Goal: Task Accomplishment & Management: Use online tool/utility

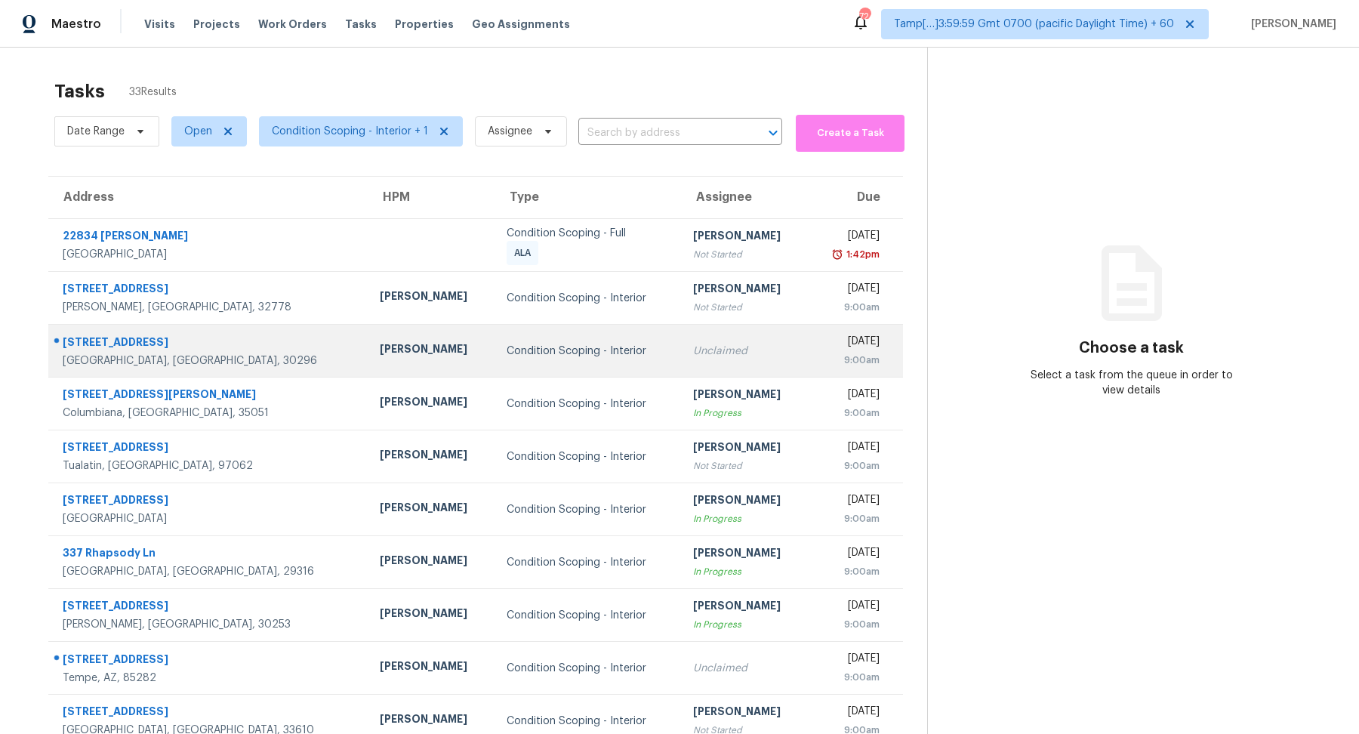
click at [495, 360] on td "Condition Scoping - Interior" at bounding box center [588, 351] width 187 height 53
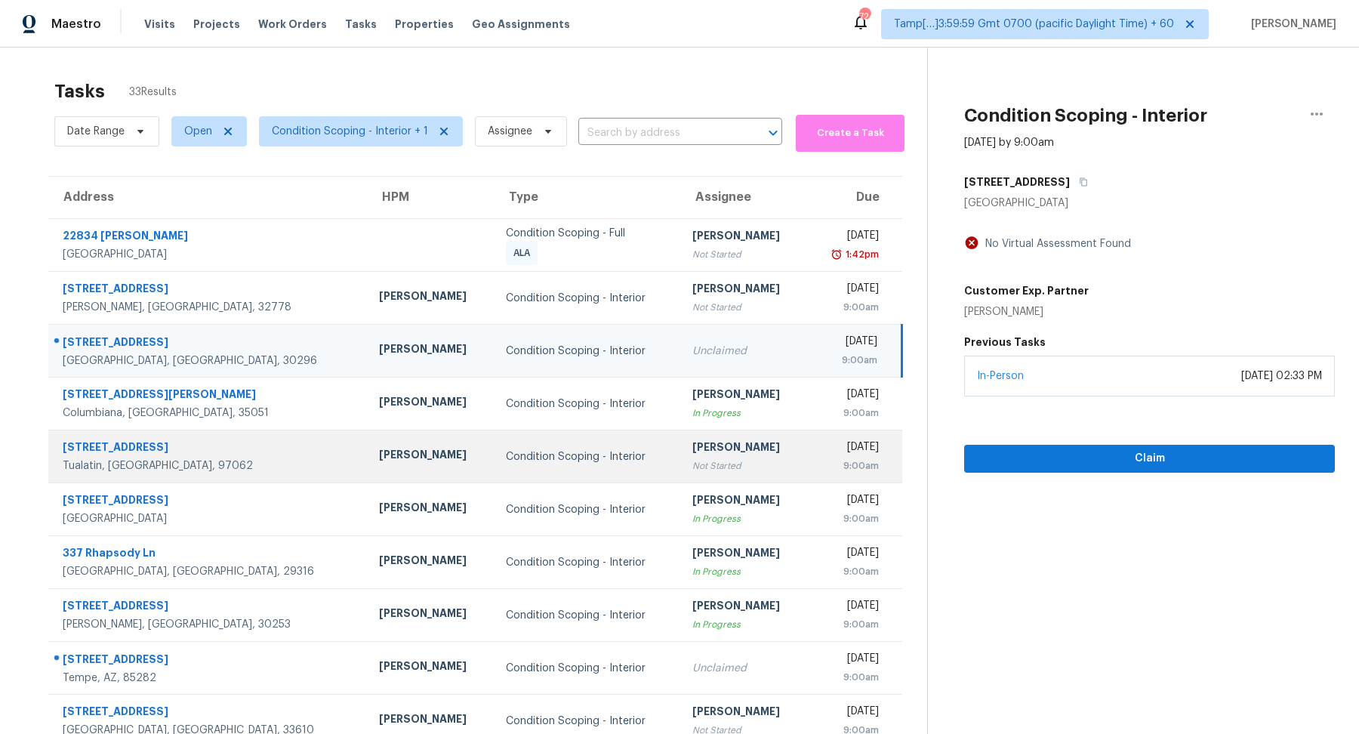
scroll to position [52, 0]
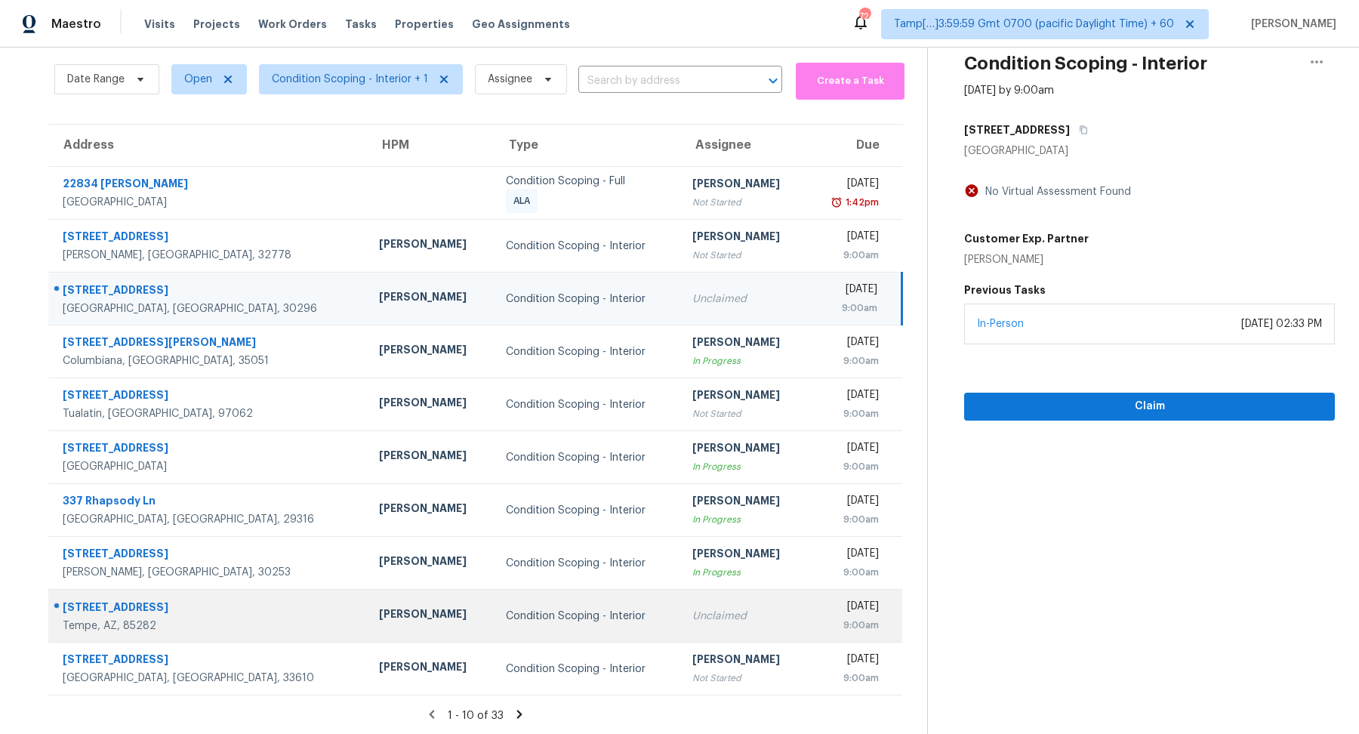
click at [680, 633] on td "Unclaimed" at bounding box center [743, 616] width 127 height 53
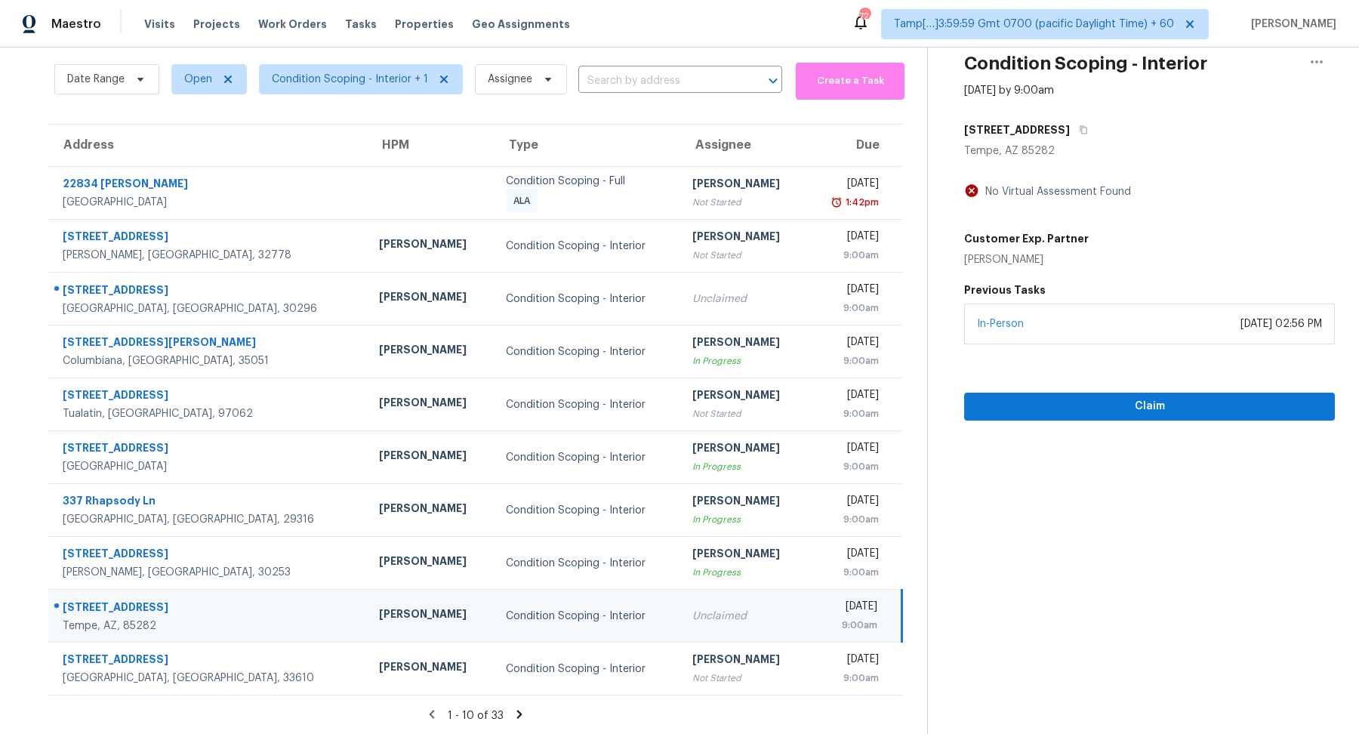
click at [522, 719] on icon at bounding box center [520, 715] width 14 height 14
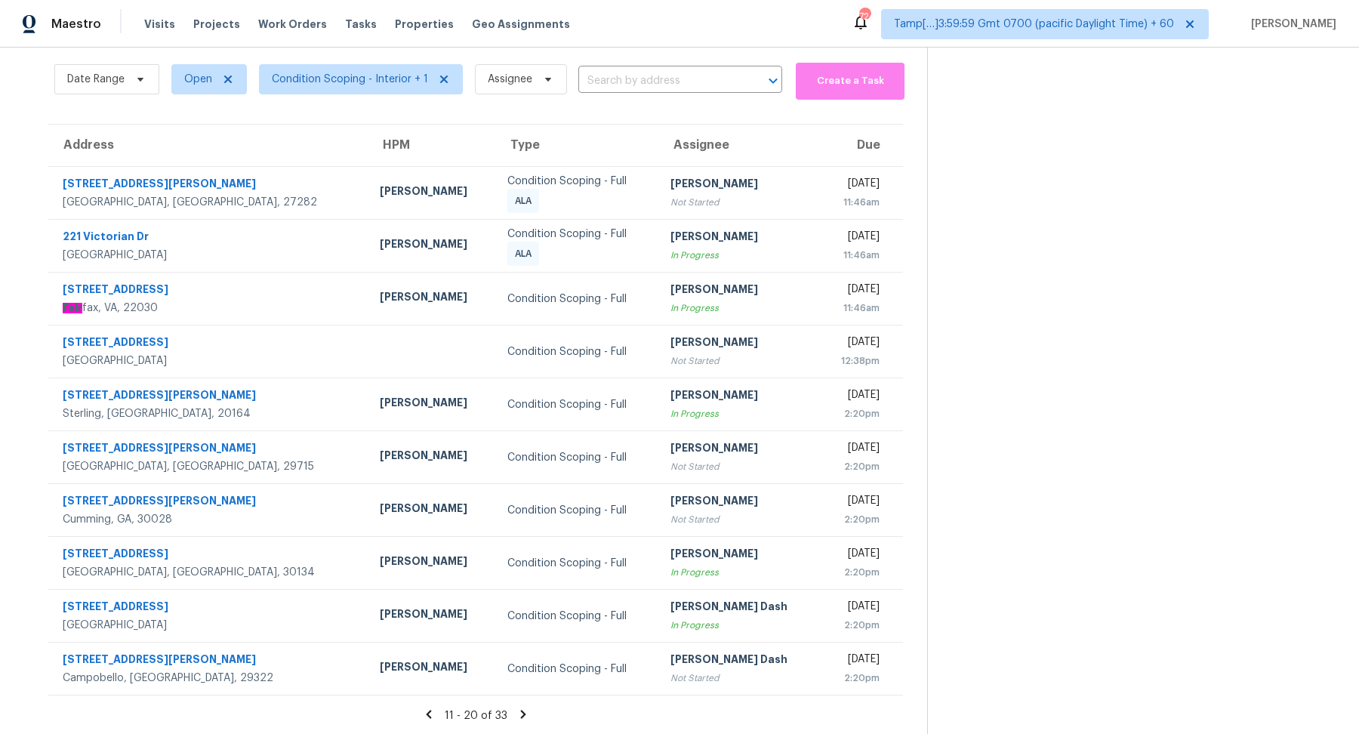
click at [522, 719] on icon at bounding box center [524, 715] width 14 height 14
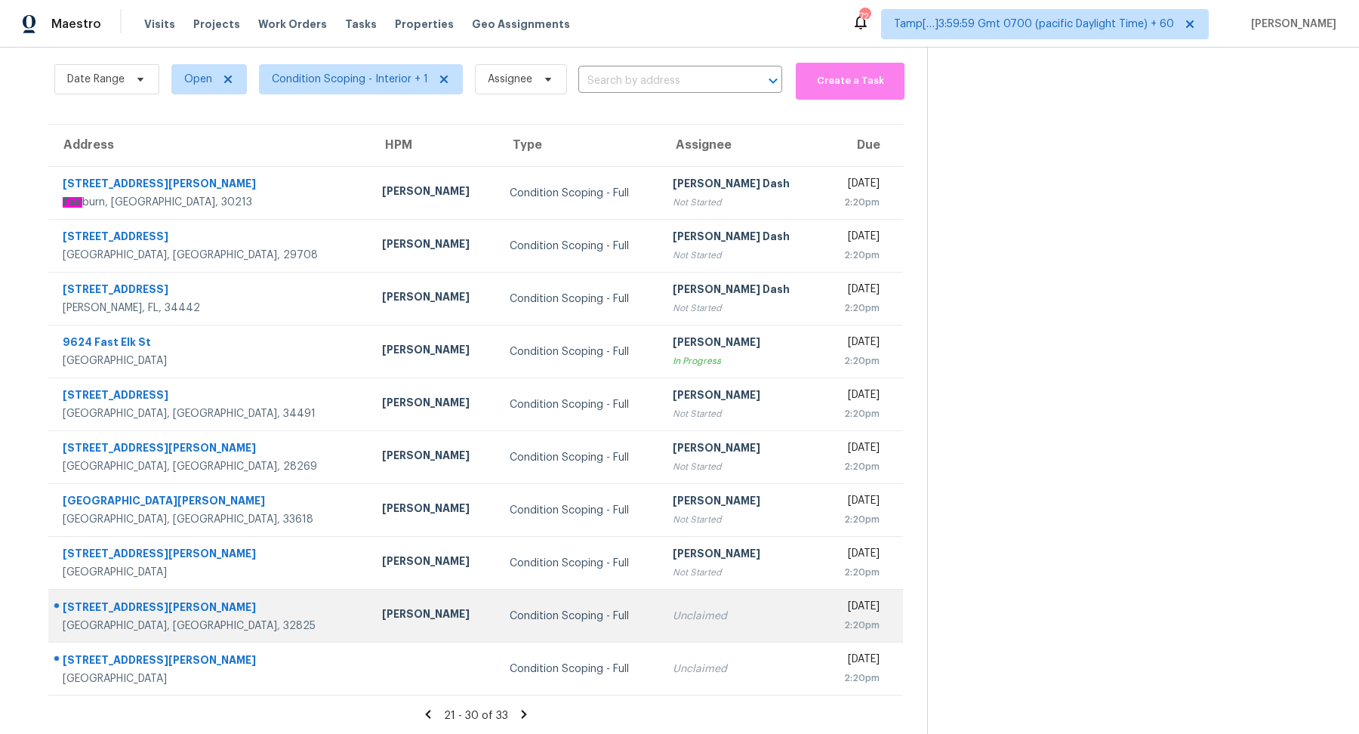
click at [661, 632] on td "Unclaimed" at bounding box center [741, 616] width 161 height 53
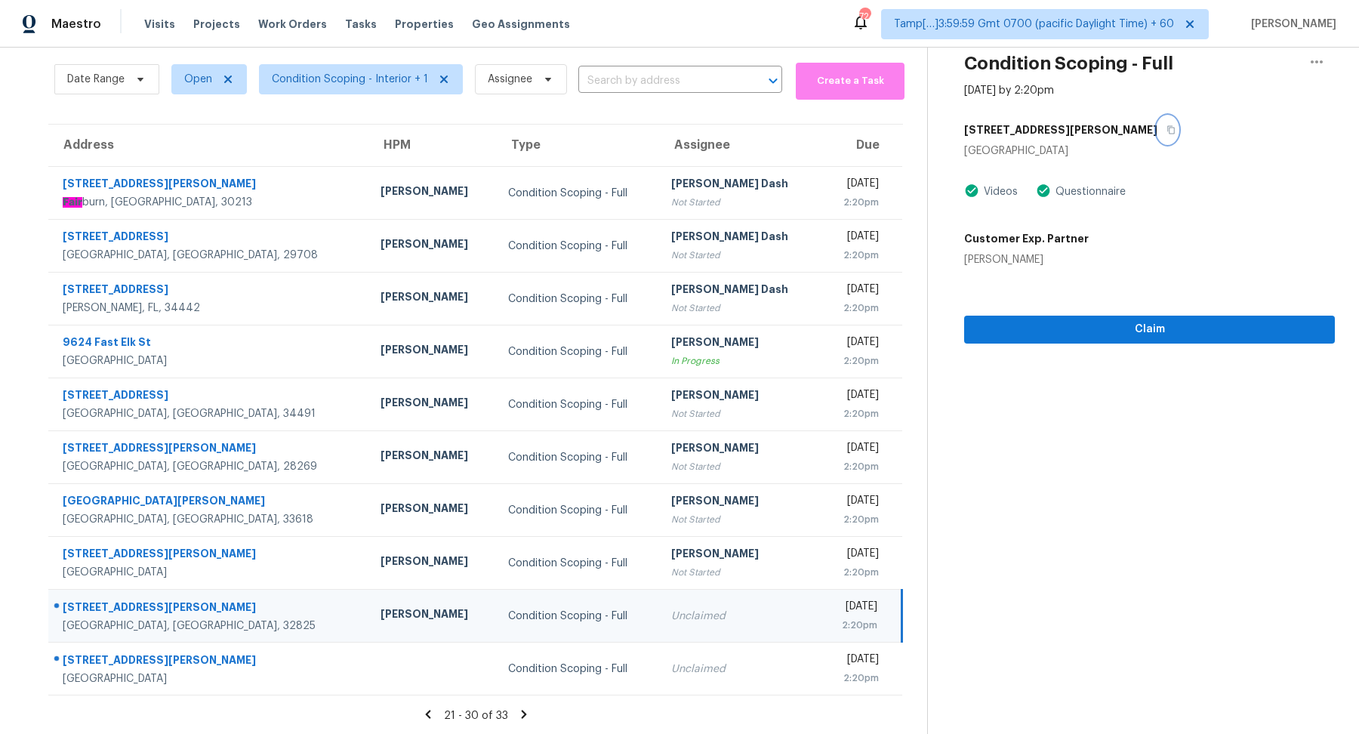
click at [1158, 137] on button "button" at bounding box center [1168, 129] width 20 height 27
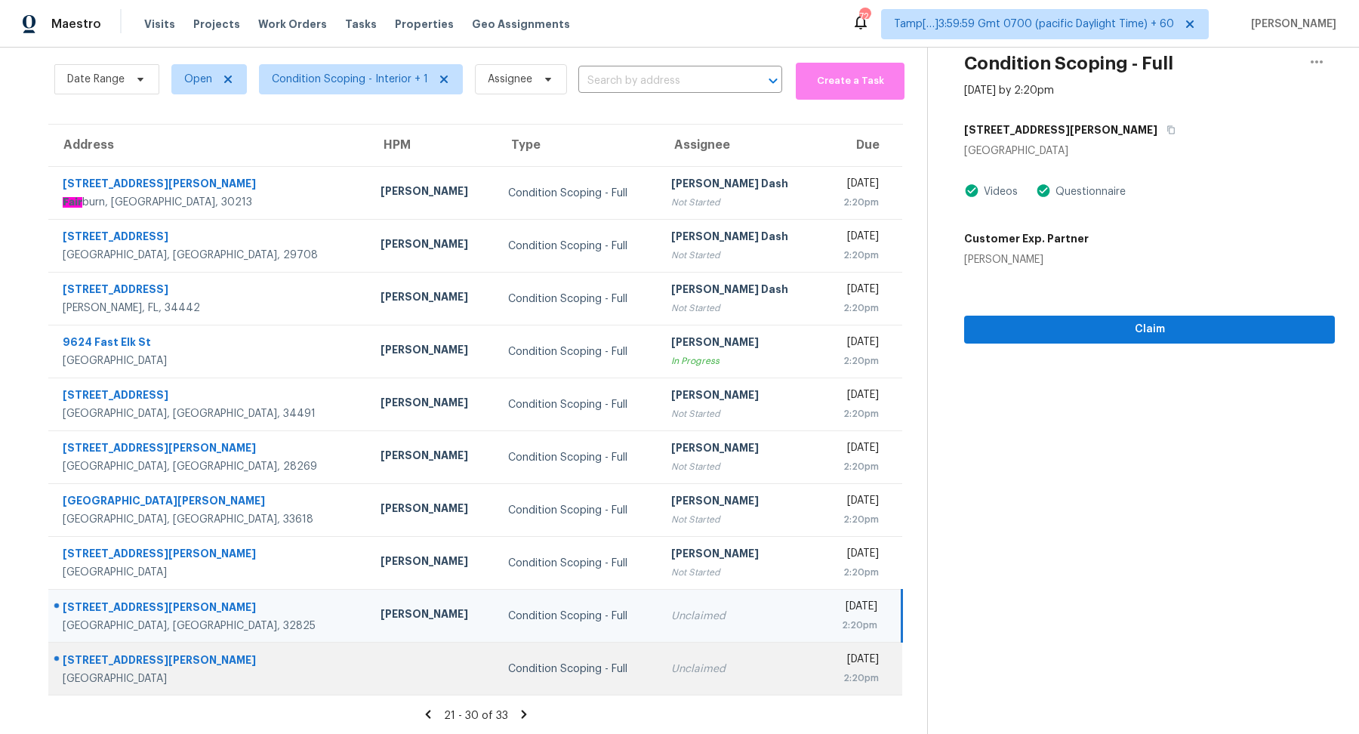
click at [659, 692] on td "Unclaimed" at bounding box center [739, 669] width 161 height 53
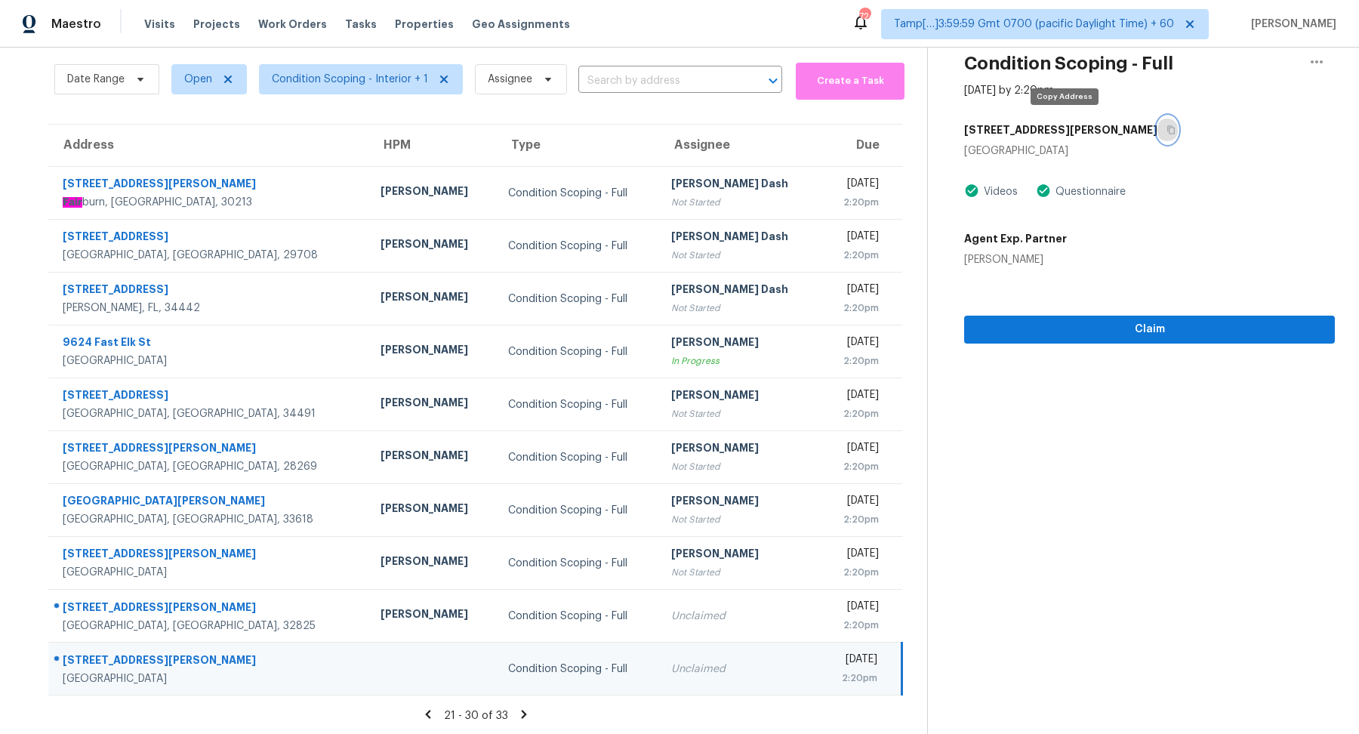
click at [1167, 128] on icon "button" at bounding box center [1171, 129] width 9 height 9
click at [522, 717] on icon at bounding box center [524, 715] width 14 height 14
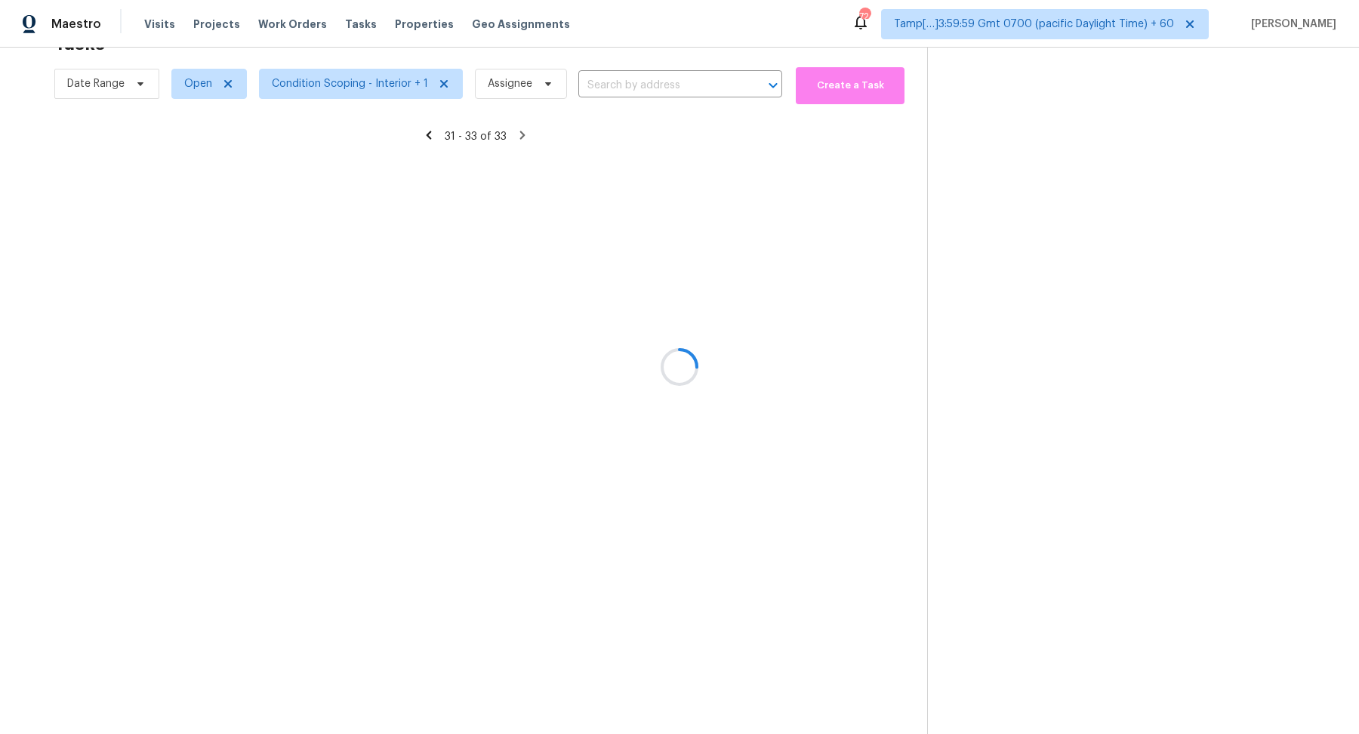
scroll to position [47, 0]
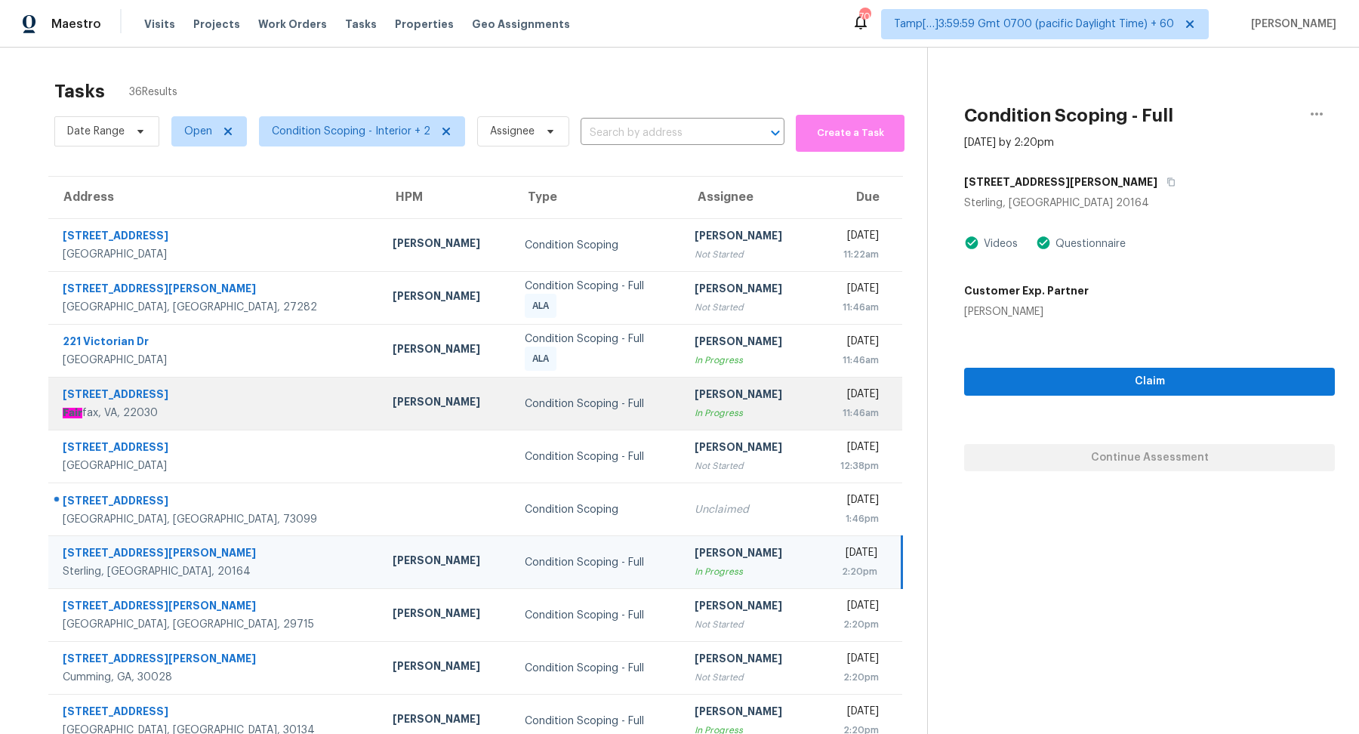
scroll to position [52, 0]
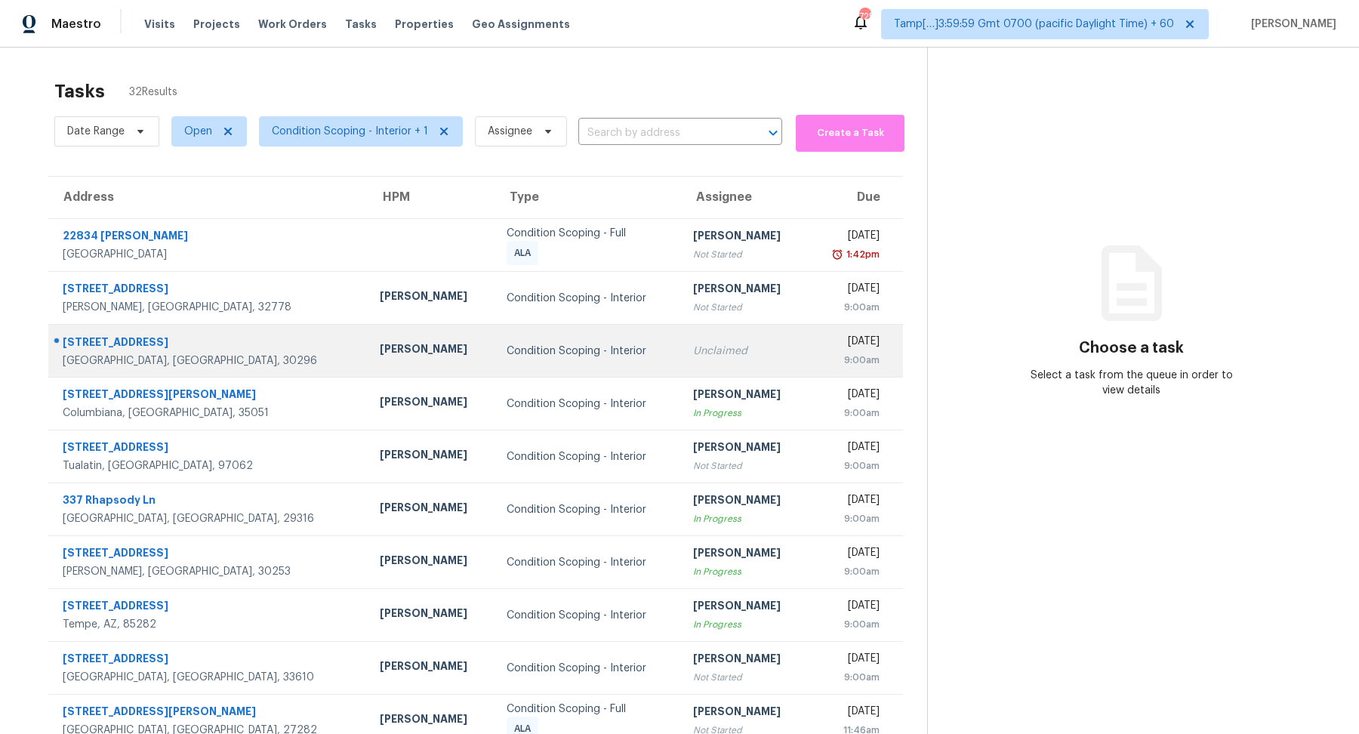
click at [698, 359] on td "Unclaimed" at bounding box center [744, 351] width 127 height 53
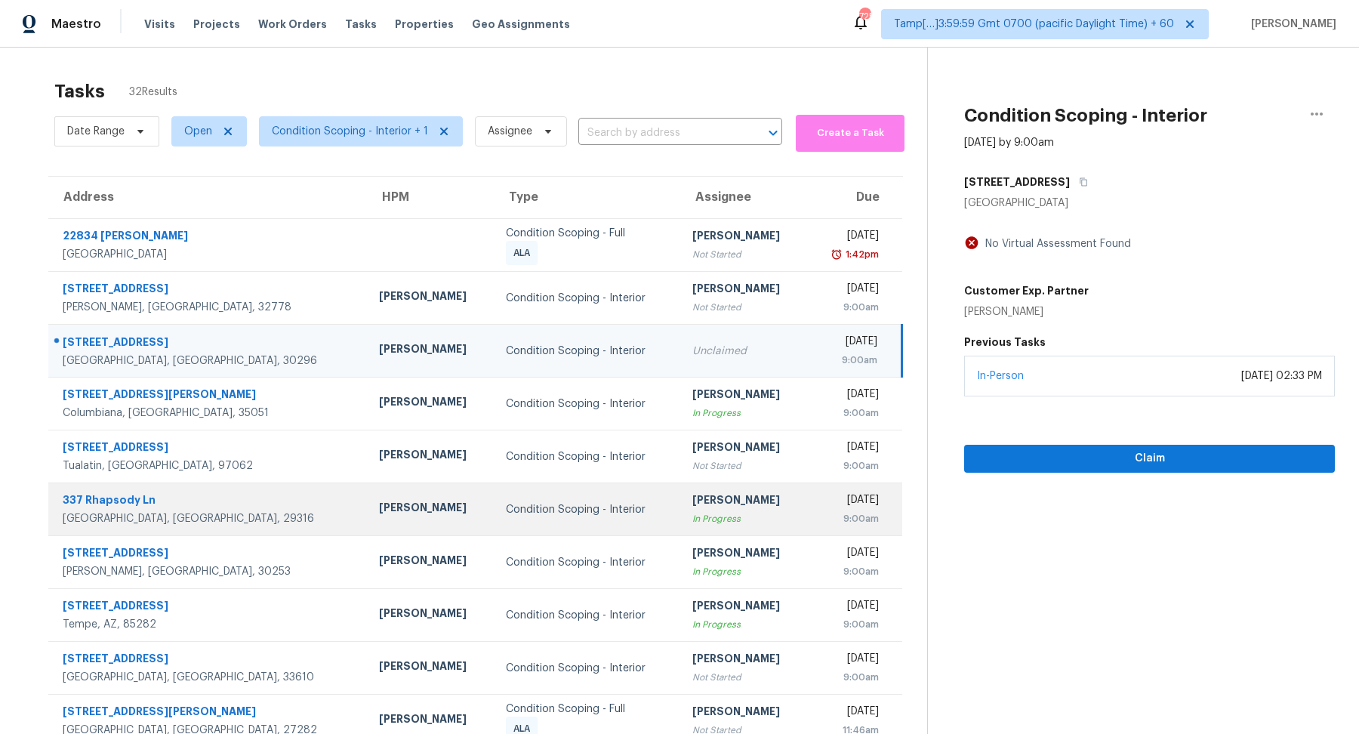
scroll to position [52, 0]
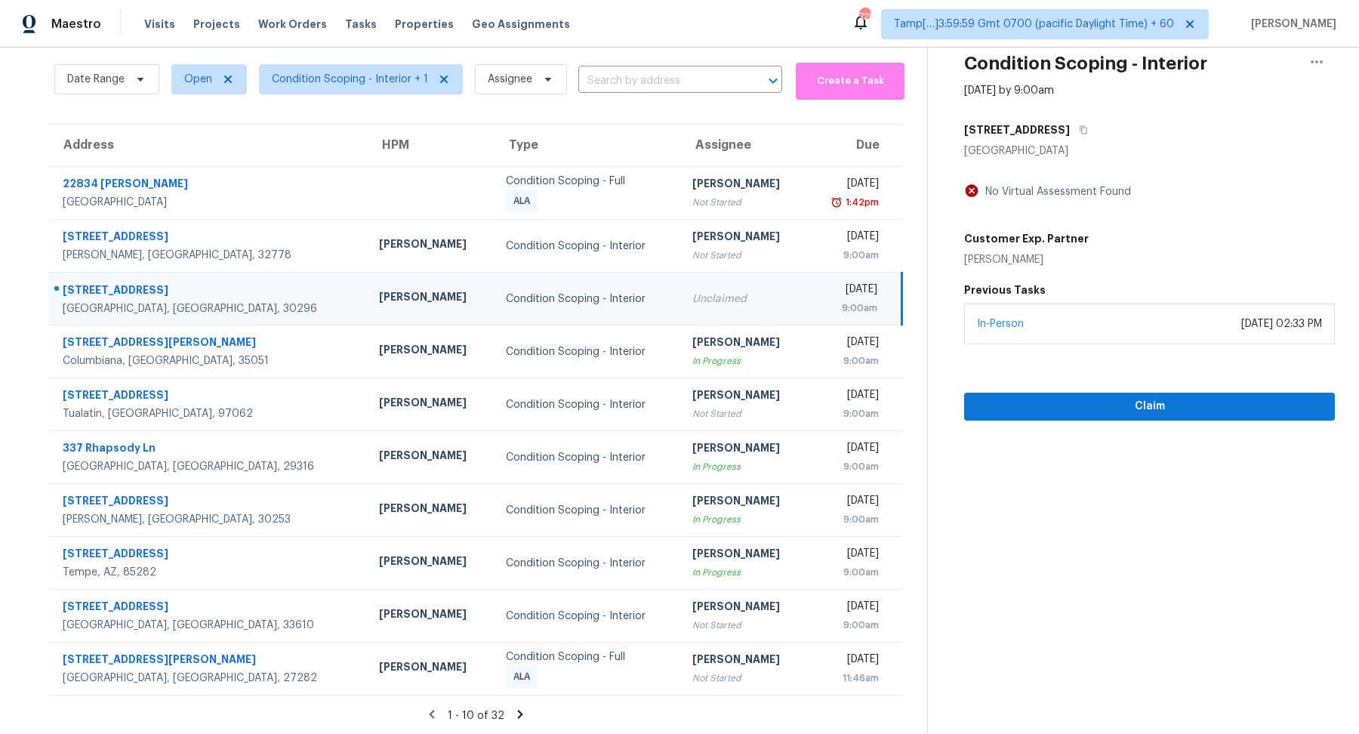
click at [517, 717] on icon at bounding box center [521, 715] width 14 height 14
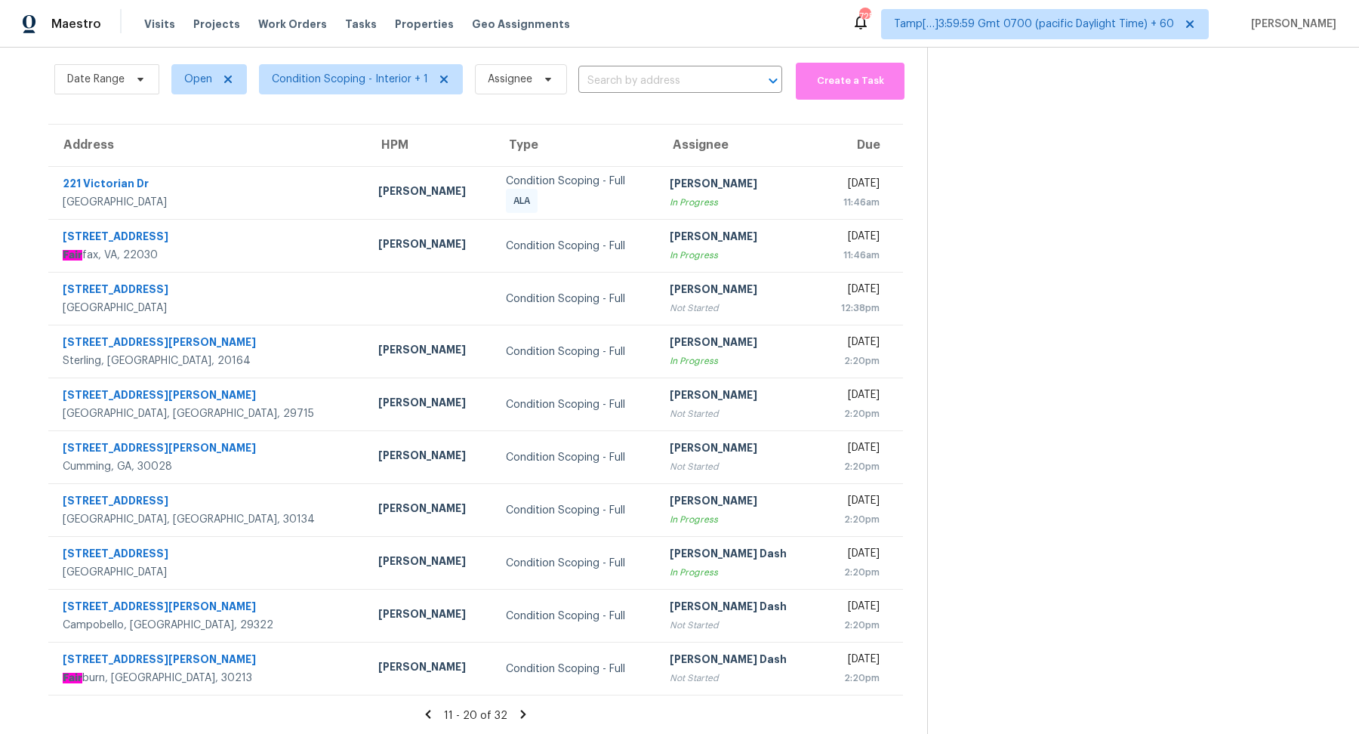
click at [517, 717] on icon at bounding box center [524, 715] width 14 height 14
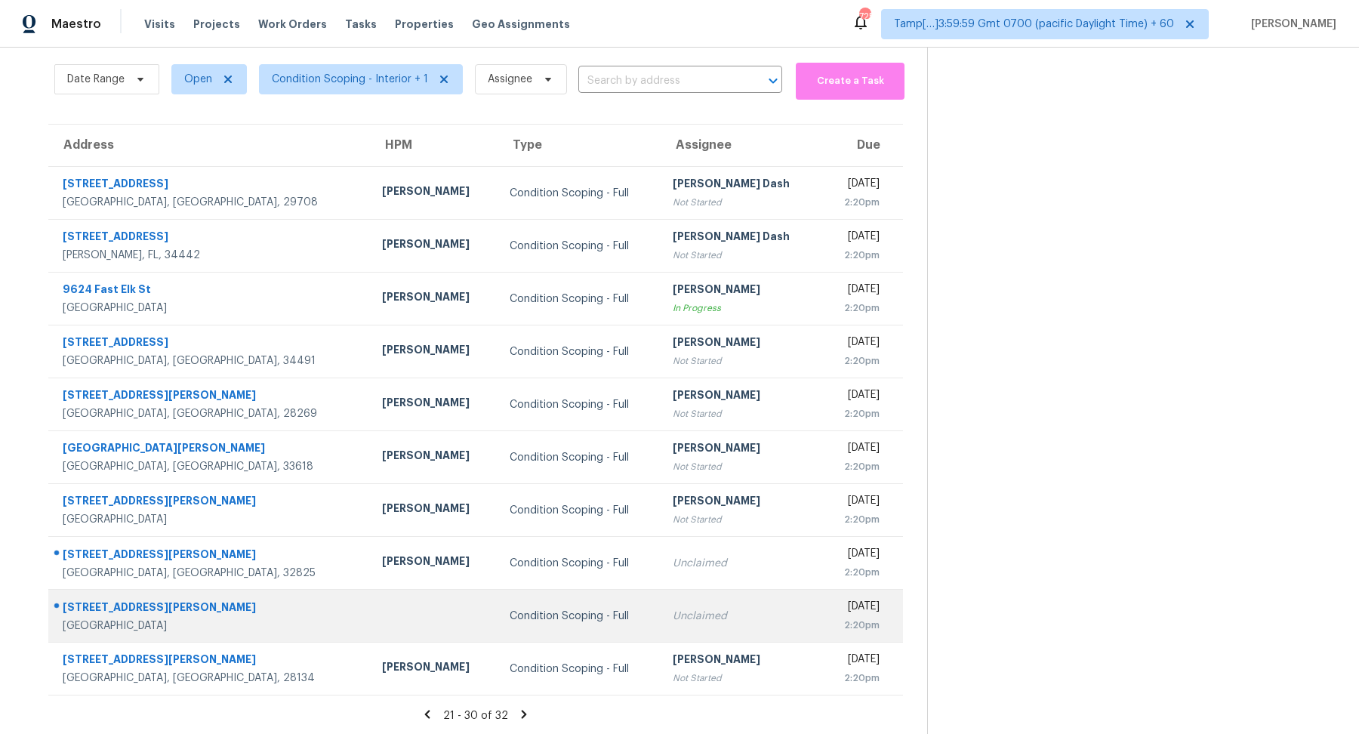
click at [661, 597] on td "Unclaimed" at bounding box center [741, 616] width 161 height 53
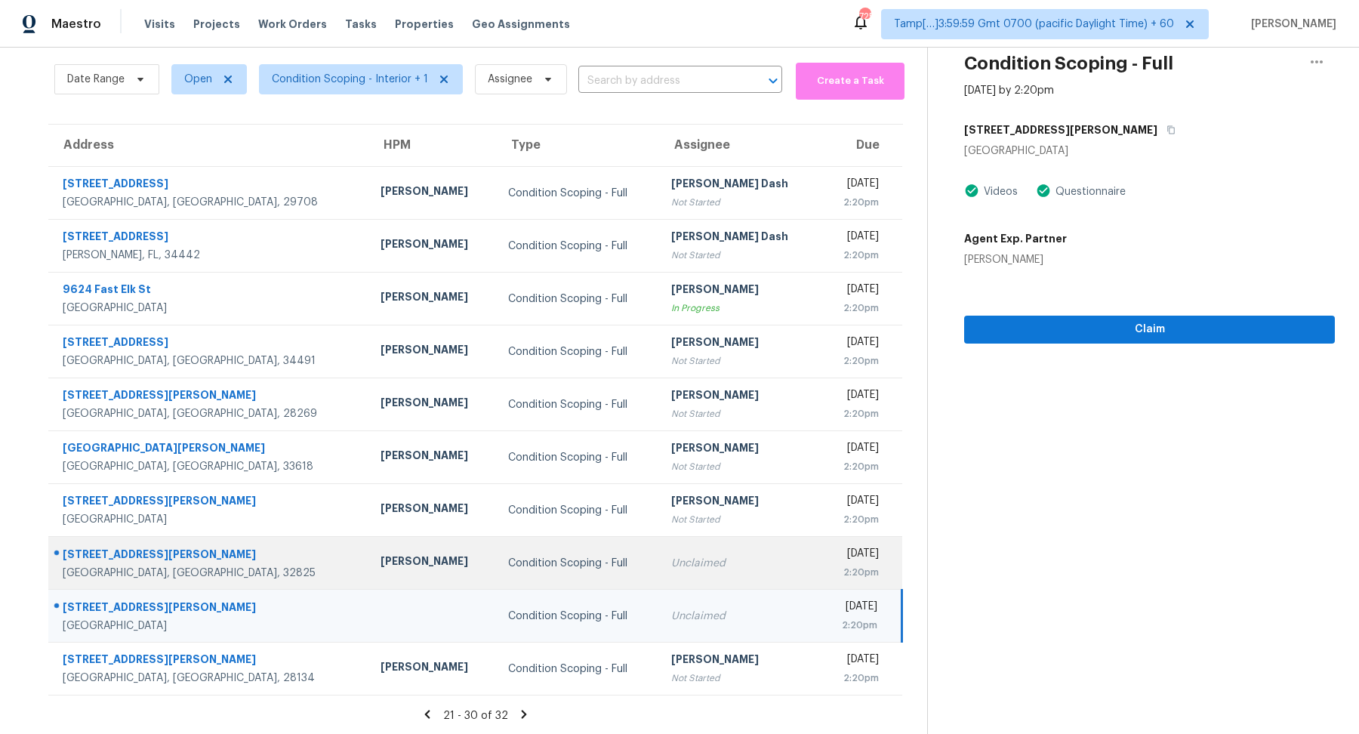
click at [671, 563] on div "Unclaimed" at bounding box center [739, 563] width 137 height 15
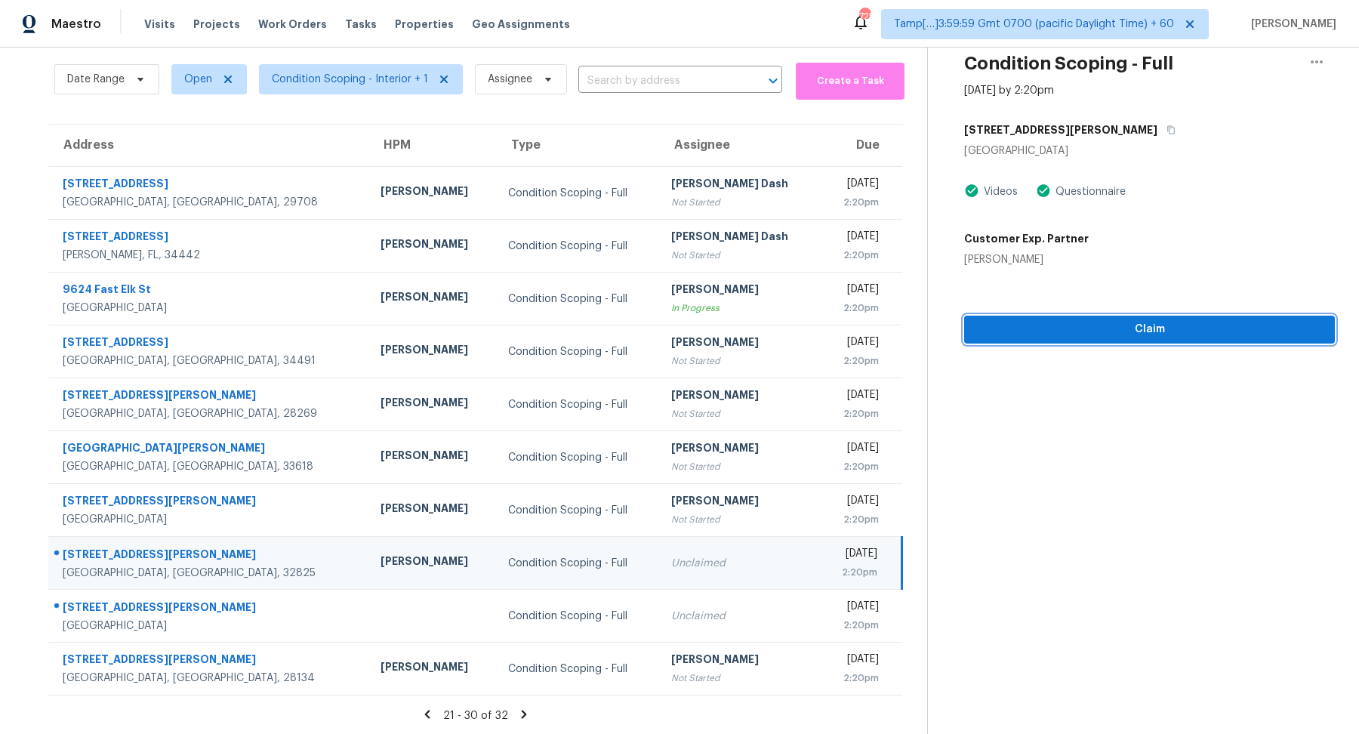
click at [1089, 338] on button "Claim" at bounding box center [1149, 330] width 371 height 28
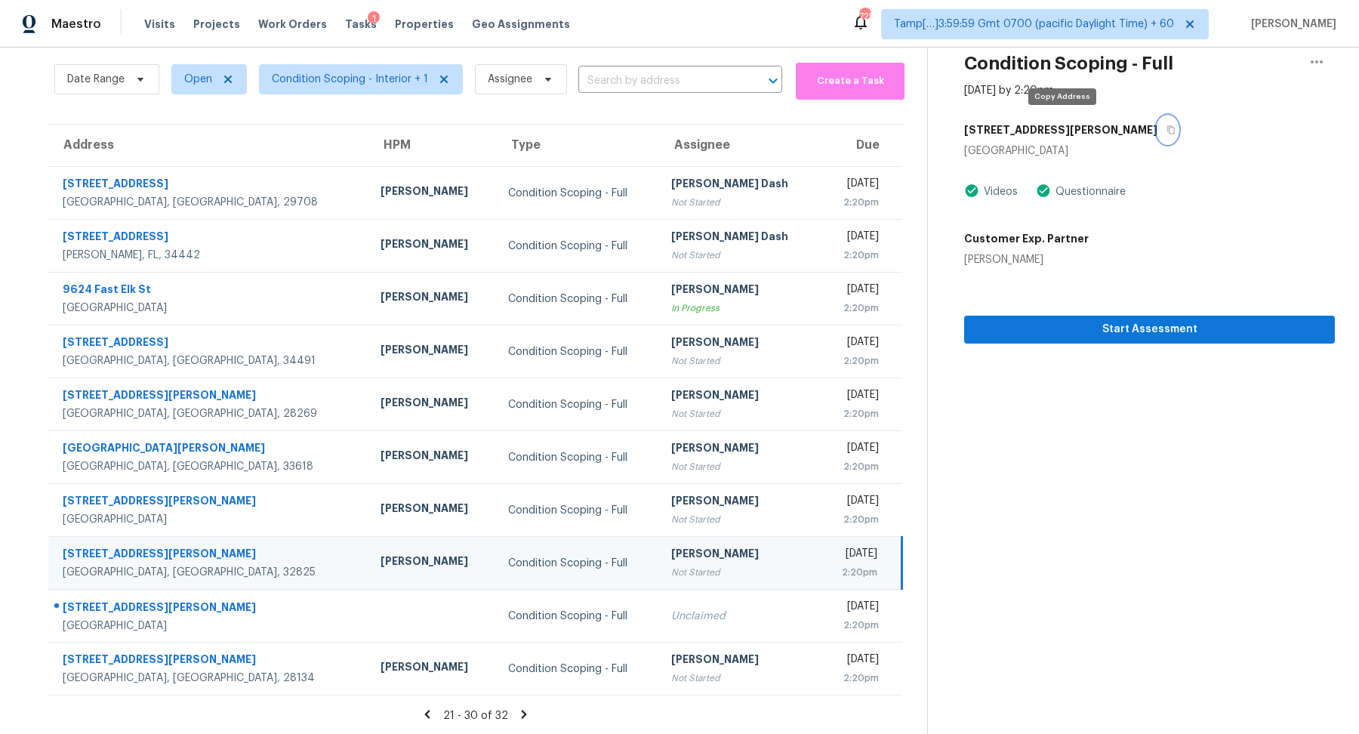
click at [1167, 133] on icon "button" at bounding box center [1171, 129] width 9 height 9
click at [1326, 75] on button "button" at bounding box center [1317, 62] width 36 height 36
click at [1235, 91] on div "Unclaim this task" at bounding box center [1231, 89] width 118 height 15
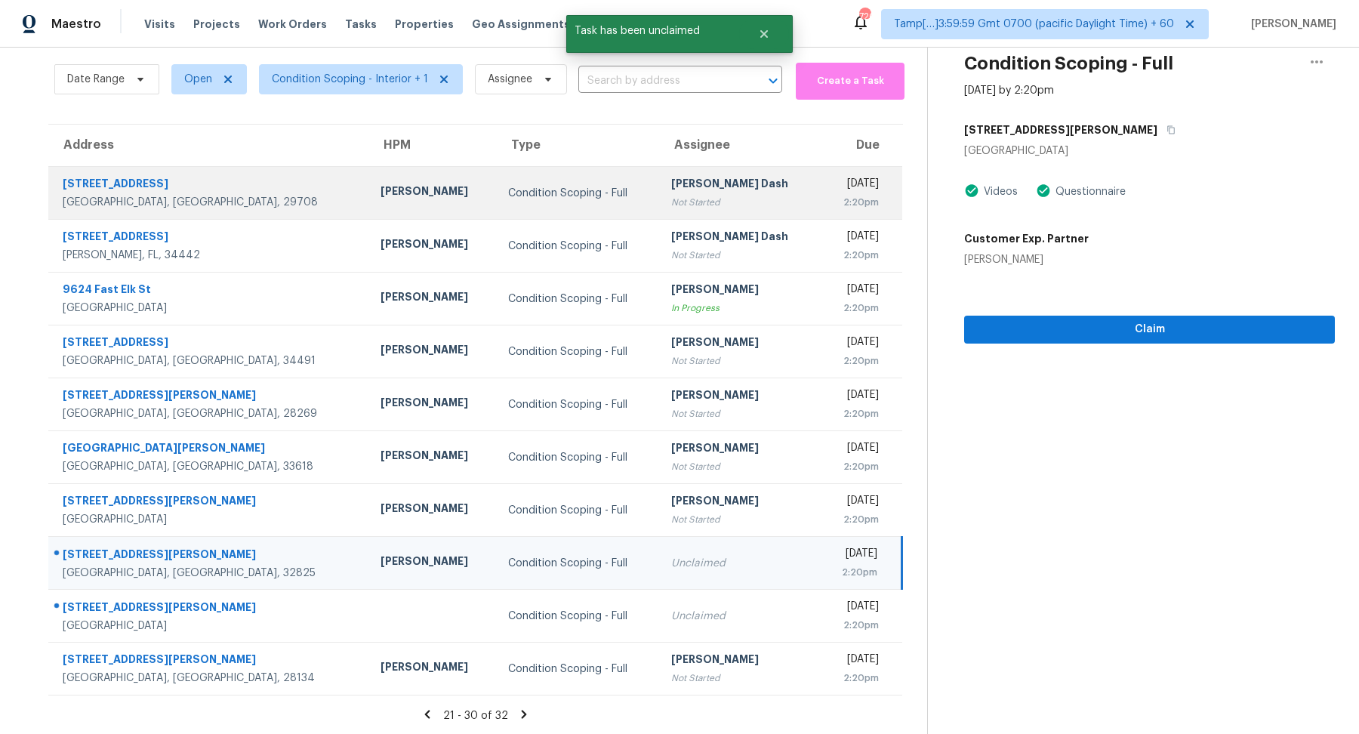
scroll to position [0, 0]
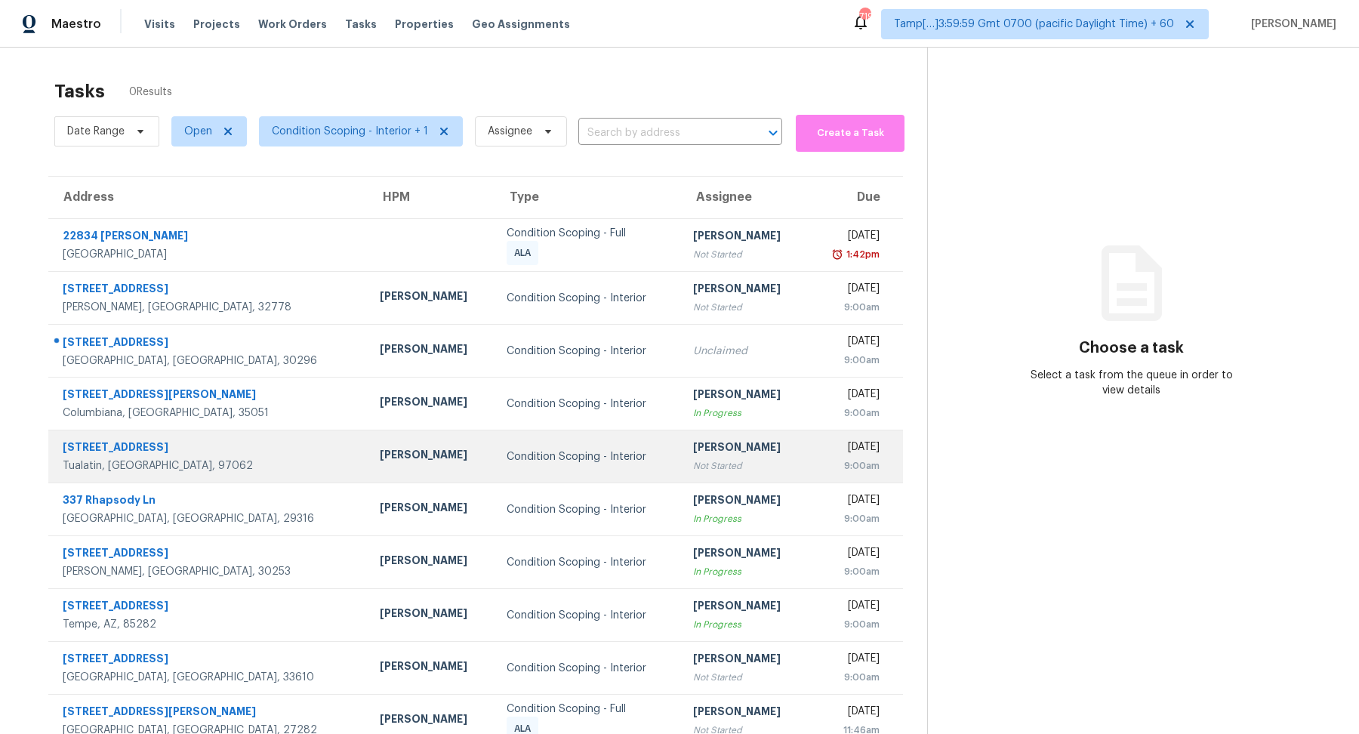
scroll to position [47, 0]
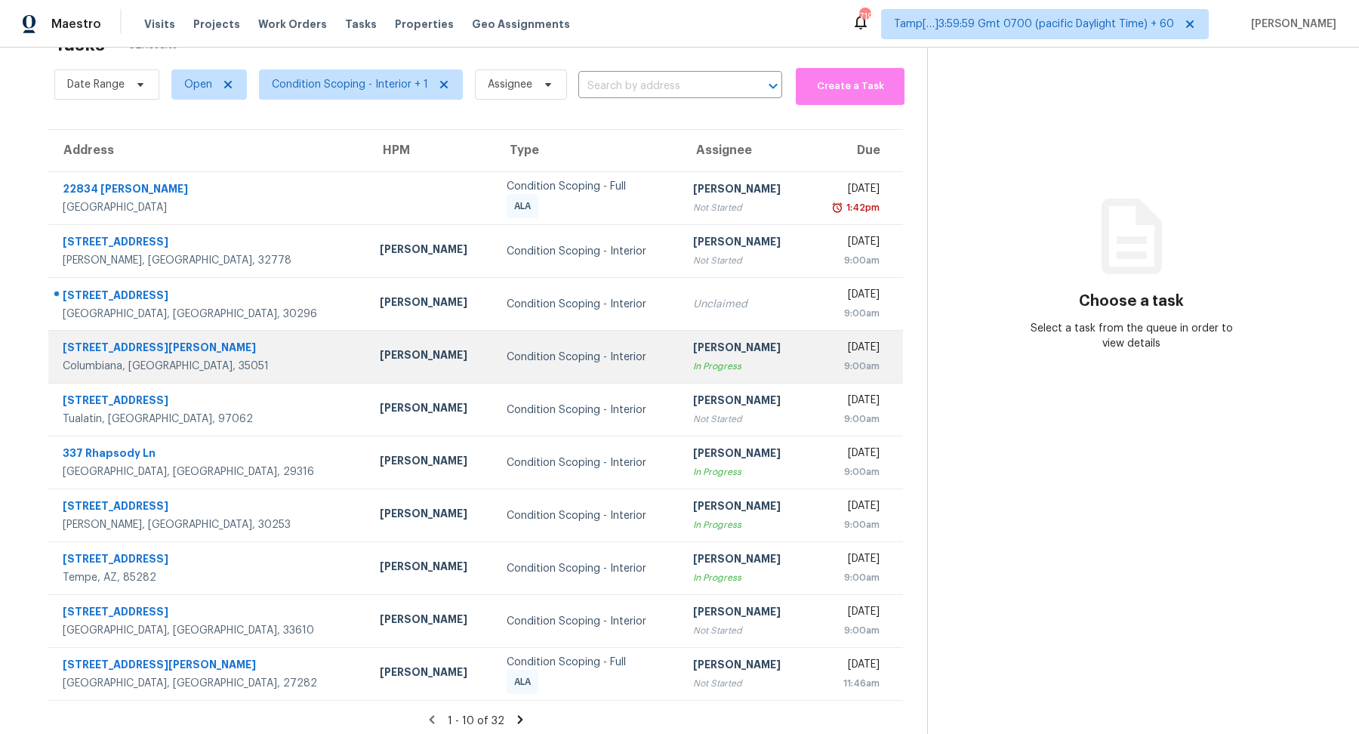
click at [693, 344] on div "[PERSON_NAME]" at bounding box center [744, 349] width 103 height 19
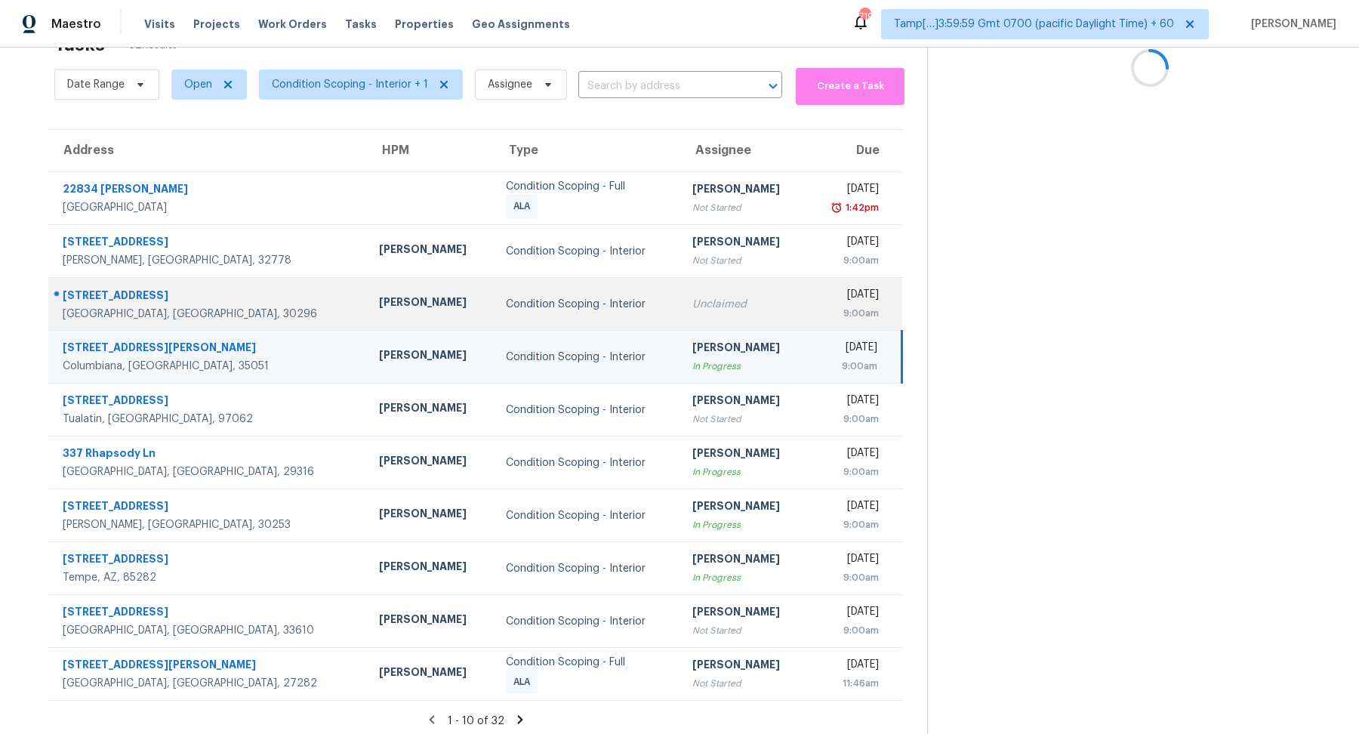
click at [693, 303] on div "Unclaimed" at bounding box center [744, 304] width 103 height 15
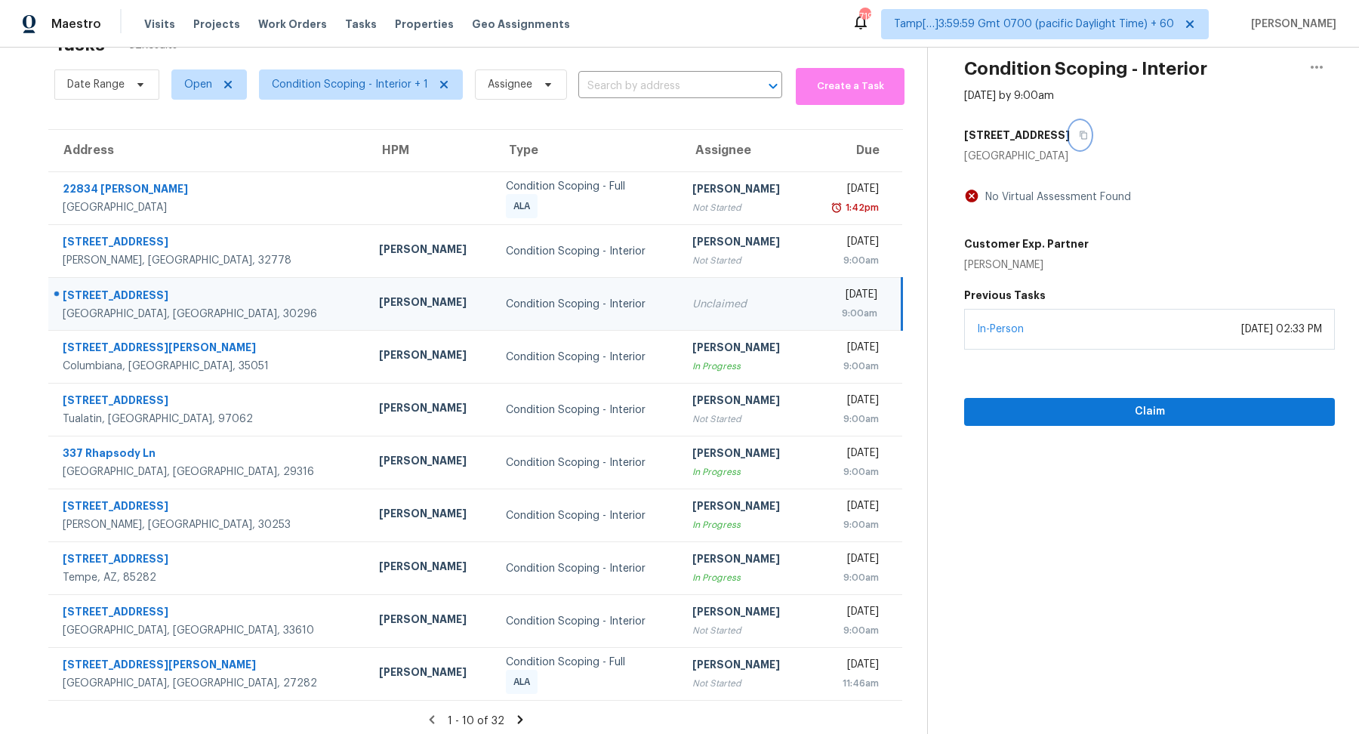
click at [1088, 137] on button "button" at bounding box center [1080, 135] width 20 height 27
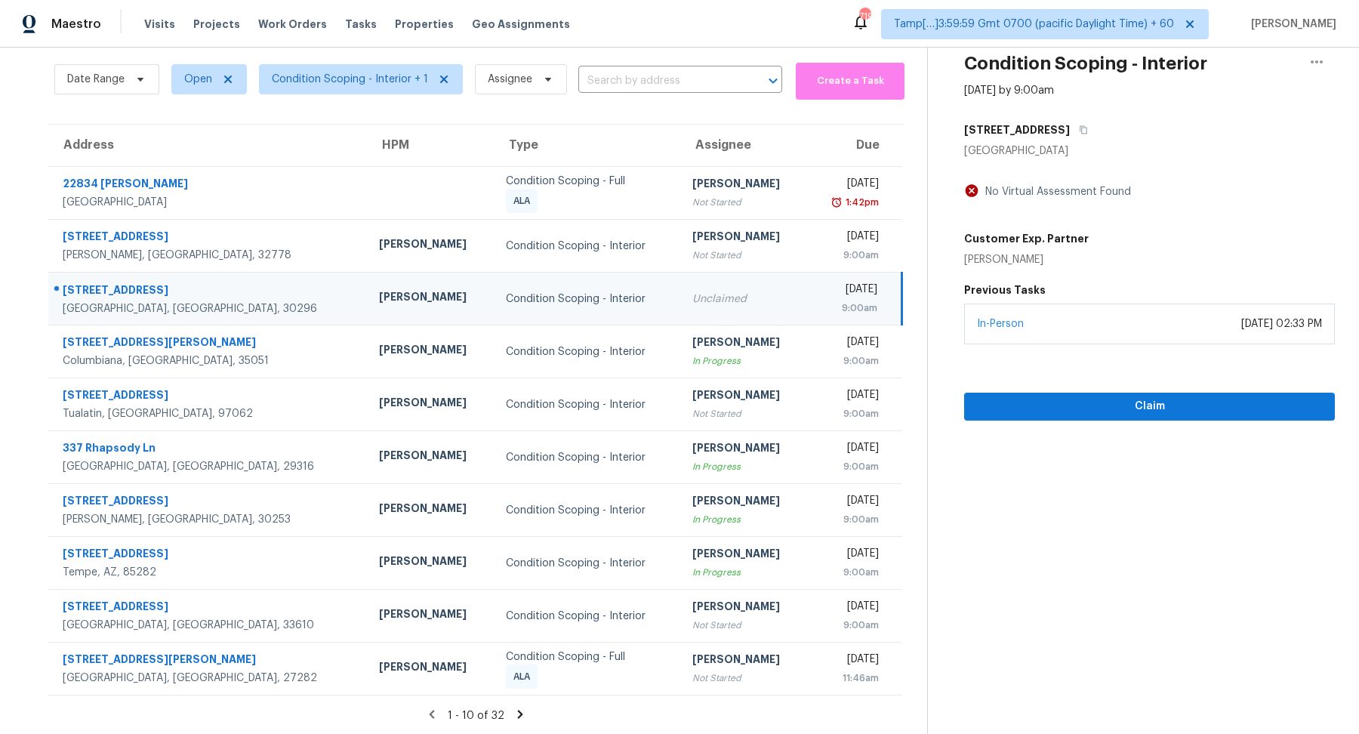
click at [521, 715] on icon at bounding box center [521, 715] width 14 height 14
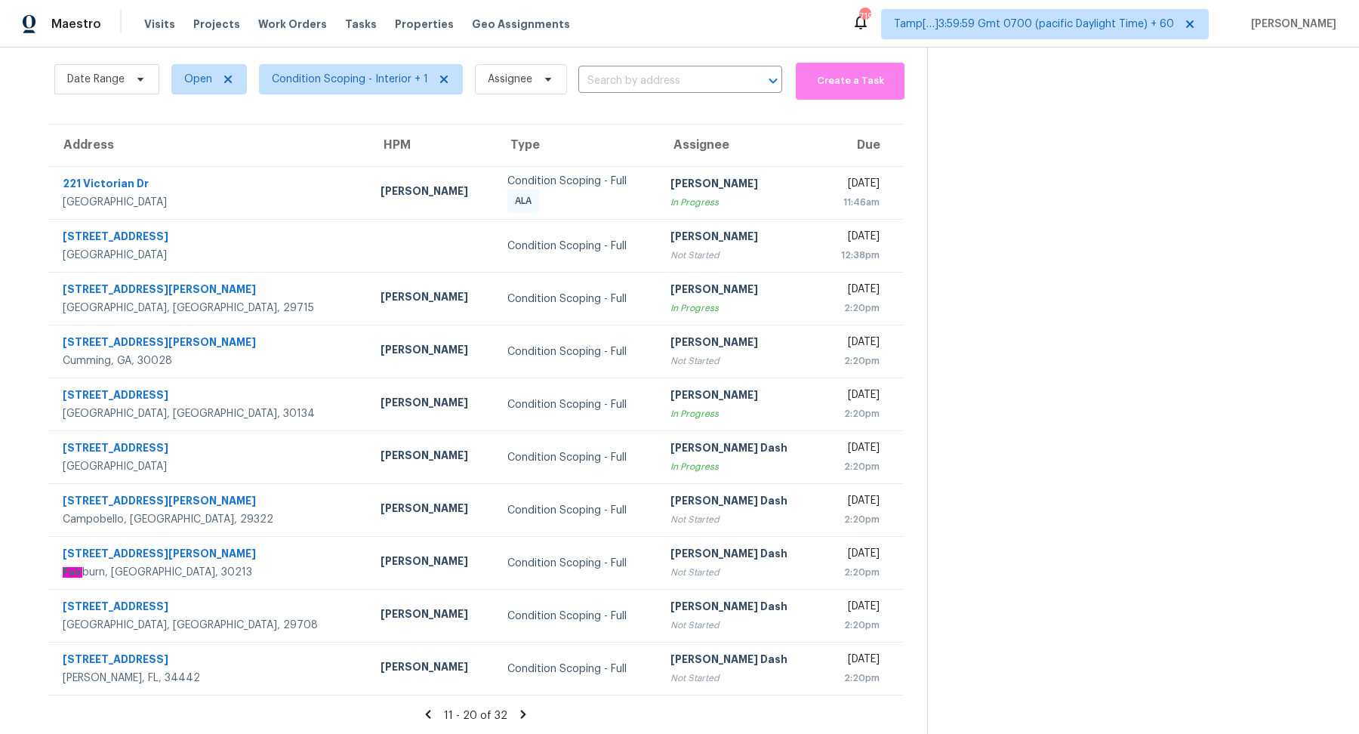
click at [525, 705] on section "Tasks 32 Results Date Range Open Condition Scoping - Interior + 1 Assignee ​ Cr…" at bounding box center [475, 378] width 903 height 716
click at [523, 708] on icon at bounding box center [524, 715] width 14 height 14
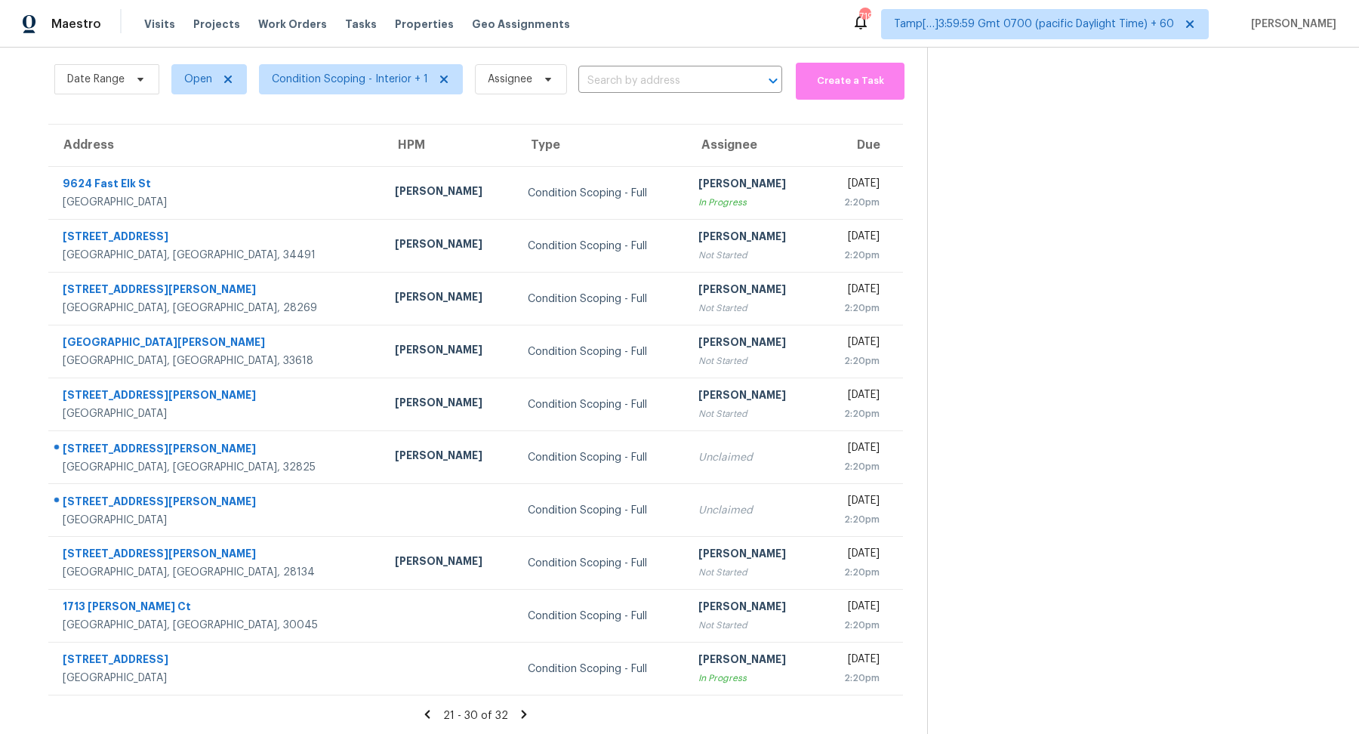
click at [526, 709] on icon at bounding box center [524, 715] width 14 height 14
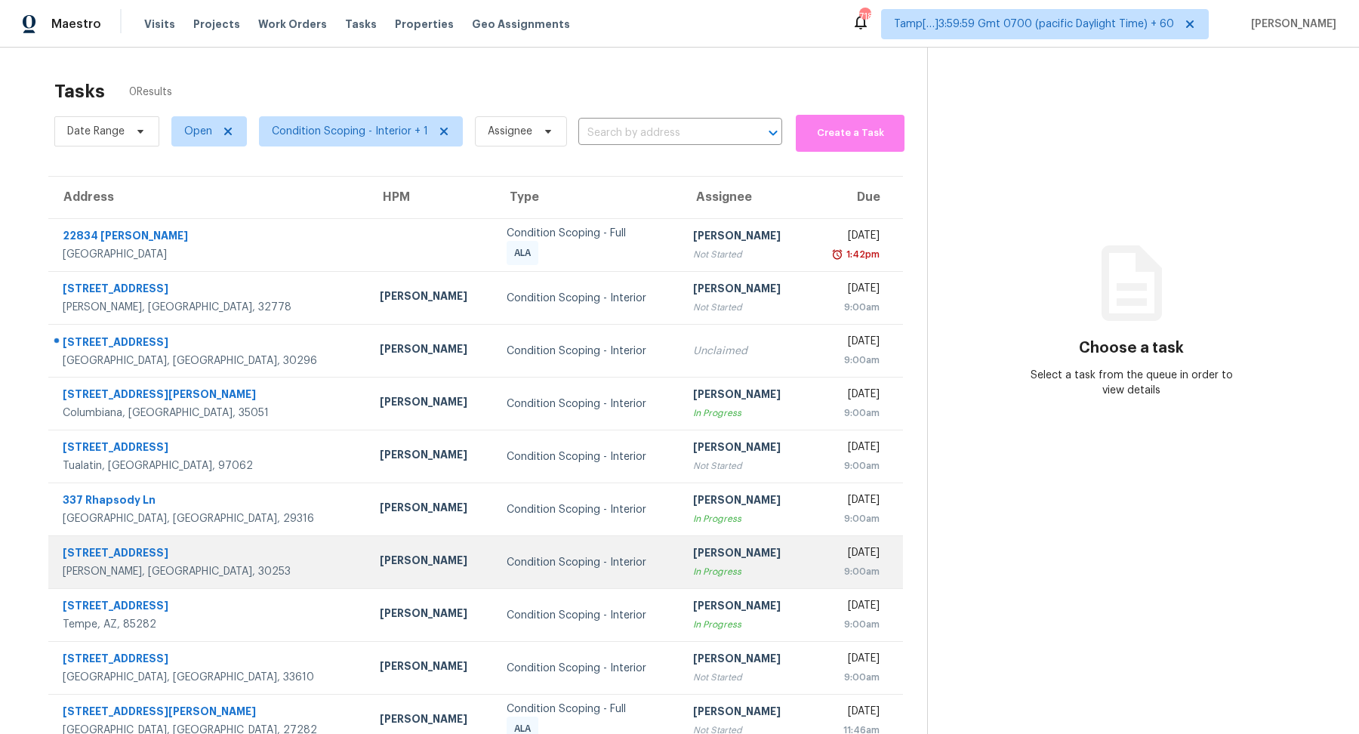
scroll to position [47, 0]
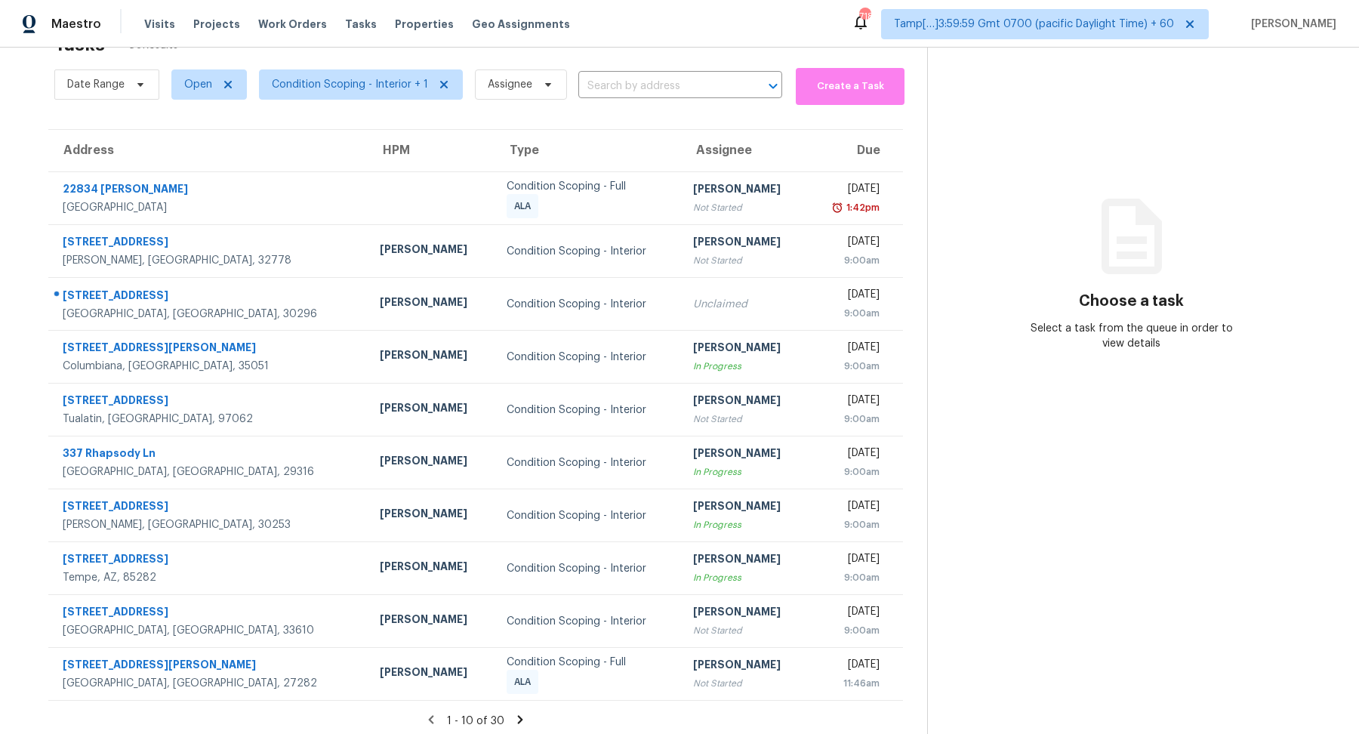
click at [514, 718] on icon at bounding box center [521, 720] width 14 height 14
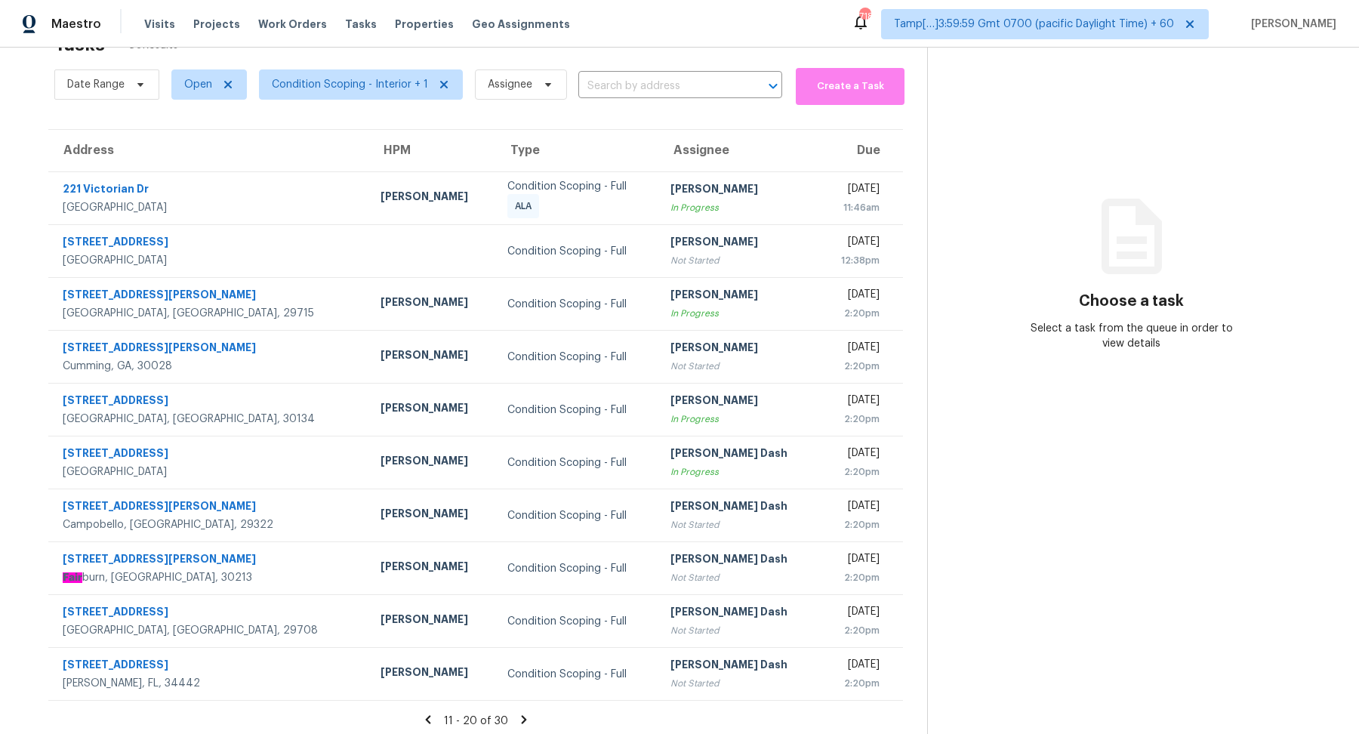
click at [521, 717] on icon at bounding box center [523, 719] width 5 height 8
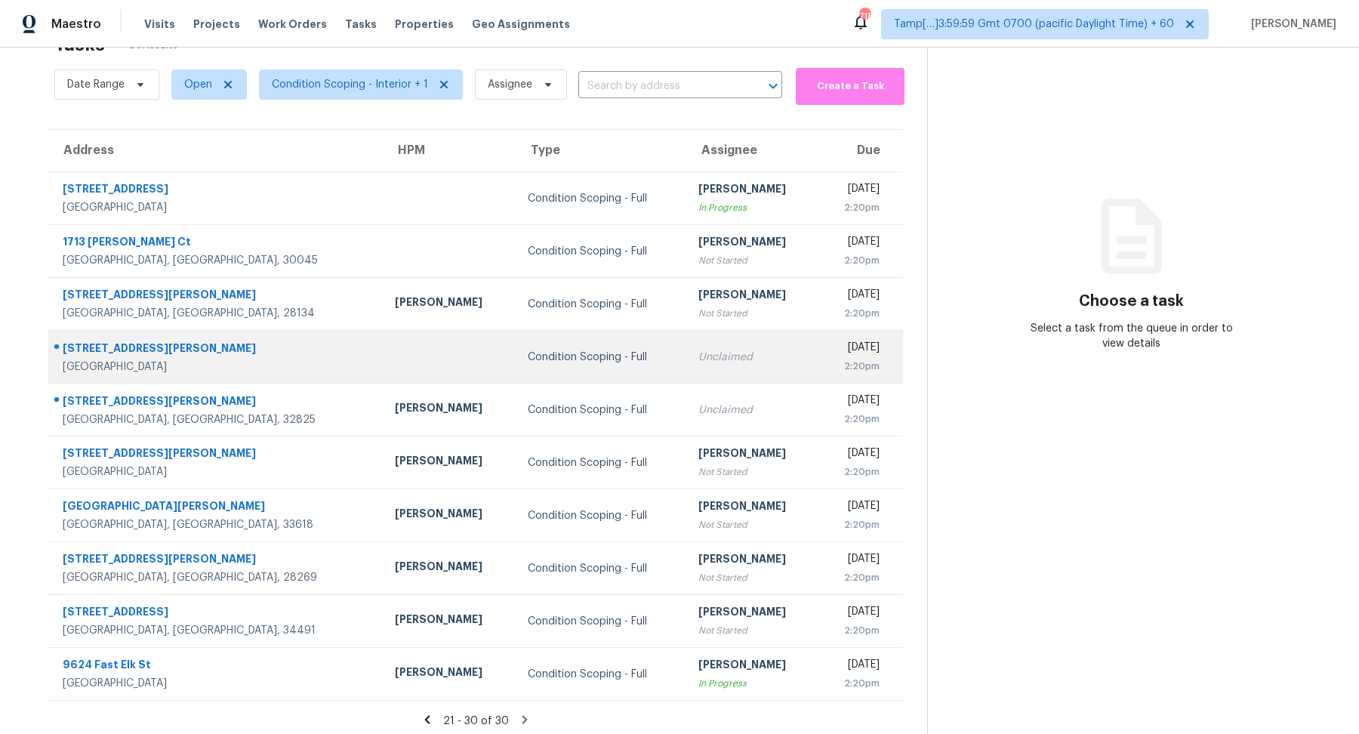
click at [831, 364] on div "2:20pm" at bounding box center [855, 366] width 49 height 15
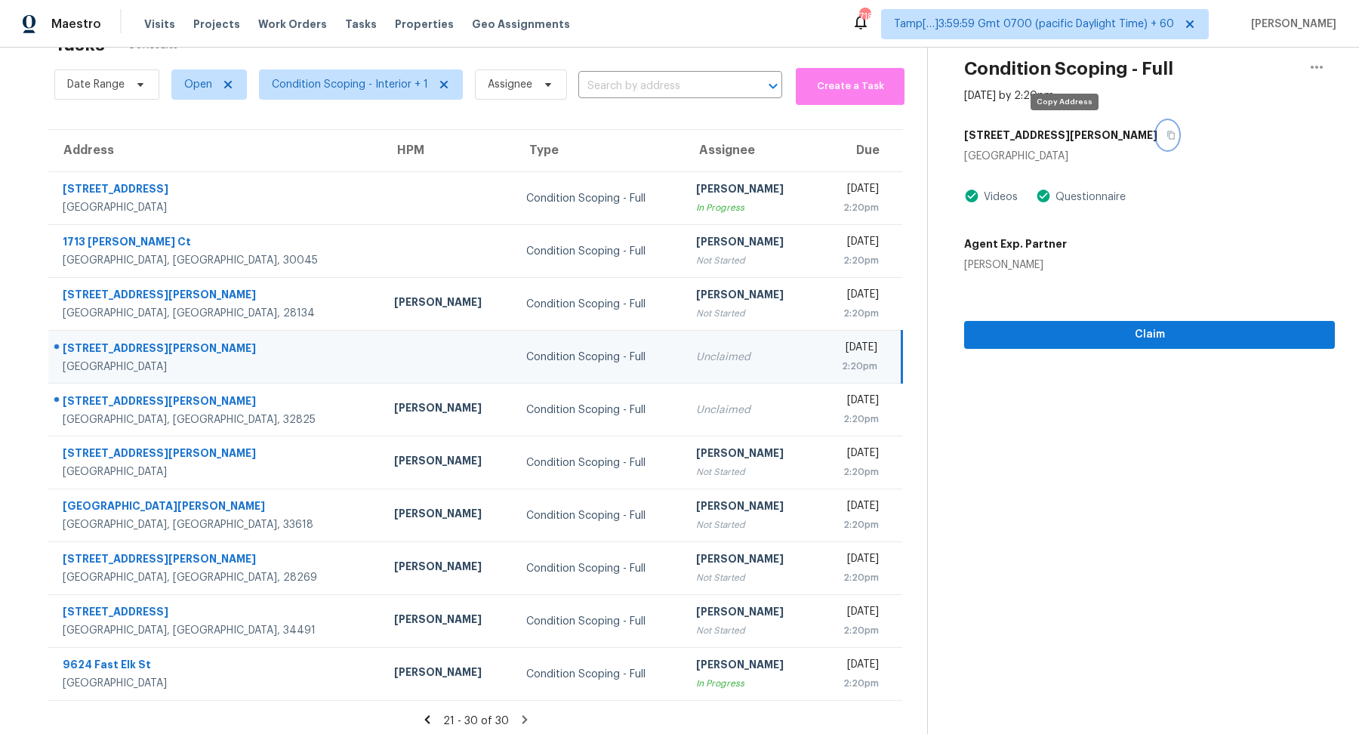
click at [1158, 136] on button "button" at bounding box center [1168, 135] width 20 height 27
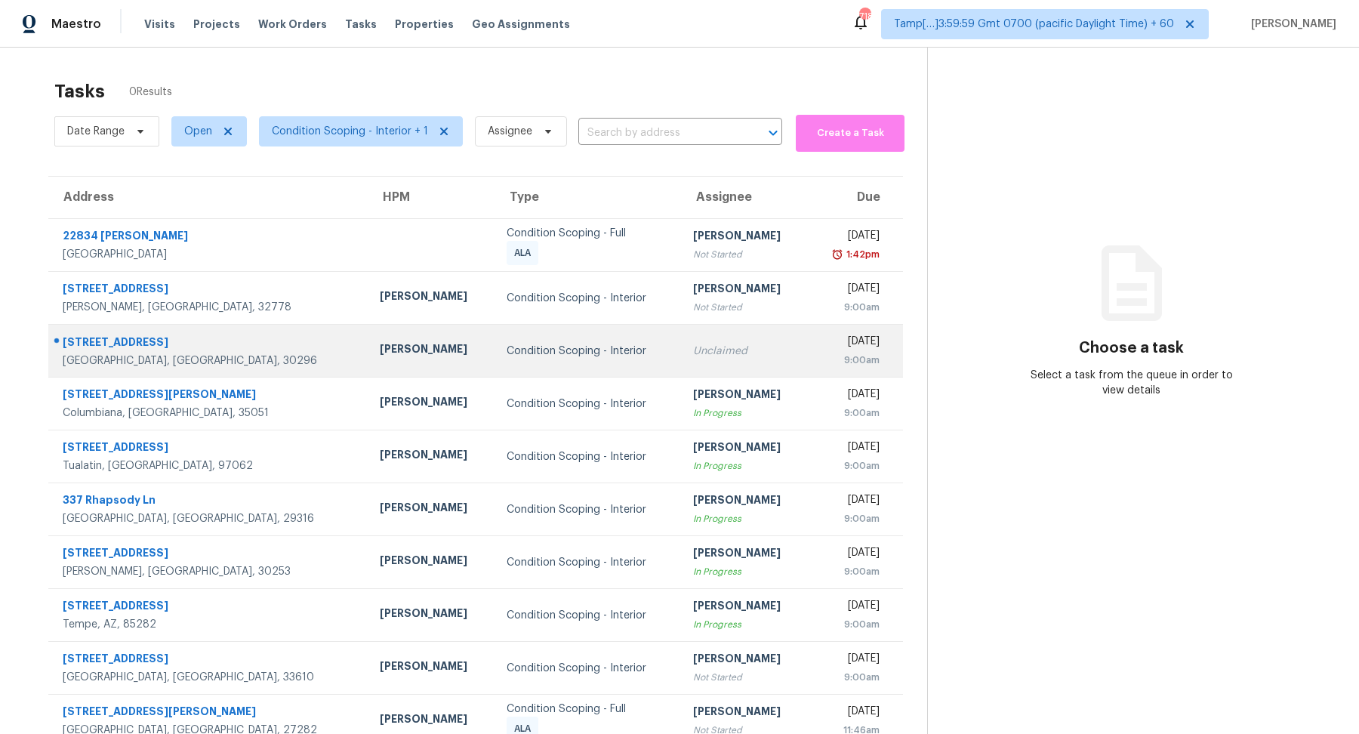
click at [820, 356] on div "9:00am" at bounding box center [850, 360] width 60 height 15
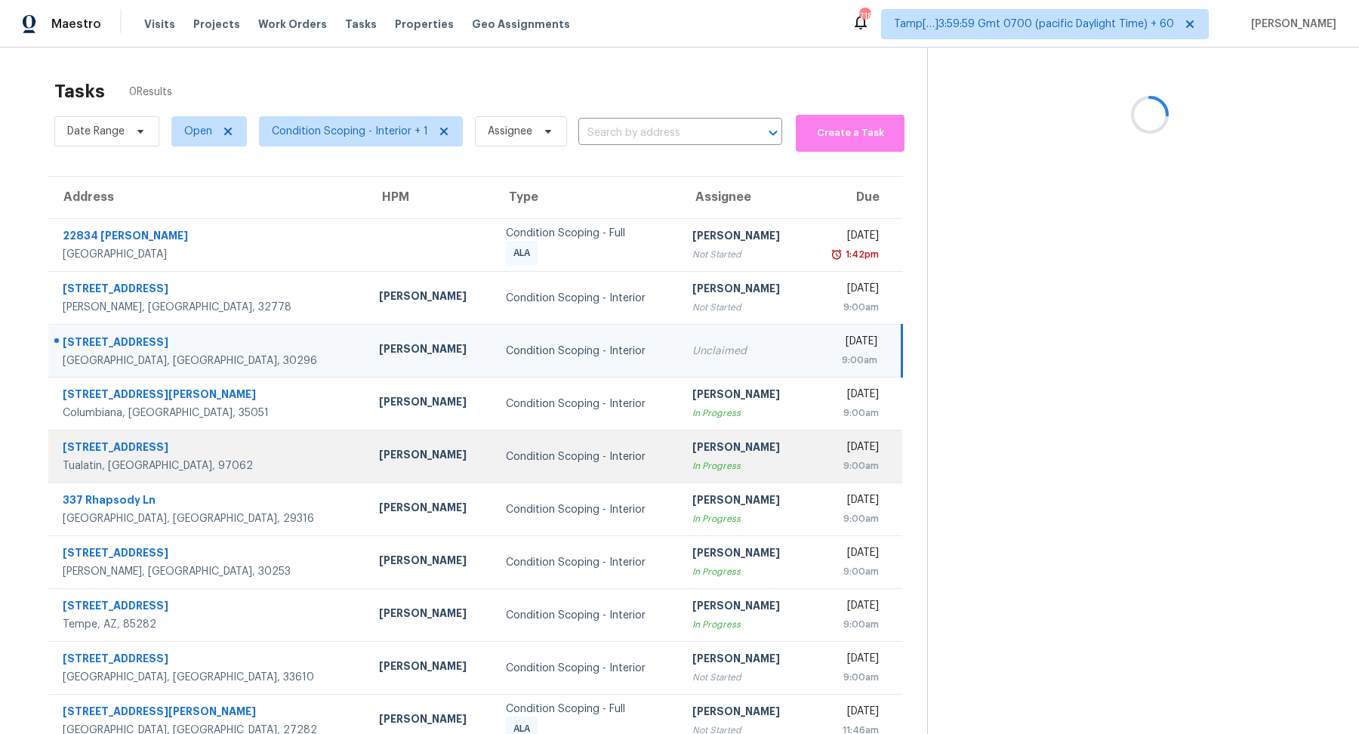
scroll to position [47, 0]
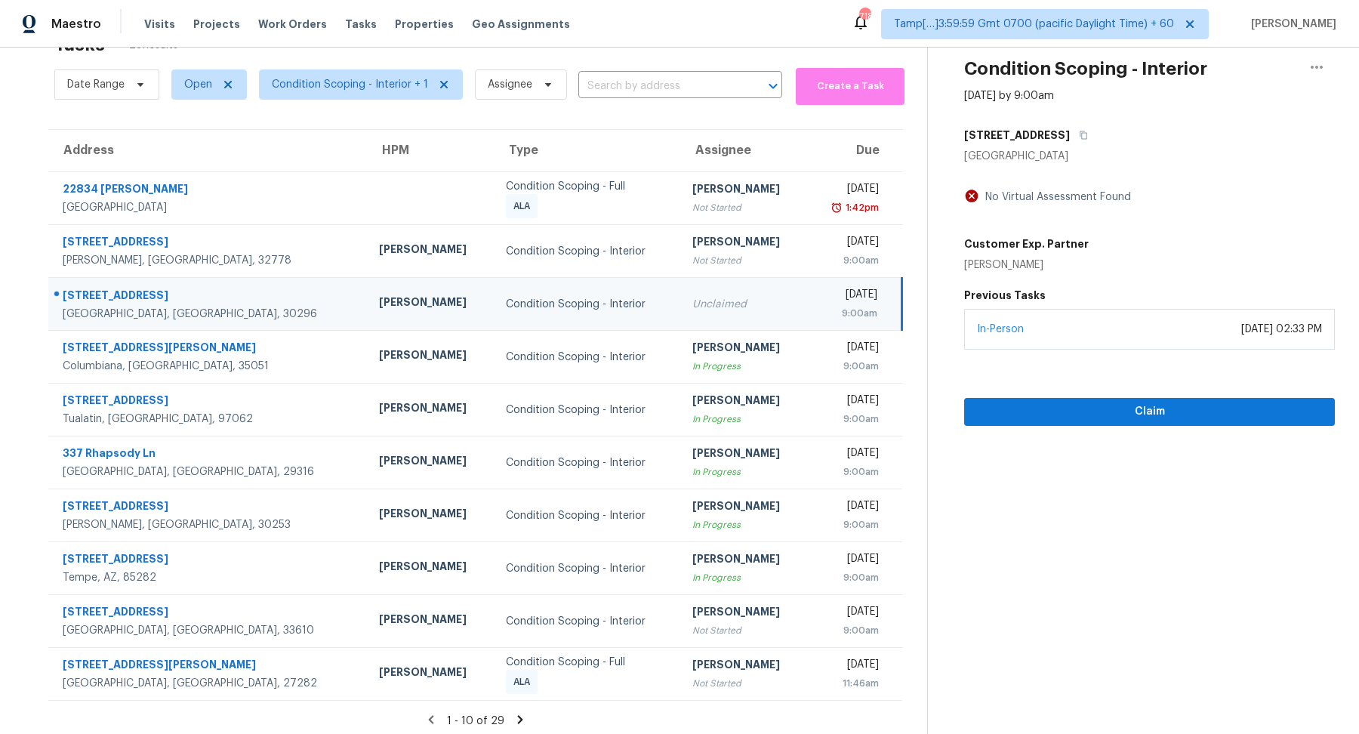
click at [514, 721] on icon at bounding box center [521, 720] width 14 height 14
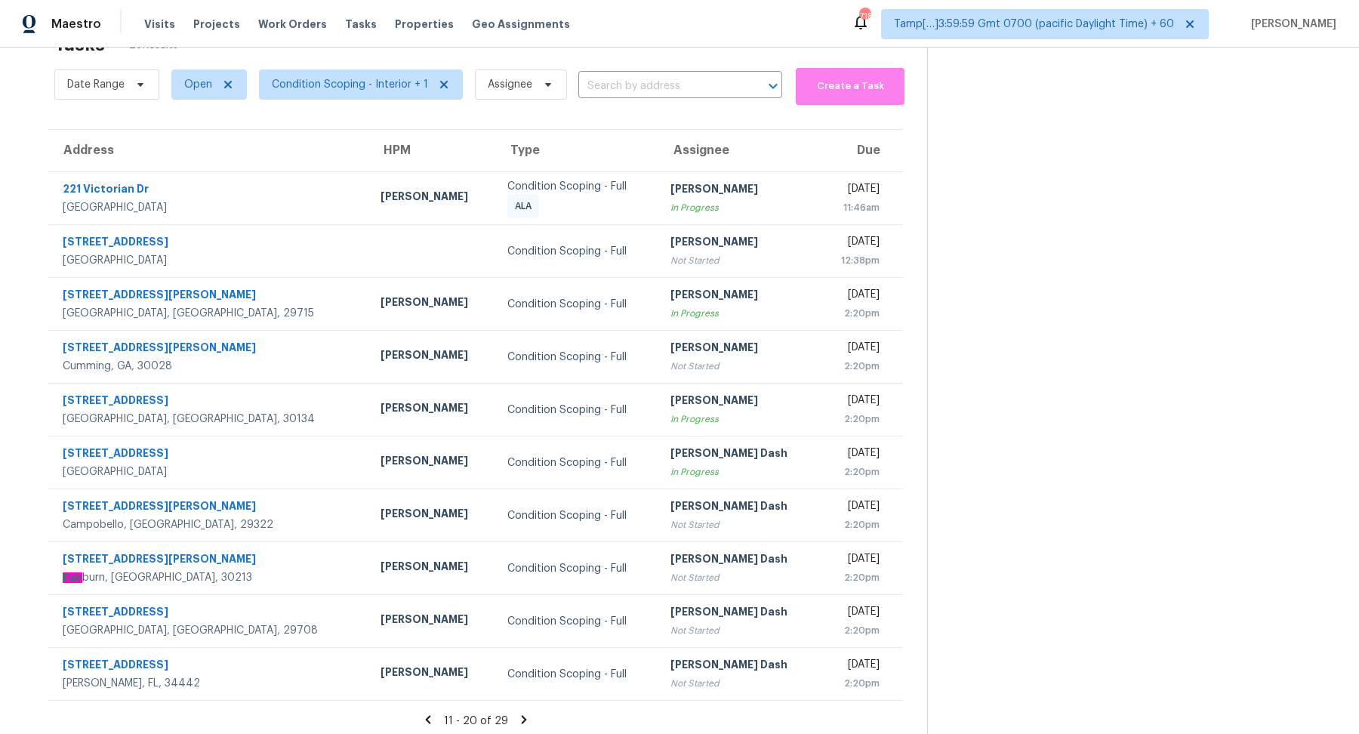
click at [523, 723] on icon at bounding box center [524, 720] width 14 height 14
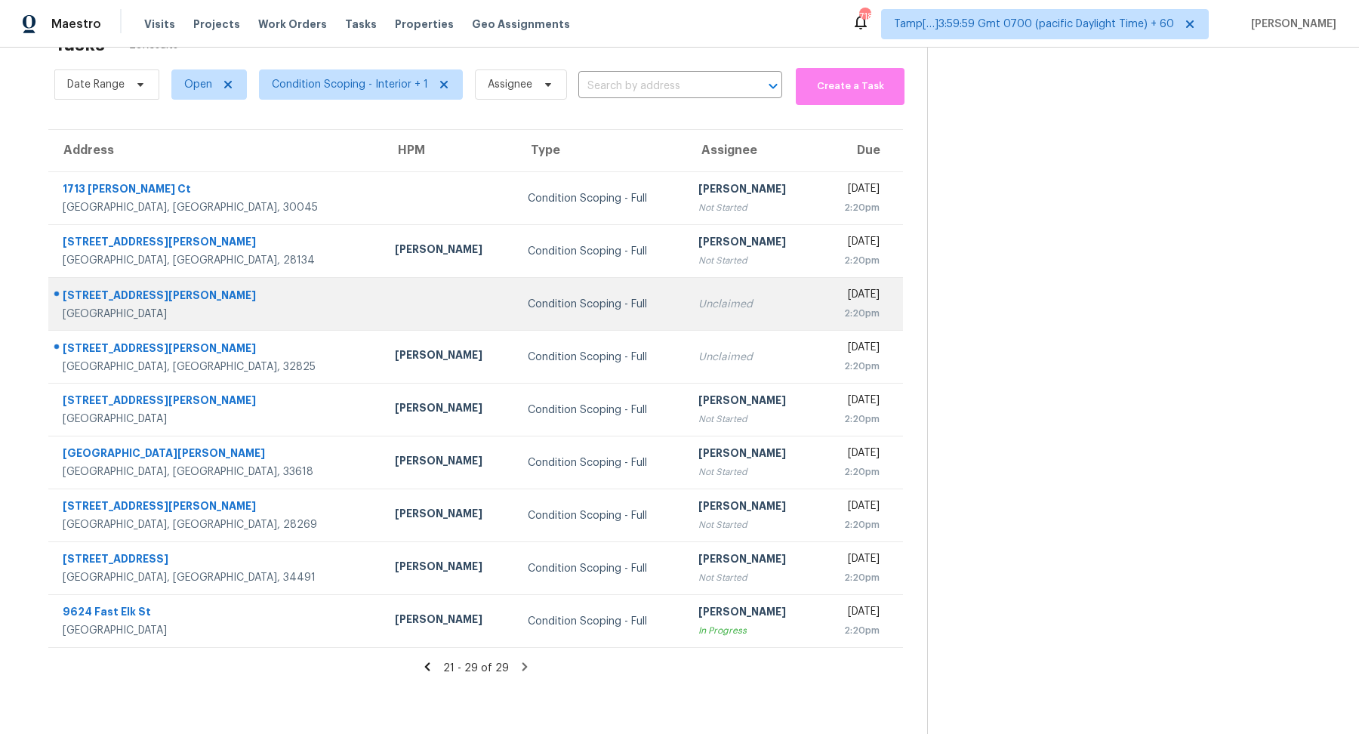
click at [686, 318] on td "Unclaimed" at bounding box center [752, 304] width 133 height 53
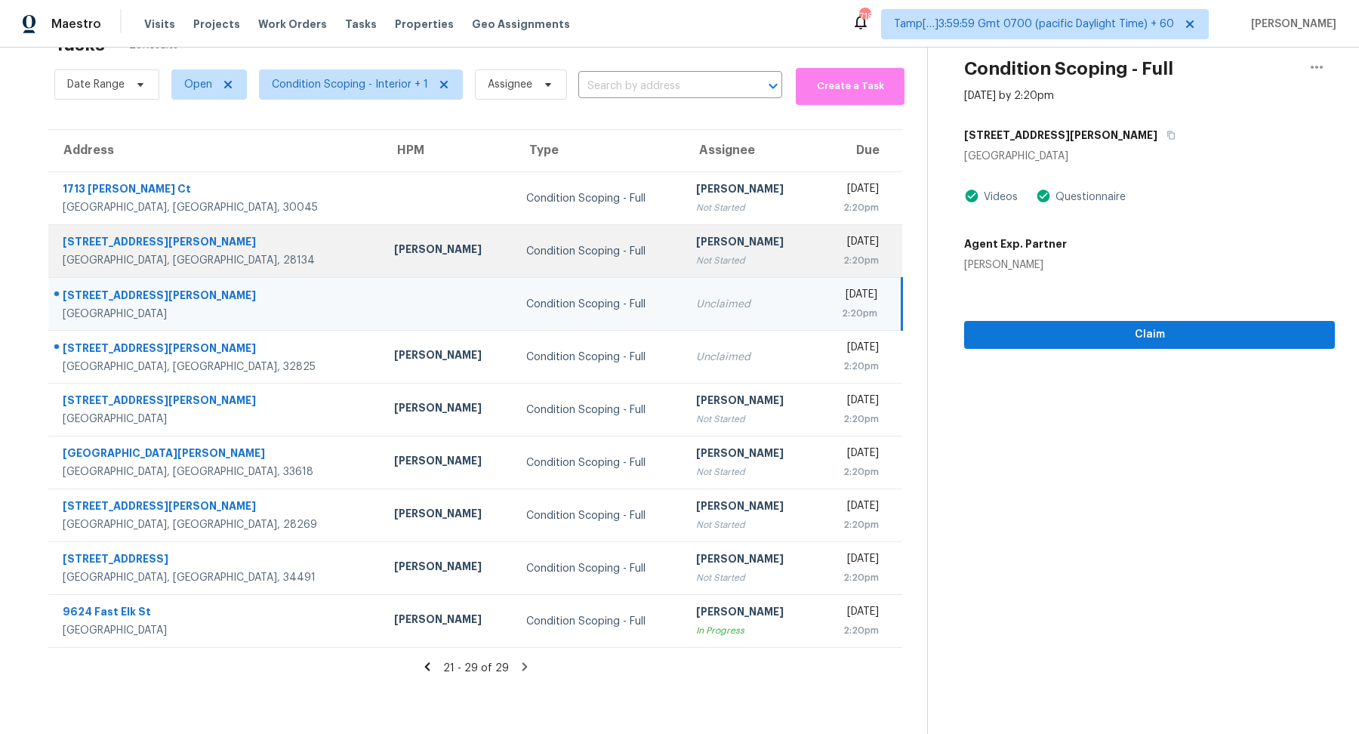
click at [696, 249] on div "[PERSON_NAME]" at bounding box center [750, 243] width 108 height 19
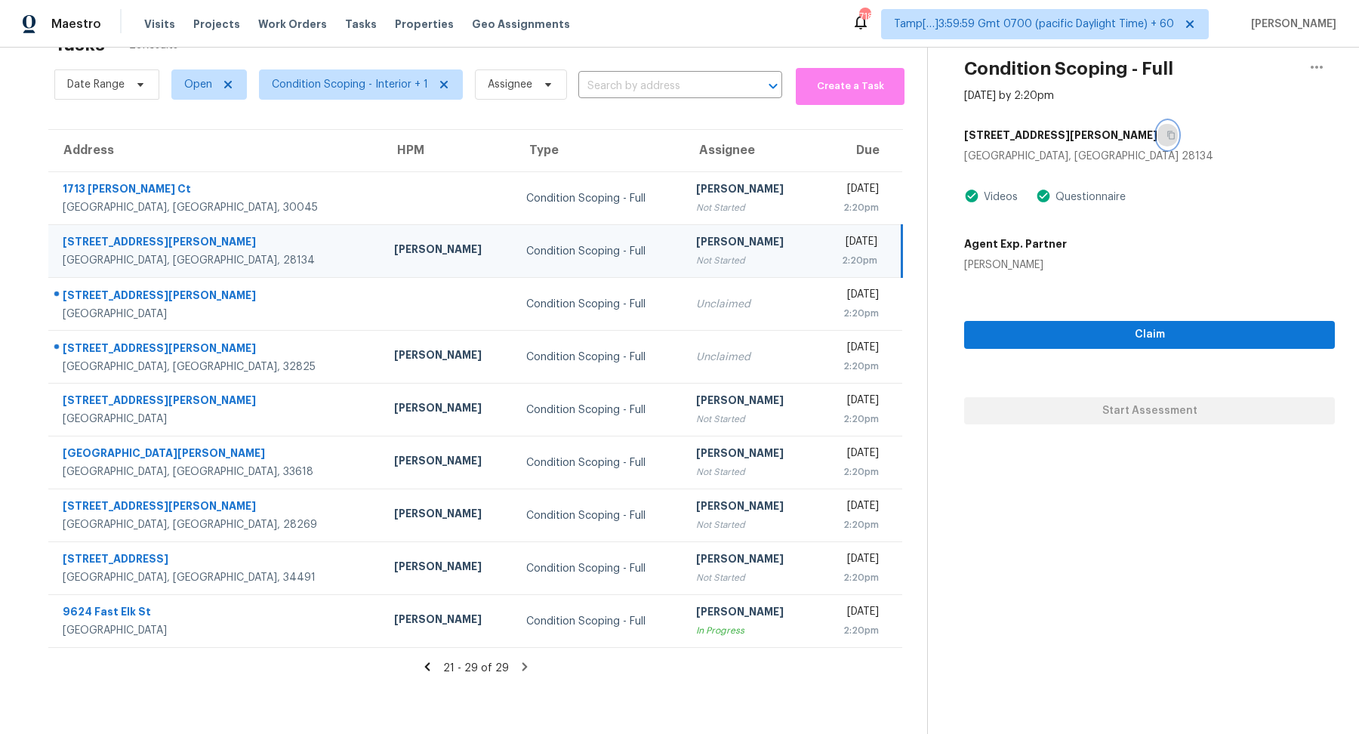
click at [1168, 131] on icon "button" at bounding box center [1172, 135] width 8 height 8
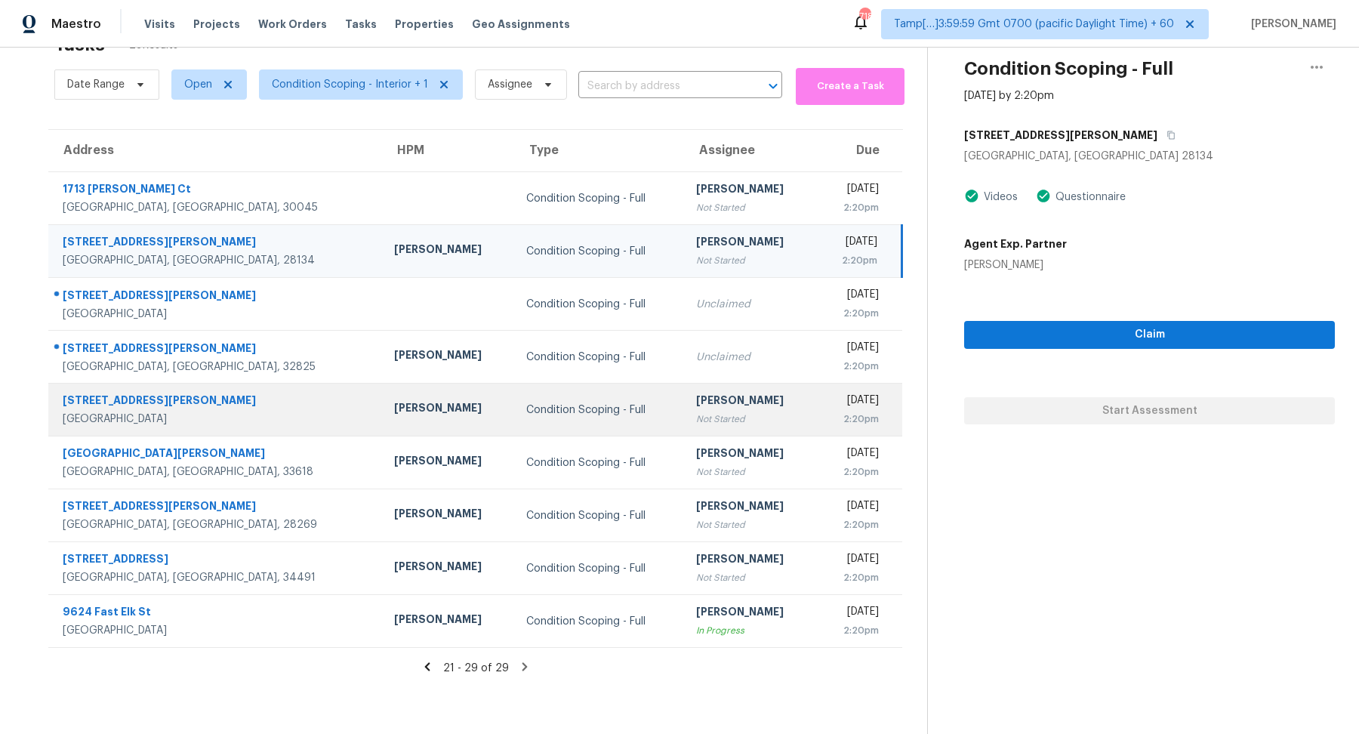
click at [714, 421] on div "Not Started" at bounding box center [750, 419] width 108 height 15
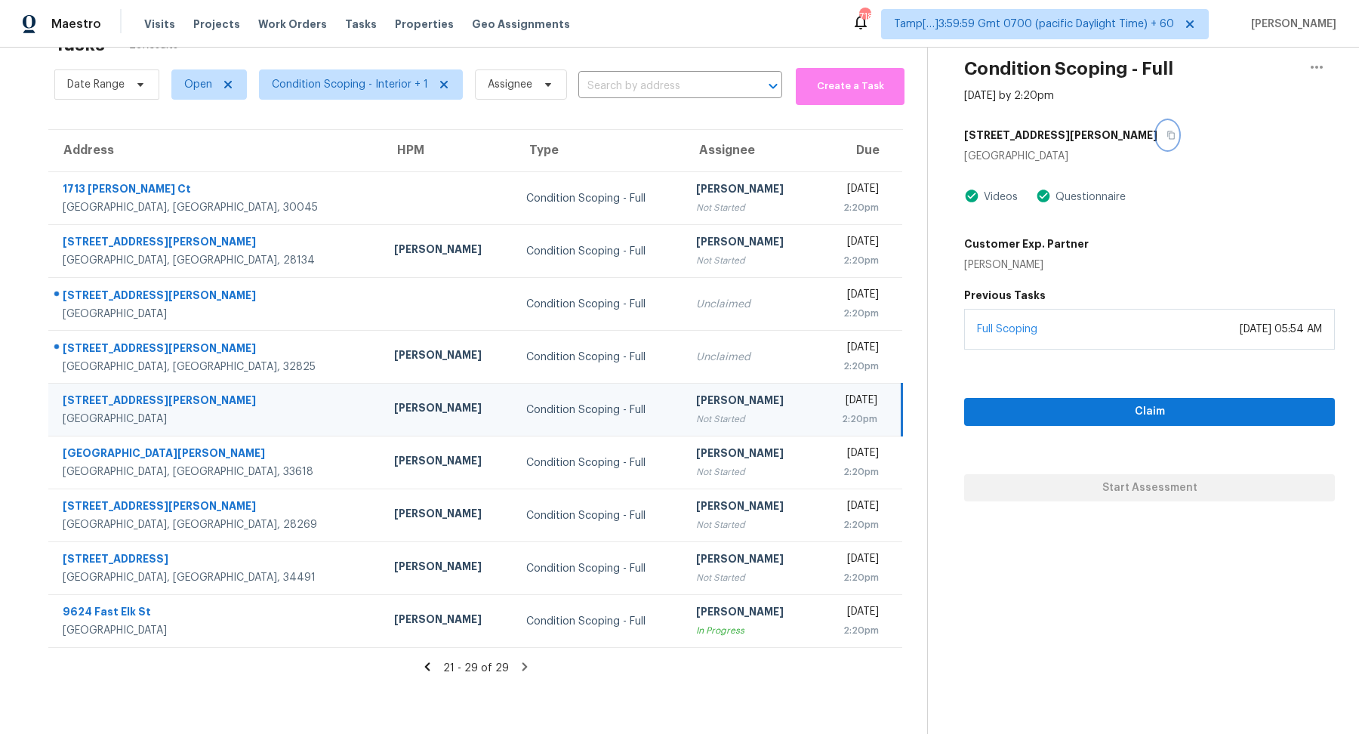
click at [1158, 133] on button "button" at bounding box center [1168, 135] width 20 height 27
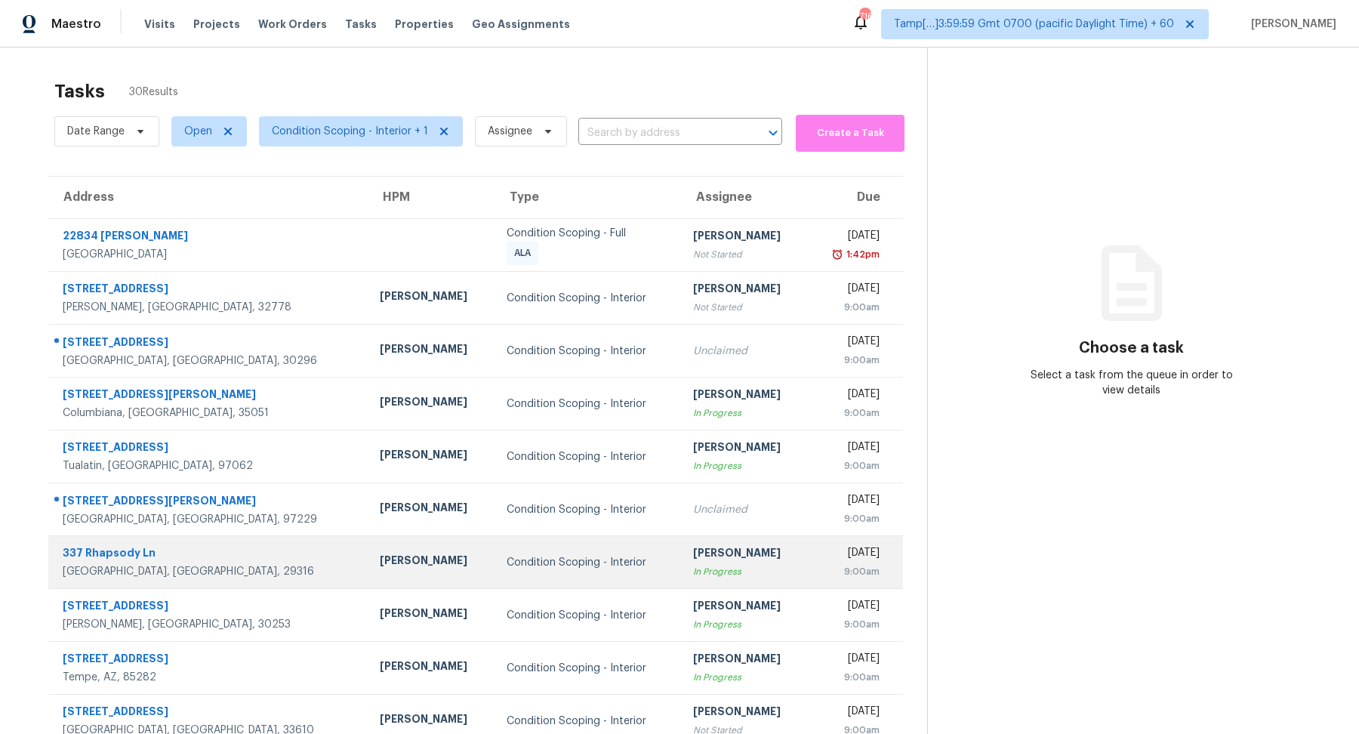
scroll to position [52, 0]
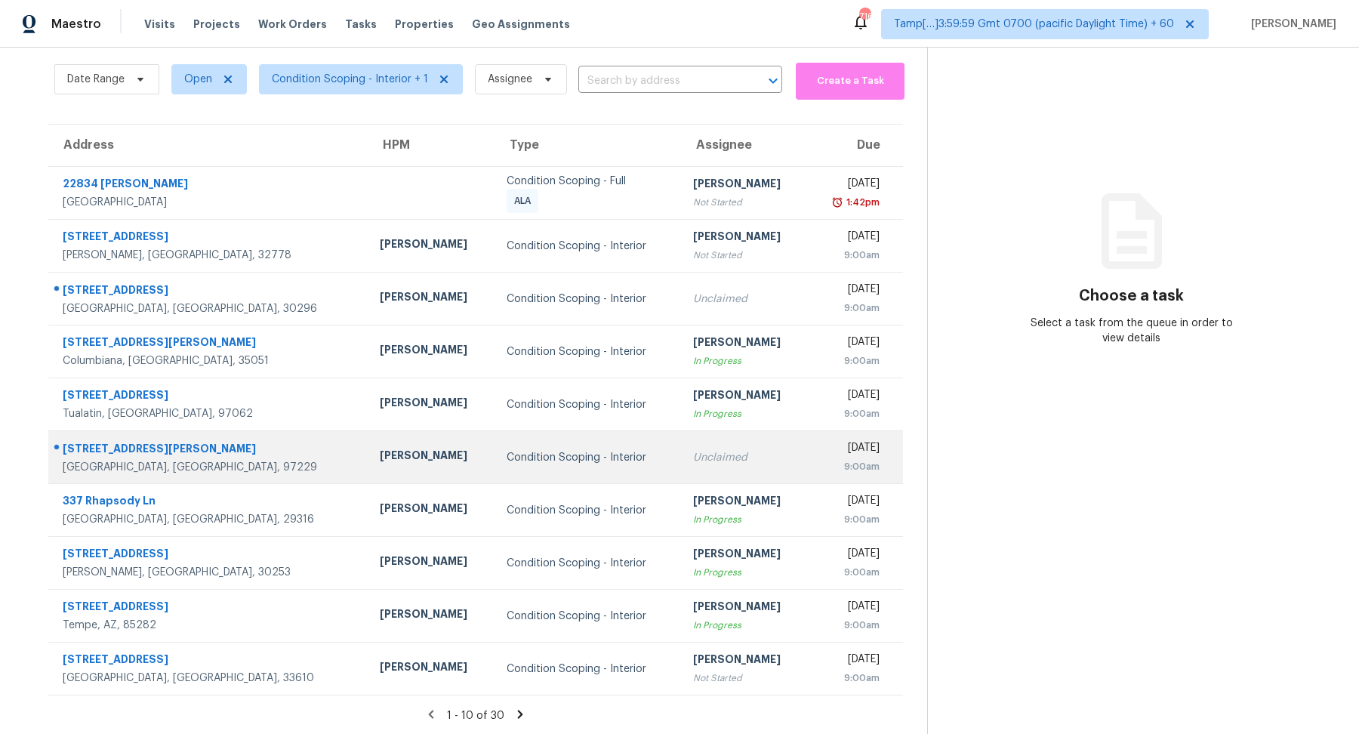
click at [686, 447] on td "Unclaimed" at bounding box center [744, 457] width 127 height 53
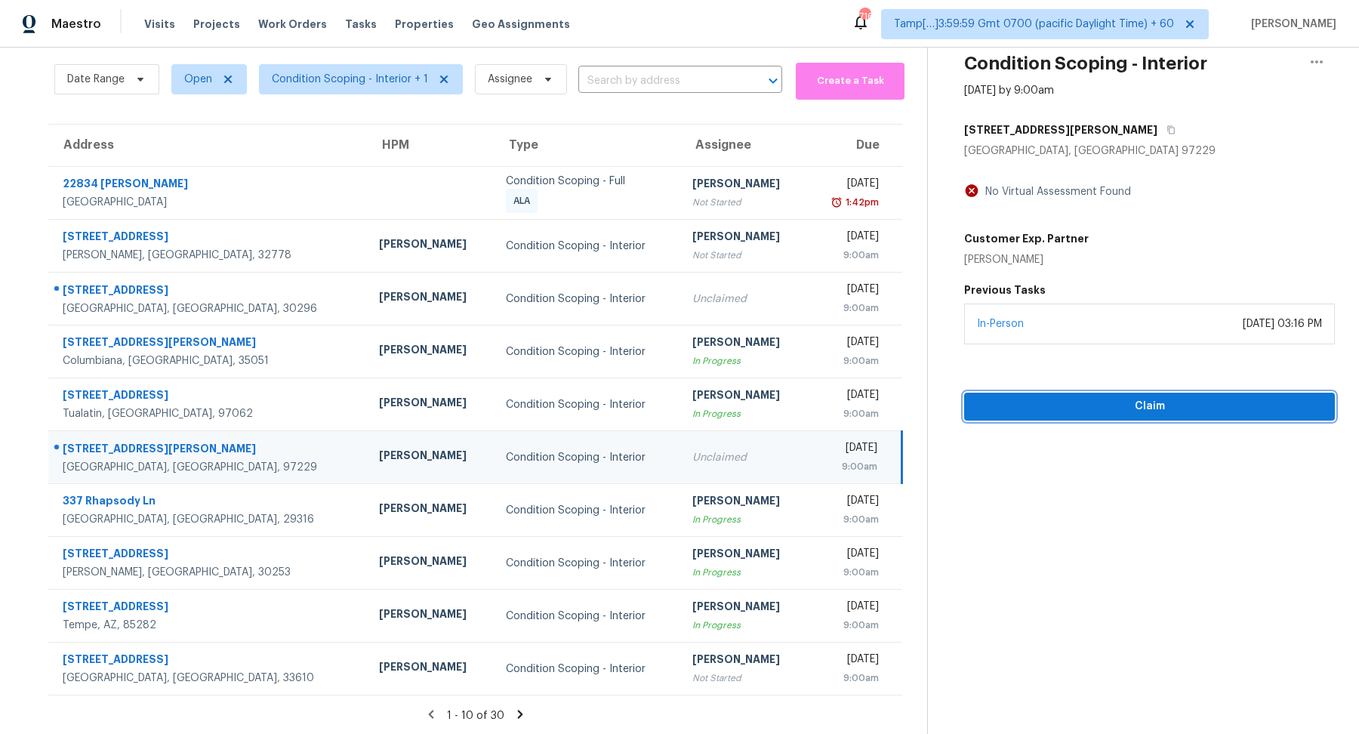
click at [989, 411] on span "Claim" at bounding box center [1149, 406] width 347 height 19
click at [1158, 140] on button "button" at bounding box center [1168, 129] width 20 height 27
click at [1032, 415] on button "Start Assessment" at bounding box center [1149, 407] width 371 height 28
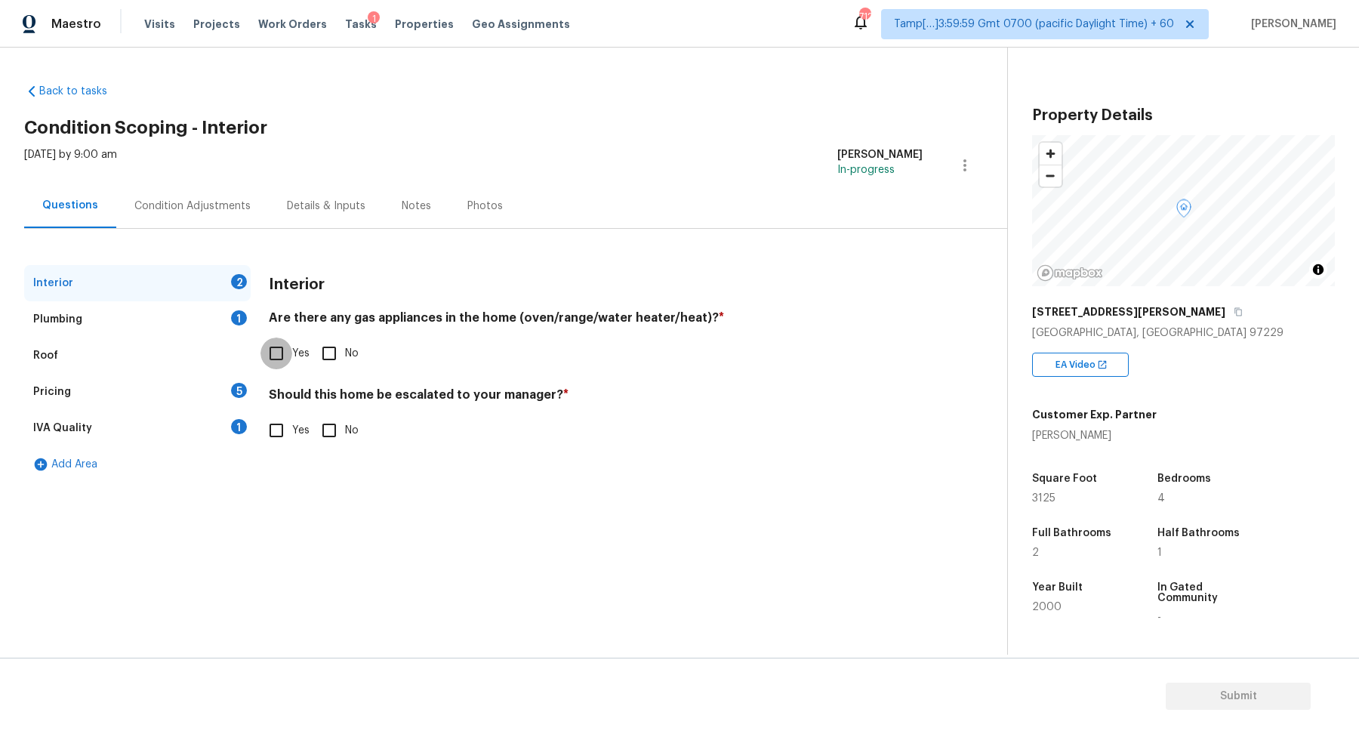
click at [282, 350] on input "Yes" at bounding box center [277, 354] width 32 height 32
checkbox input "true"
click at [332, 424] on input "No" at bounding box center [329, 431] width 32 height 32
checkbox input "true"
click at [153, 319] on div "Plumbing 1" at bounding box center [137, 319] width 227 height 36
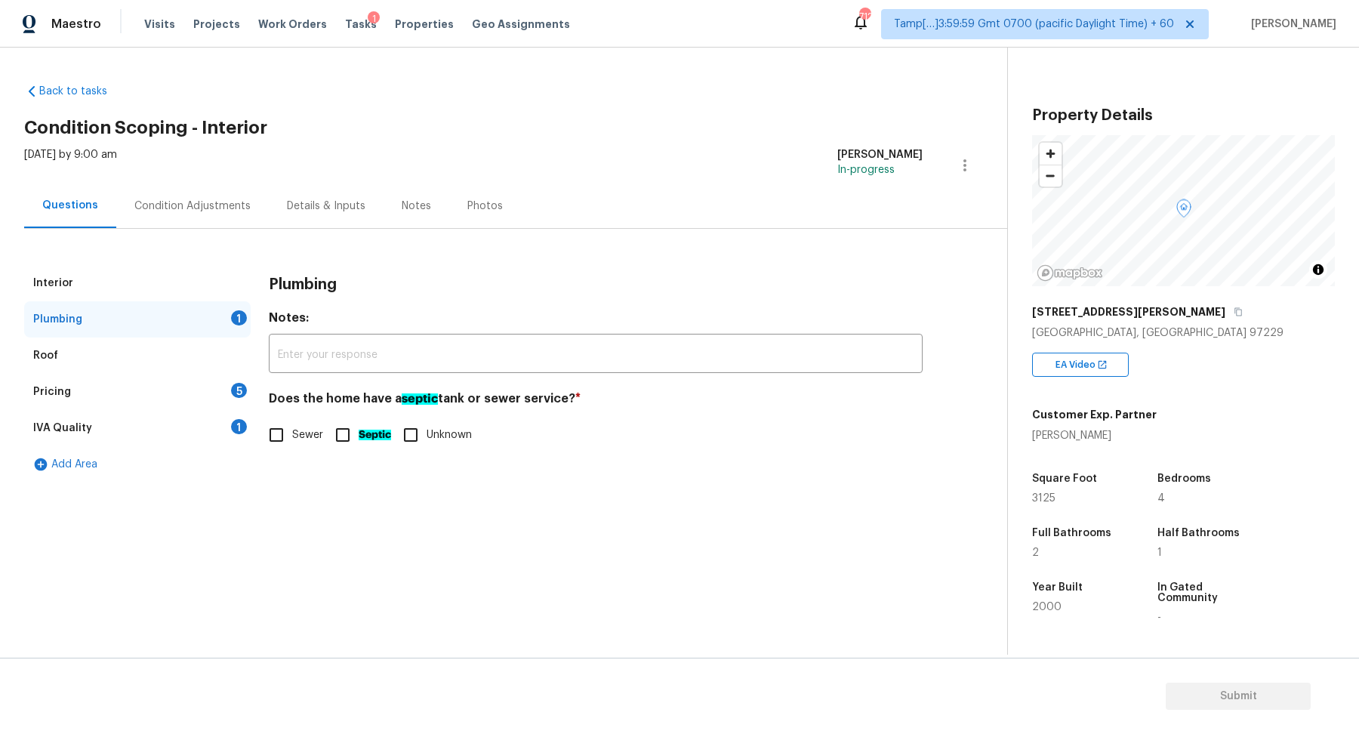
click at [325, 423] on div "Sewer Septic Unknown" at bounding box center [596, 435] width 654 height 32
click at [308, 437] on span "Sewer" at bounding box center [307, 435] width 31 height 16
click at [292, 437] on input "Sewer" at bounding box center [277, 435] width 32 height 32
checkbox input "true"
click at [224, 396] on div "Pricing 5" at bounding box center [137, 392] width 227 height 36
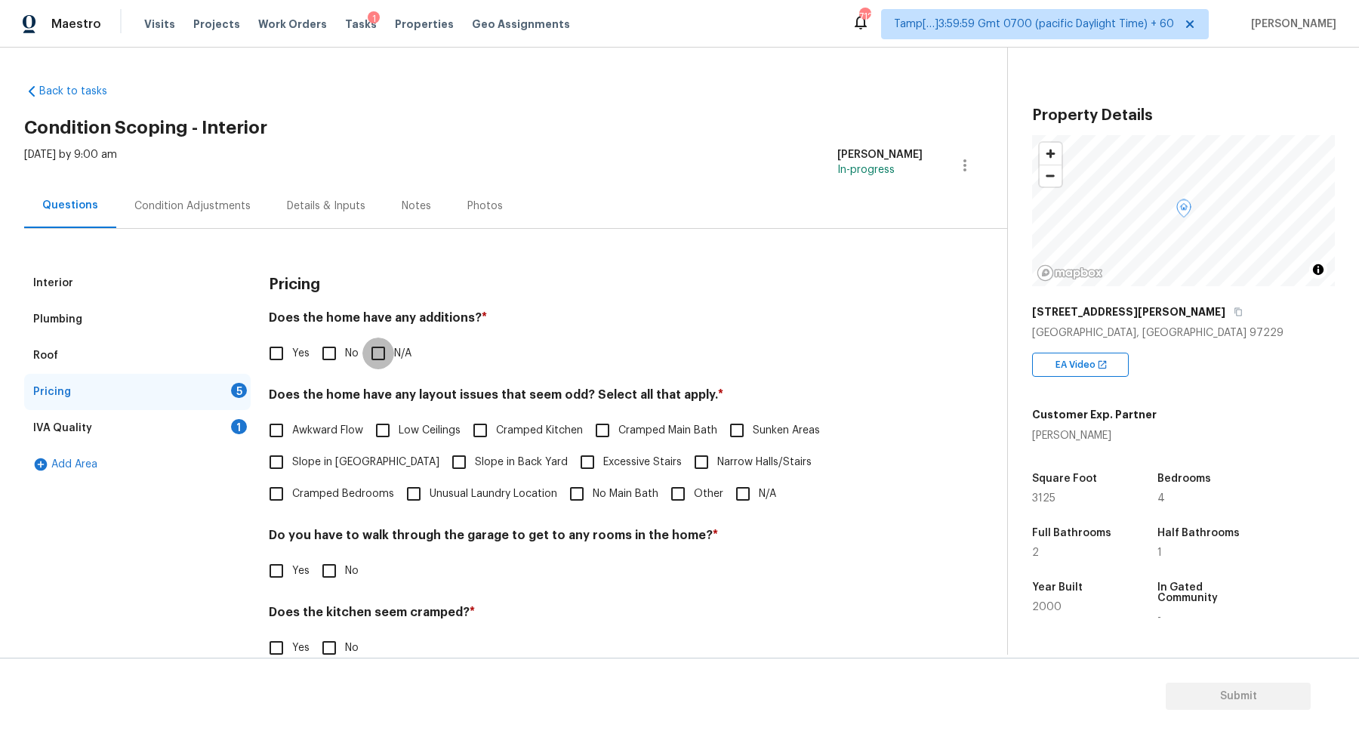
click at [363, 347] on input "N/A" at bounding box center [379, 354] width 32 height 32
checkbox input "true"
click at [350, 350] on span "No" at bounding box center [352, 355] width 14 height 16
click at [345, 350] on input "No" at bounding box center [329, 355] width 32 height 32
checkbox input "true"
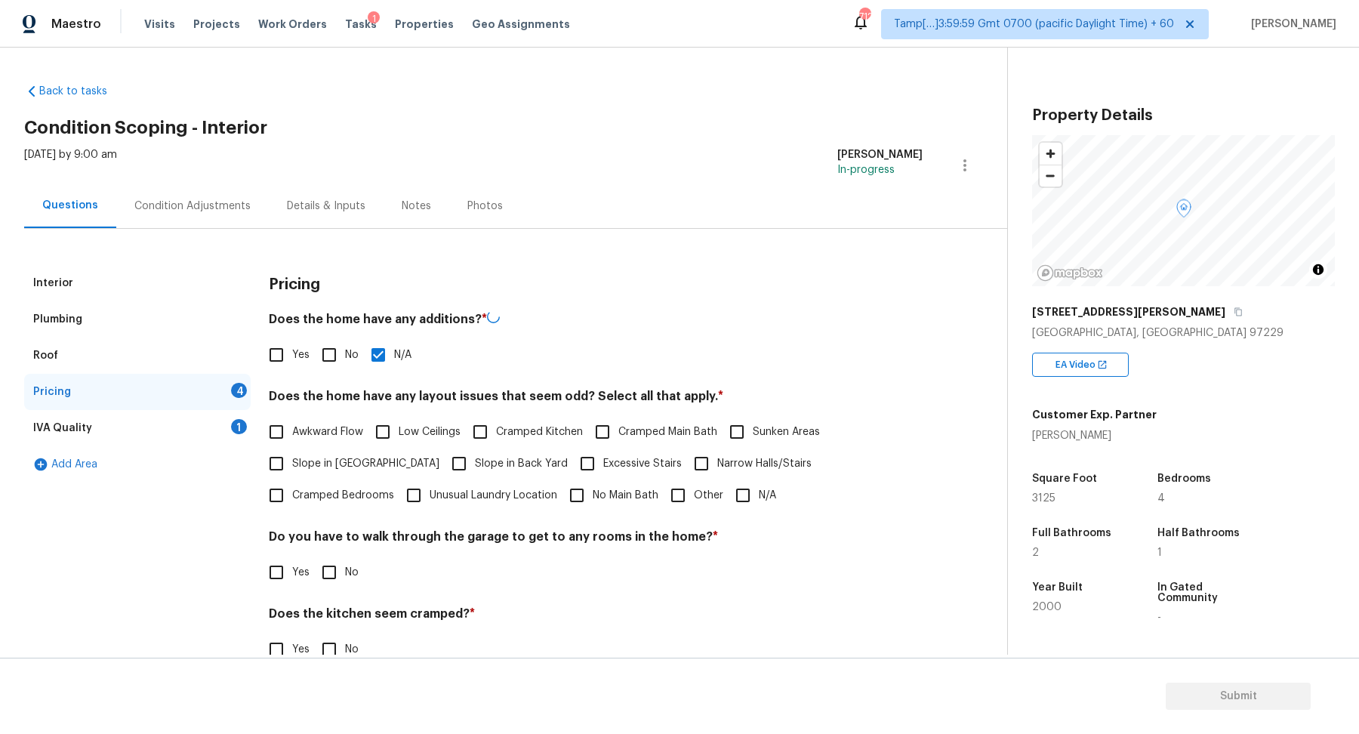
checkbox input "false"
click at [338, 458] on span "Slope in [GEOGRAPHIC_DATA]" at bounding box center [365, 463] width 147 height 16
click at [292, 458] on input "Slope in [GEOGRAPHIC_DATA]" at bounding box center [277, 462] width 32 height 32
checkbox input "true"
click at [475, 458] on span "Slope in Back Yard" at bounding box center [521, 464] width 93 height 16
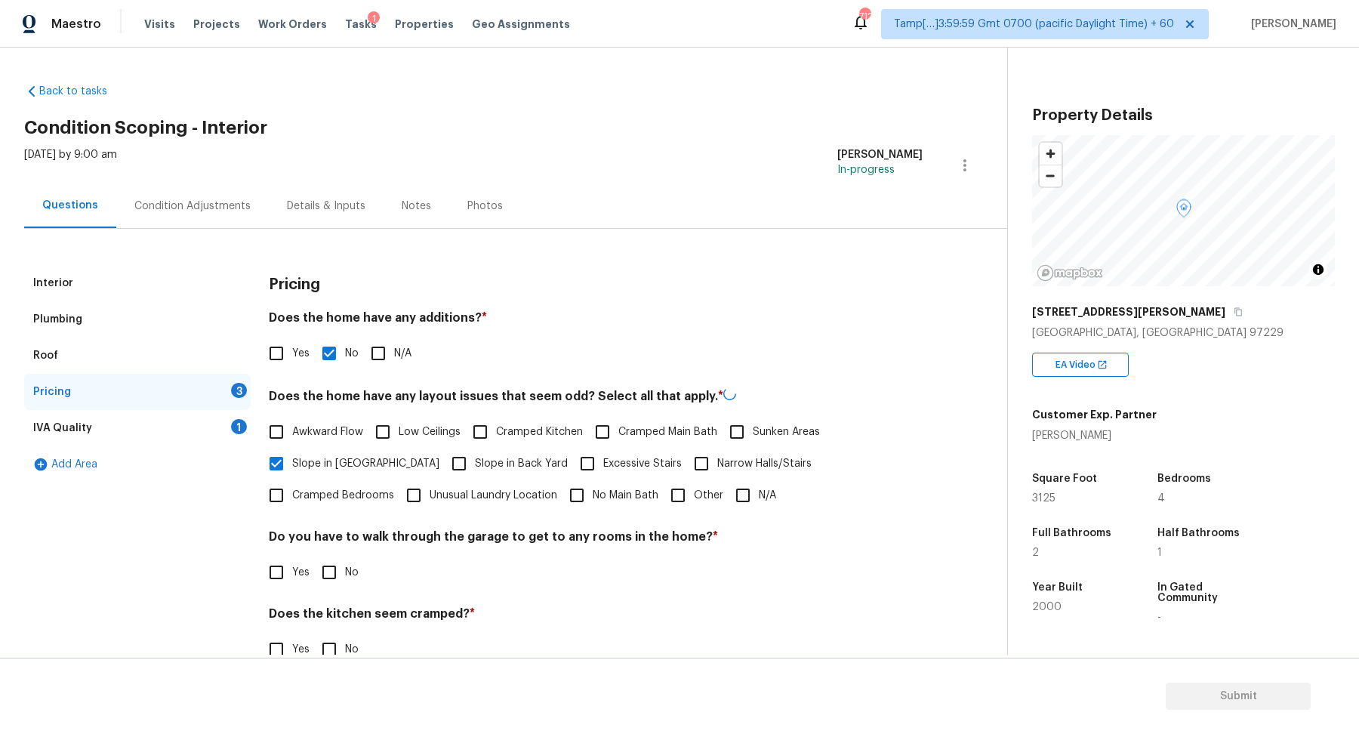
click at [443, 458] on input "Slope in Back Yard" at bounding box center [459, 464] width 32 height 32
checkbox input "true"
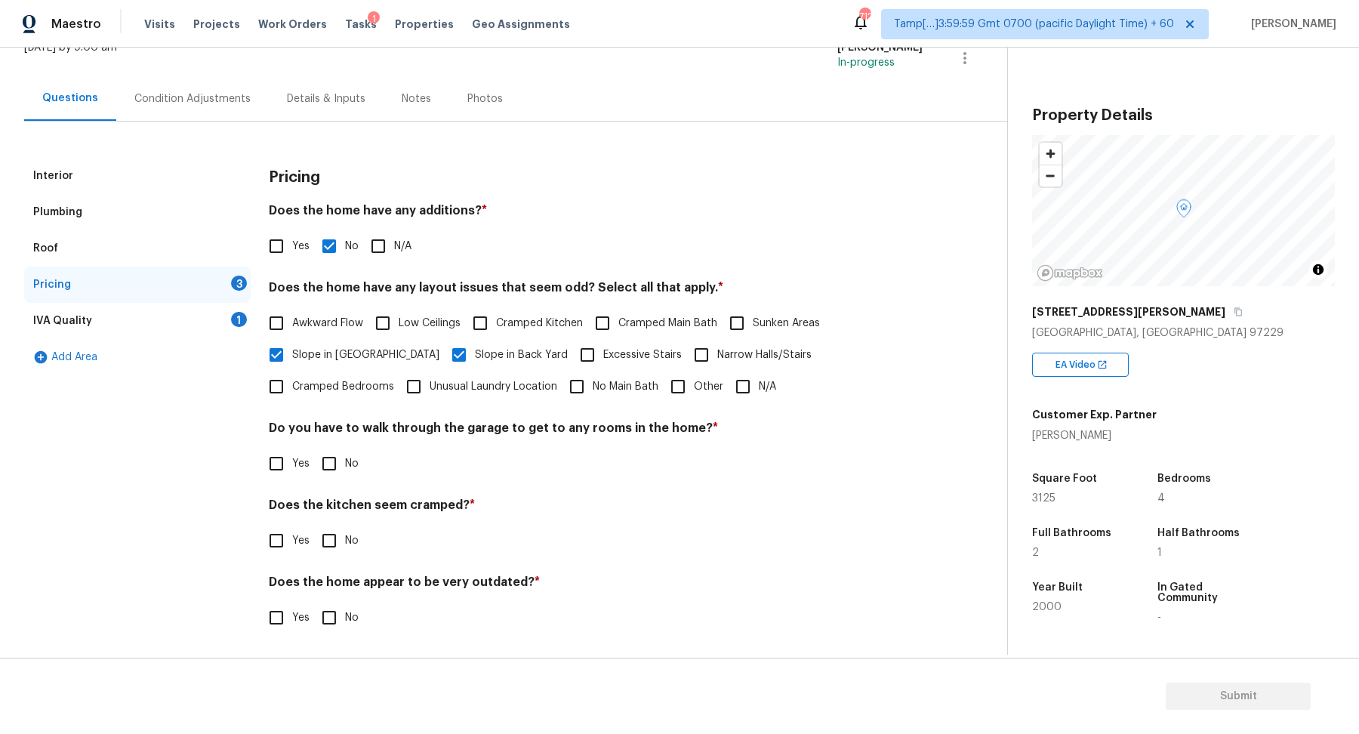
click at [334, 483] on div "Pricing Does the home have any additions? * Yes No N/A Does the home have any l…" at bounding box center [596, 405] width 654 height 494
click at [329, 474] on input "No" at bounding box center [329, 464] width 32 height 32
checkbox input "true"
click at [313, 525] on input "No" at bounding box center [329, 541] width 32 height 32
checkbox input "true"
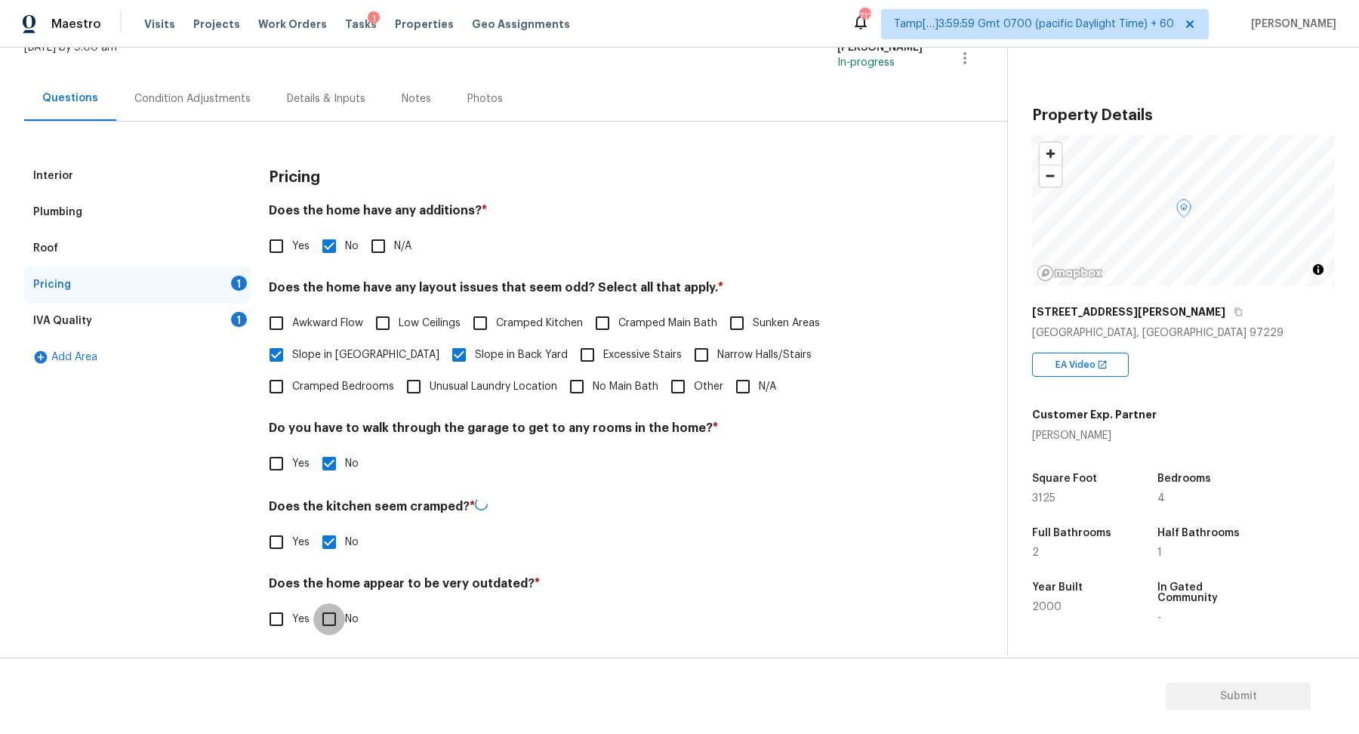
click at [313, 603] on input "No" at bounding box center [329, 619] width 32 height 32
checkbox input "true"
click at [174, 336] on div "IVA Quality 1" at bounding box center [137, 321] width 227 height 36
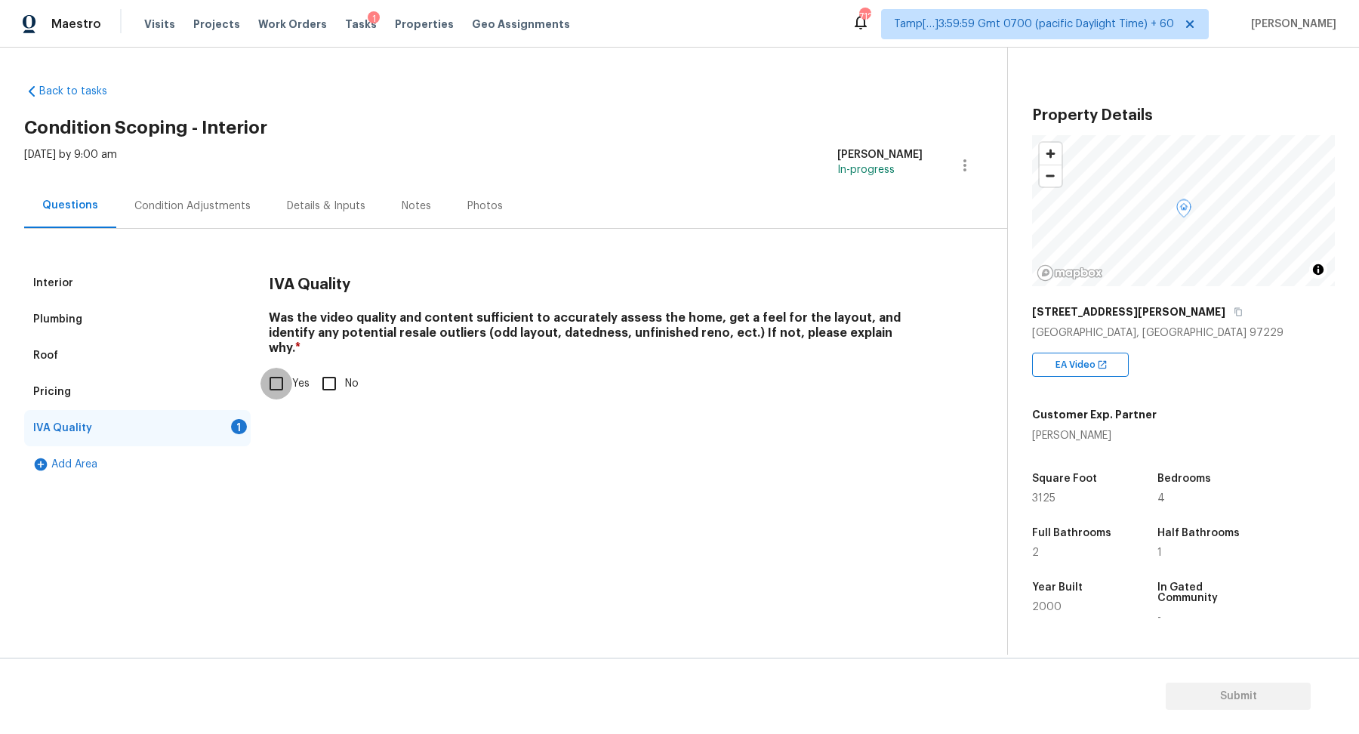
click at [278, 369] on input "Yes" at bounding box center [277, 384] width 32 height 32
checkbox input "true"
click at [205, 218] on div "Condition Adjustments" at bounding box center [192, 206] width 153 height 45
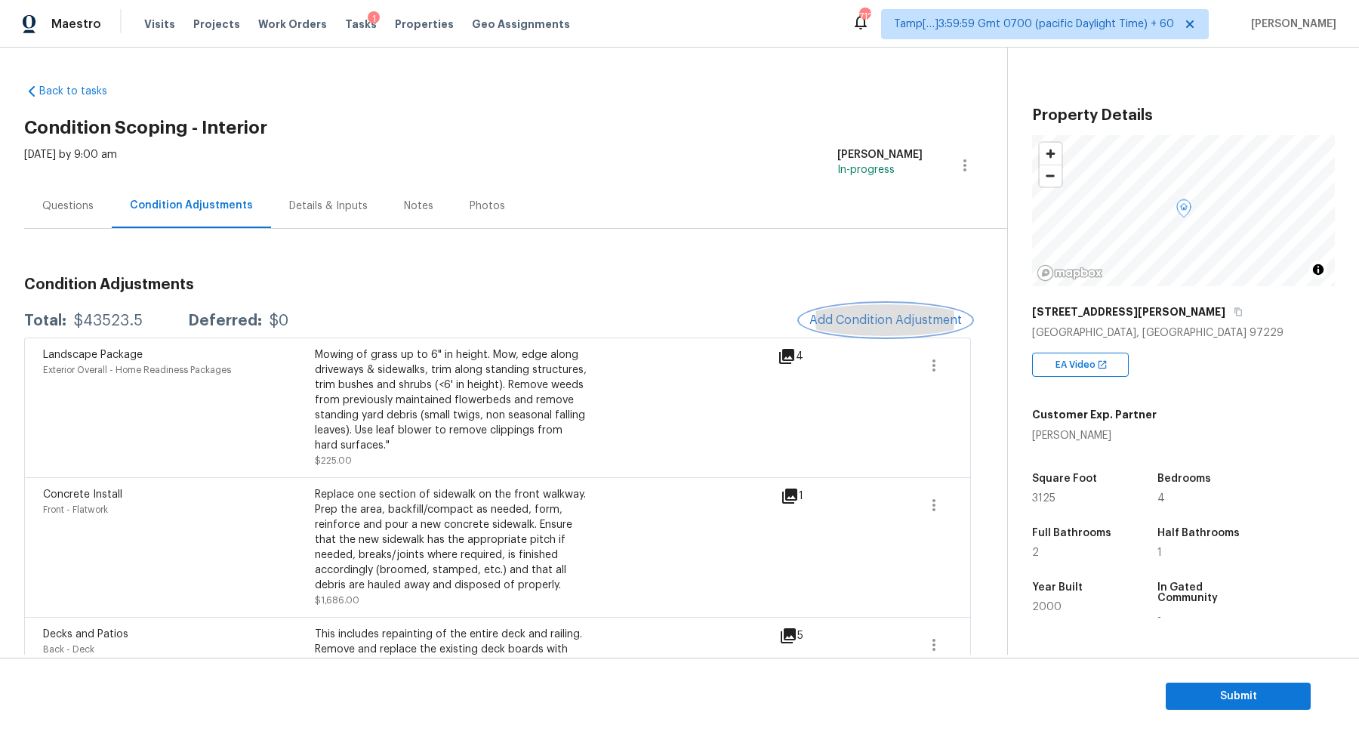
click at [839, 316] on span "Add Condition Adjustment" at bounding box center [886, 320] width 153 height 14
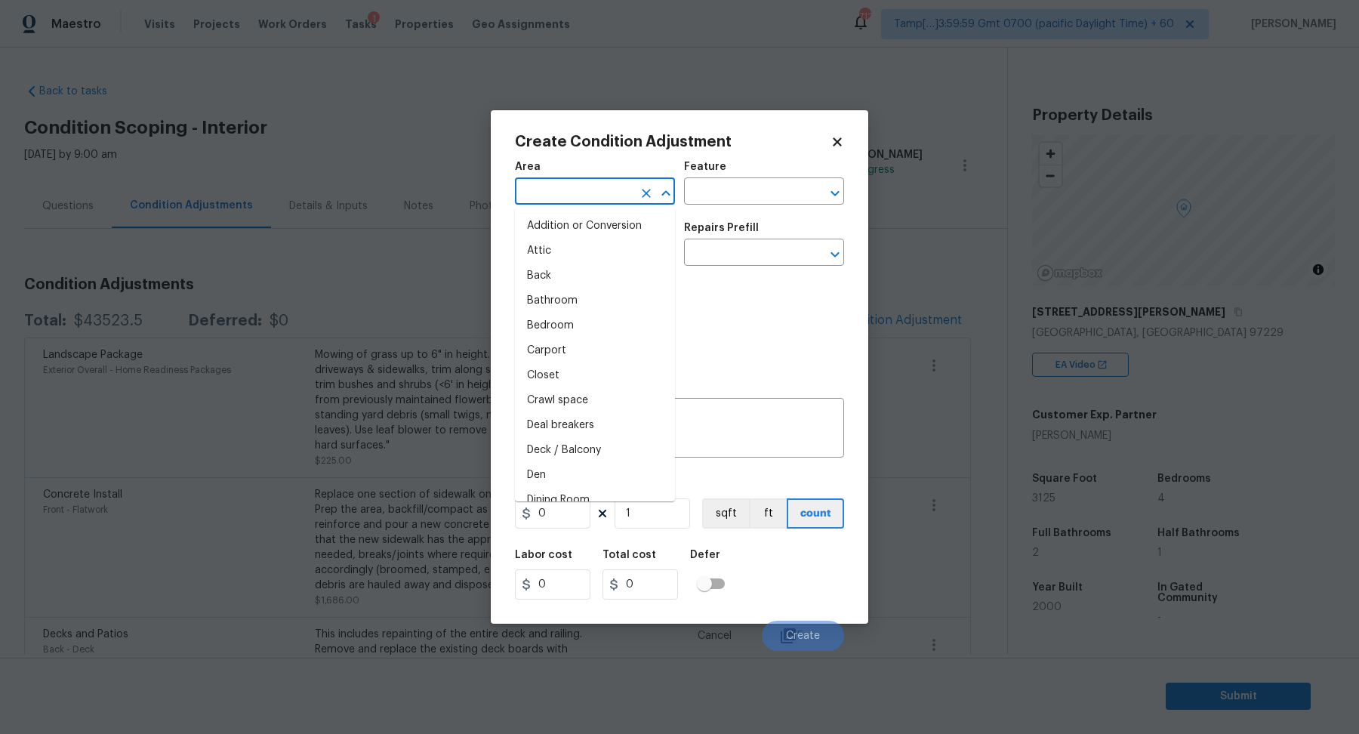
click at [568, 196] on input "text" at bounding box center [574, 192] width 118 height 23
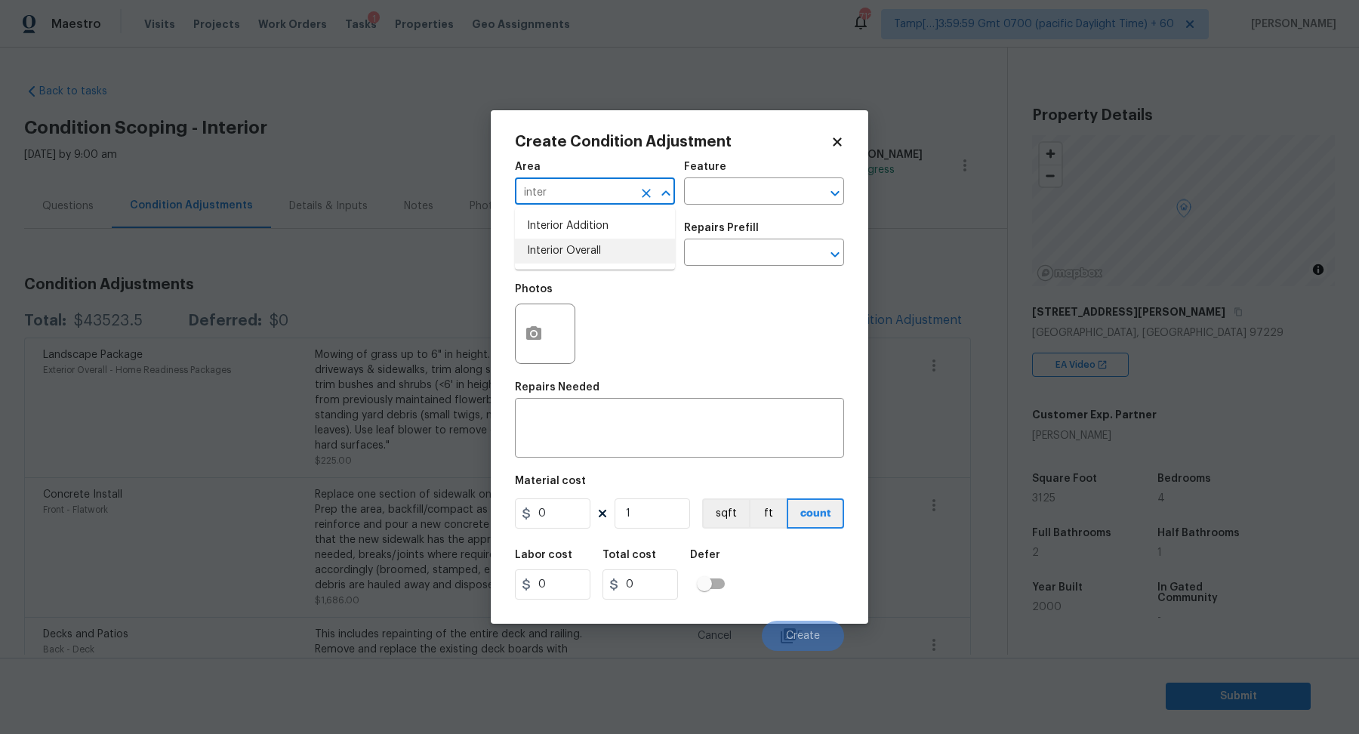
click at [560, 251] on li "Interior Overall" at bounding box center [595, 251] width 160 height 25
type input "Interior Overall"
click at [560, 251] on input "text" at bounding box center [574, 253] width 118 height 23
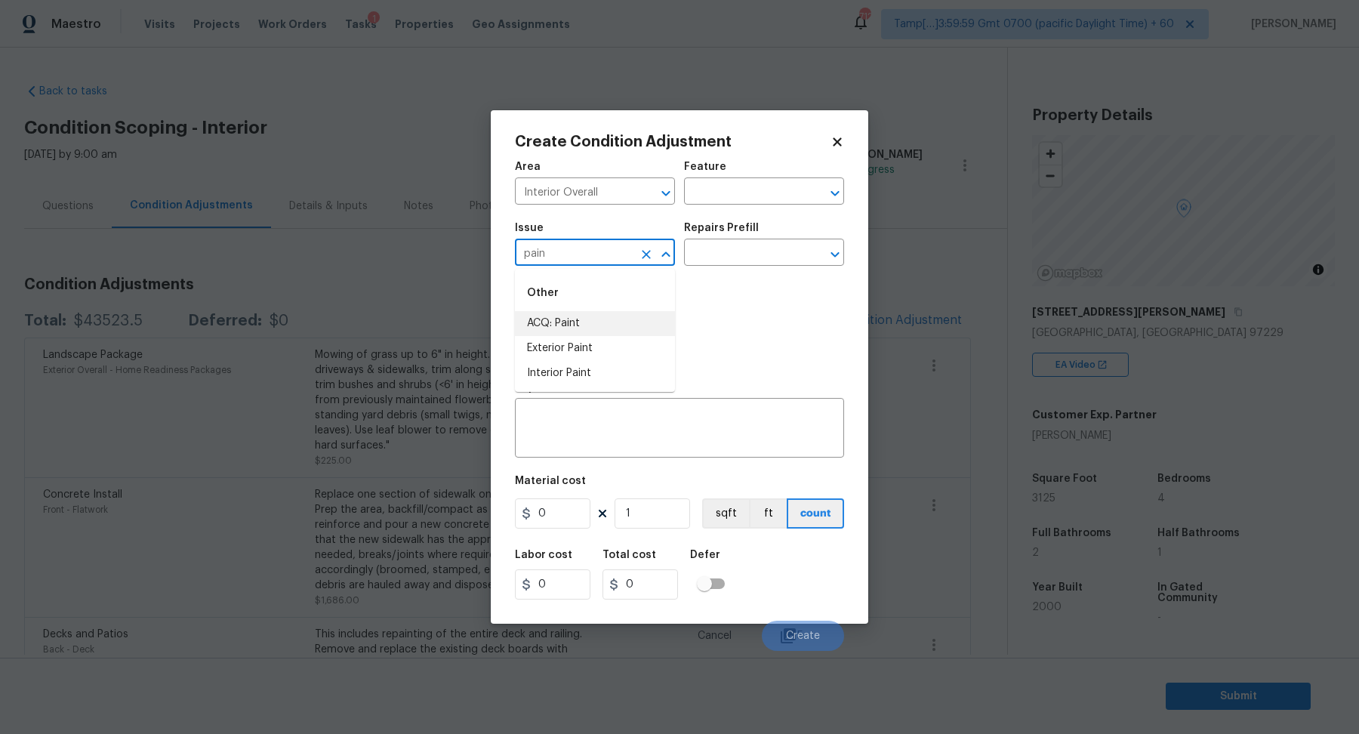
click at [615, 320] on li "ACQ: Paint" at bounding box center [595, 323] width 160 height 25
type input "ACQ: Paint"
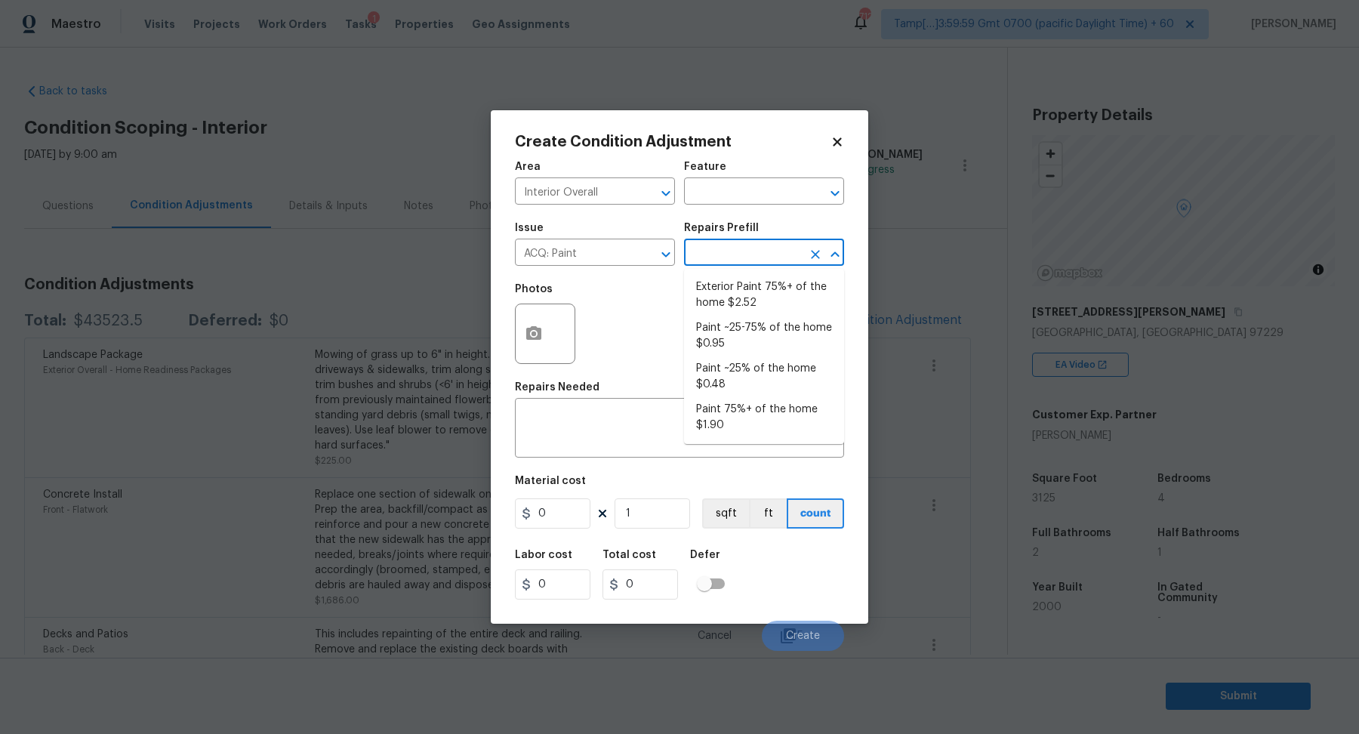
click at [746, 266] on body "Maestro Visits Projects Work Orders Tasks 1 Properties Geo Assignments 712 Tamp…" at bounding box center [679, 374] width 1359 height 749
click at [734, 420] on li "Paint 75%+ of the home $1.90" at bounding box center [764, 417] width 160 height 41
type input "Acquisition"
type textarea "Acquisition Scope: 75%+ of the home will likely require interior paint"
type input "1.9"
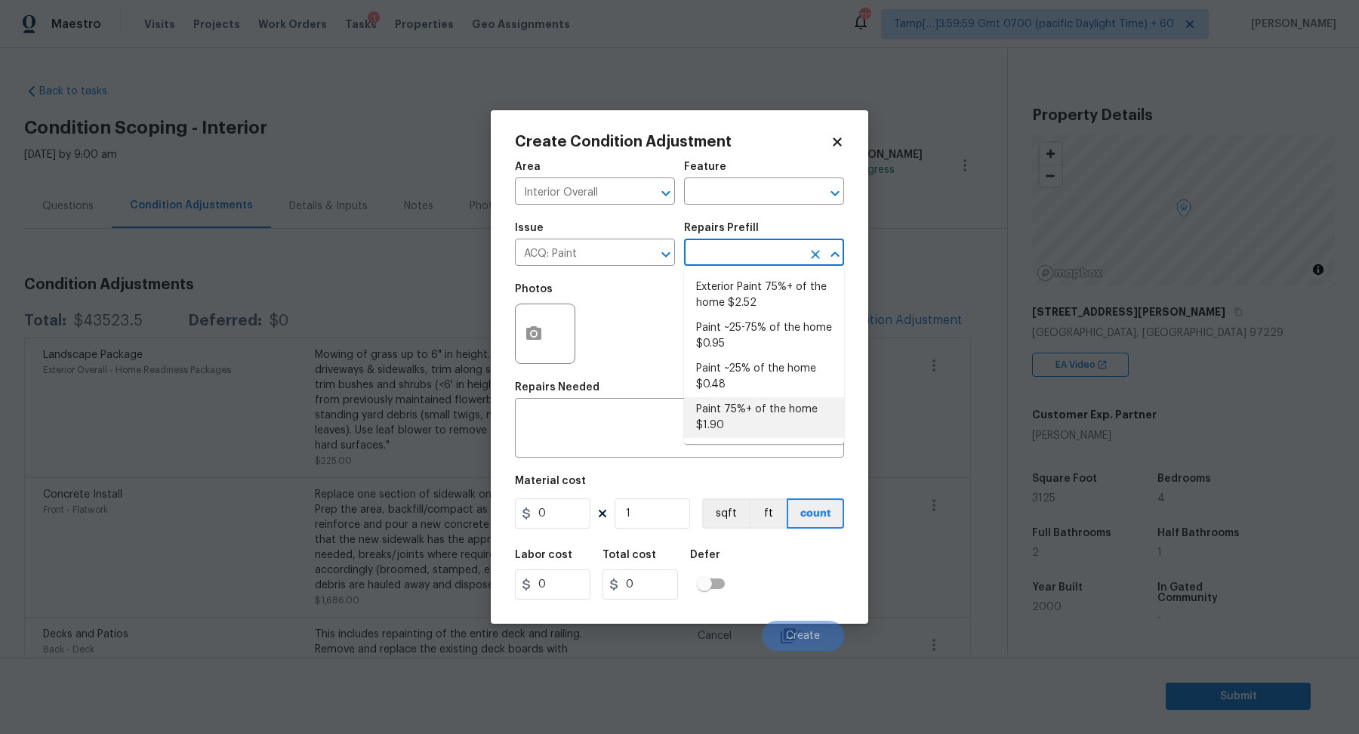
type input "1.9"
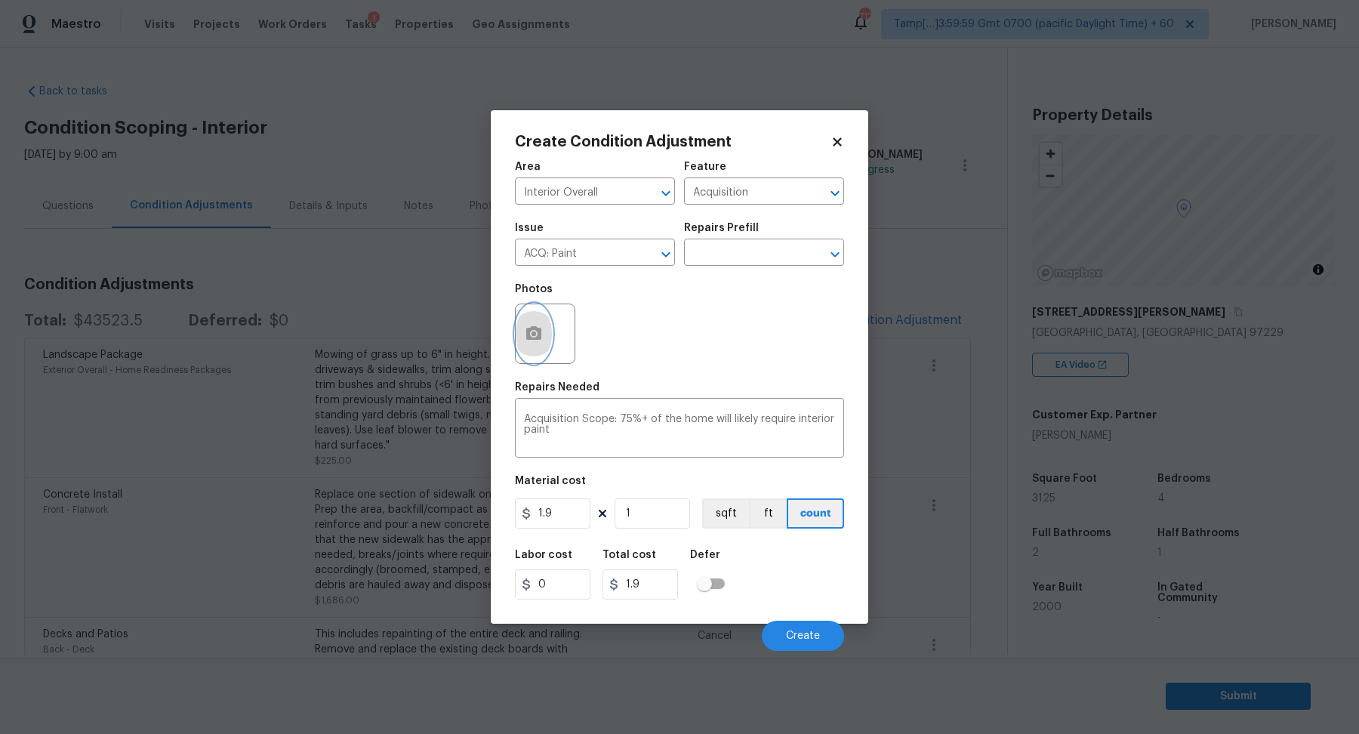
click at [525, 337] on icon "button" at bounding box center [534, 334] width 18 height 18
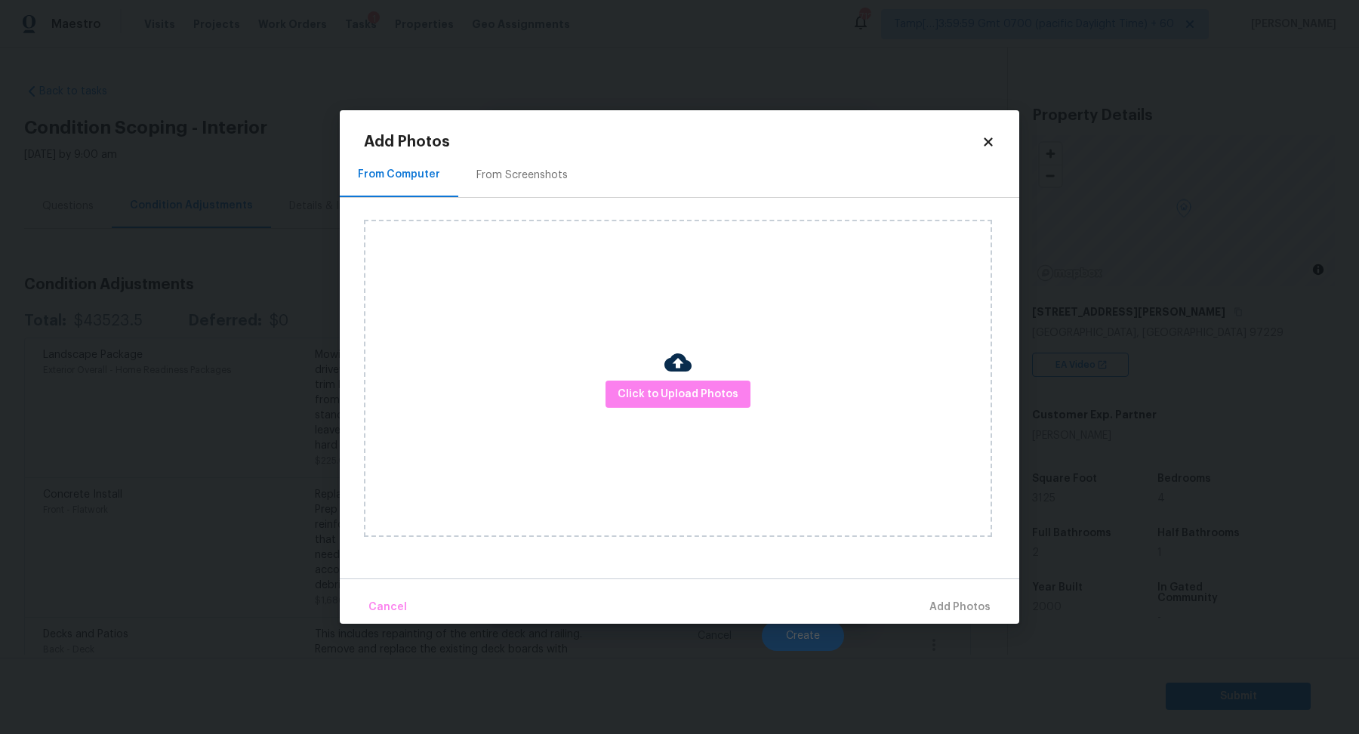
click at [991, 143] on icon at bounding box center [989, 142] width 14 height 14
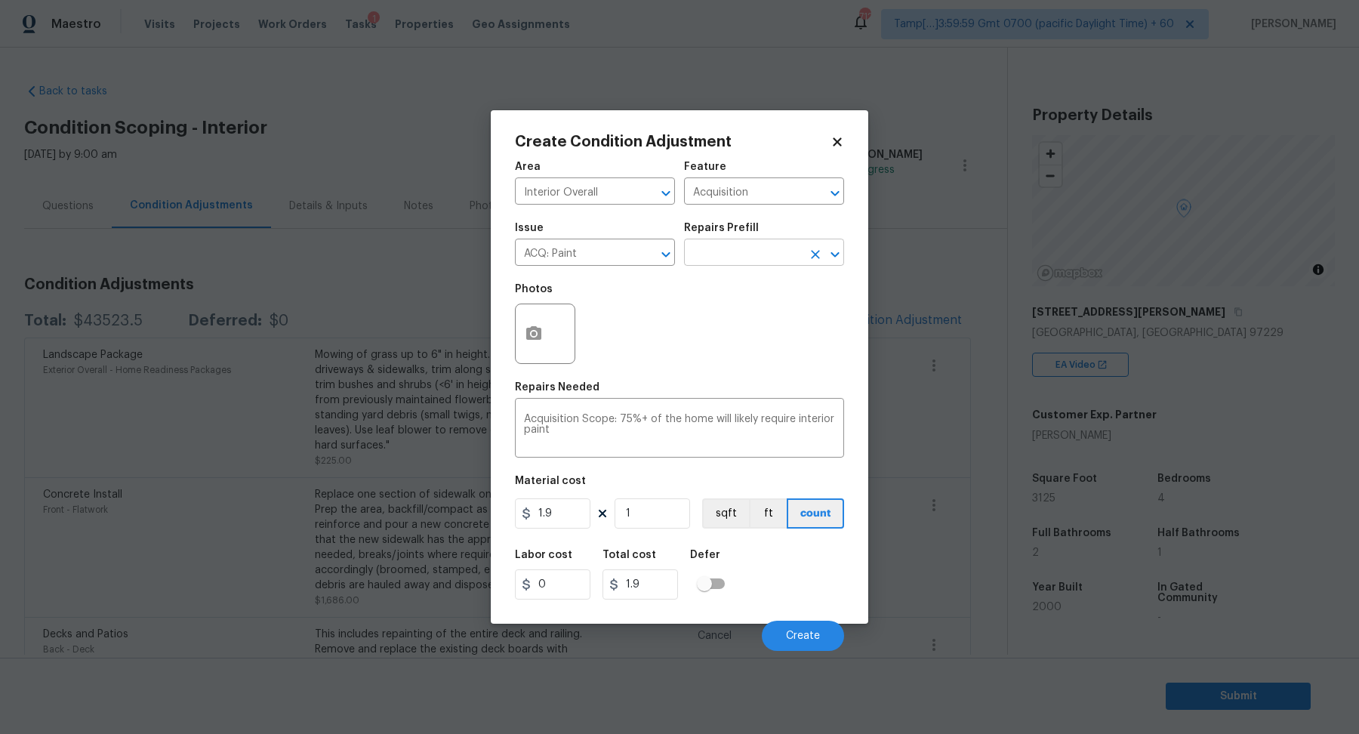
click at [723, 255] on input "text" at bounding box center [743, 253] width 118 height 23
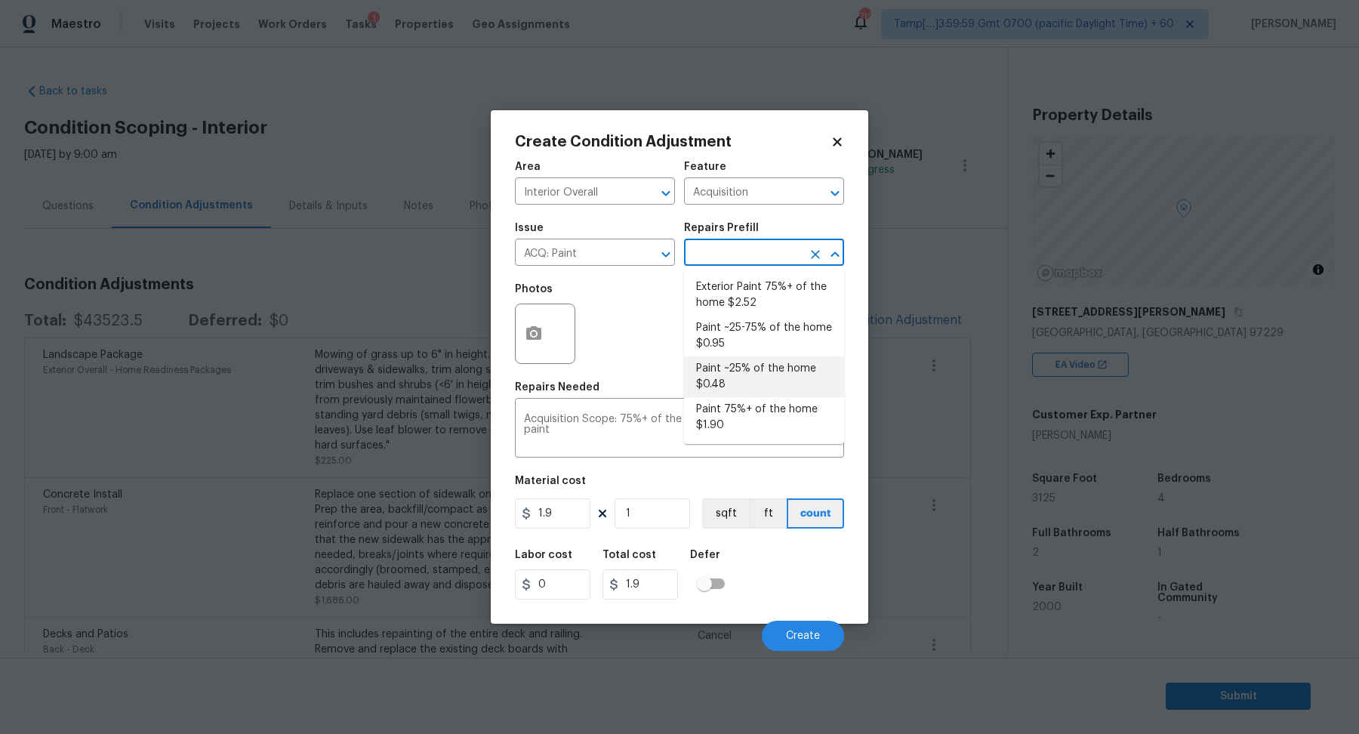
click at [733, 366] on li "Paint ~25% of the home $0.48" at bounding box center [764, 376] width 160 height 41
type textarea "Acquisition Scope: ~25% of the home needs interior paint"
type input "0.48"
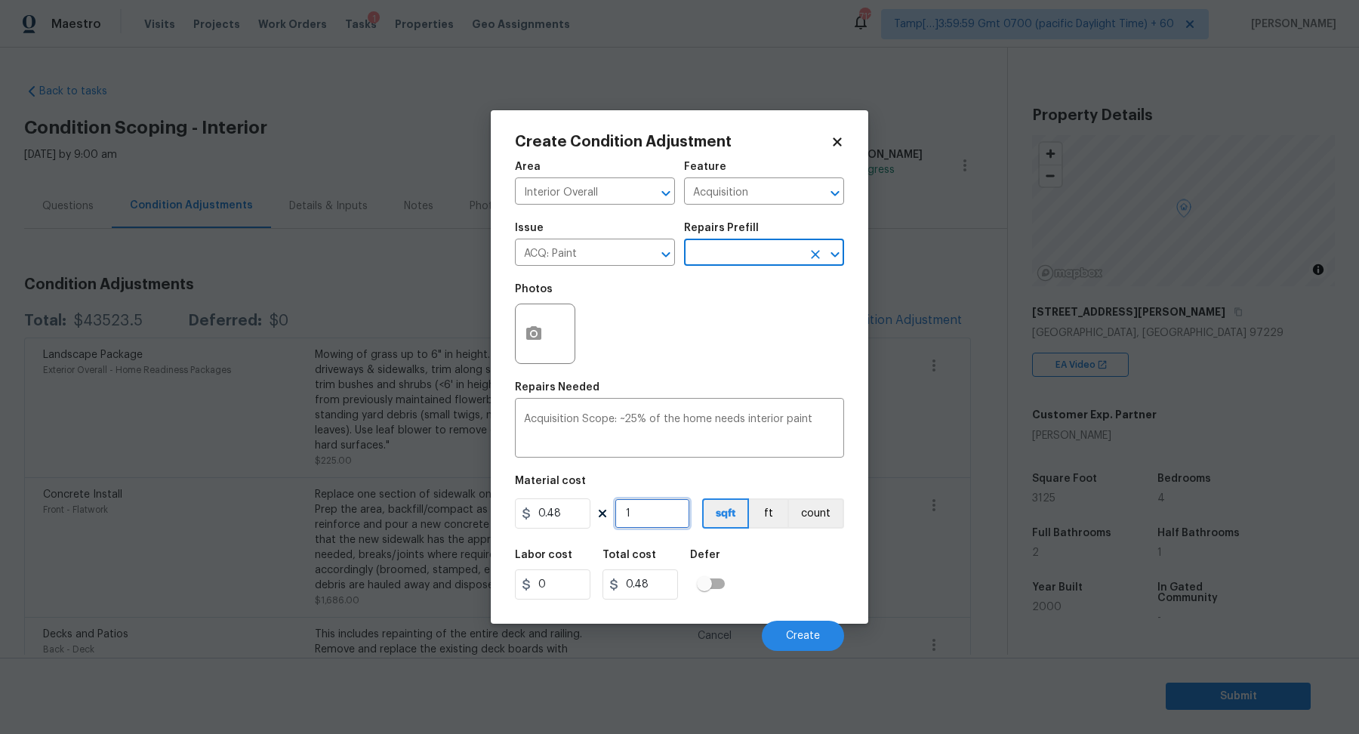
click at [646, 522] on input "1" at bounding box center [653, 513] width 76 height 30
type input "3"
type input "1.44"
type input "31"
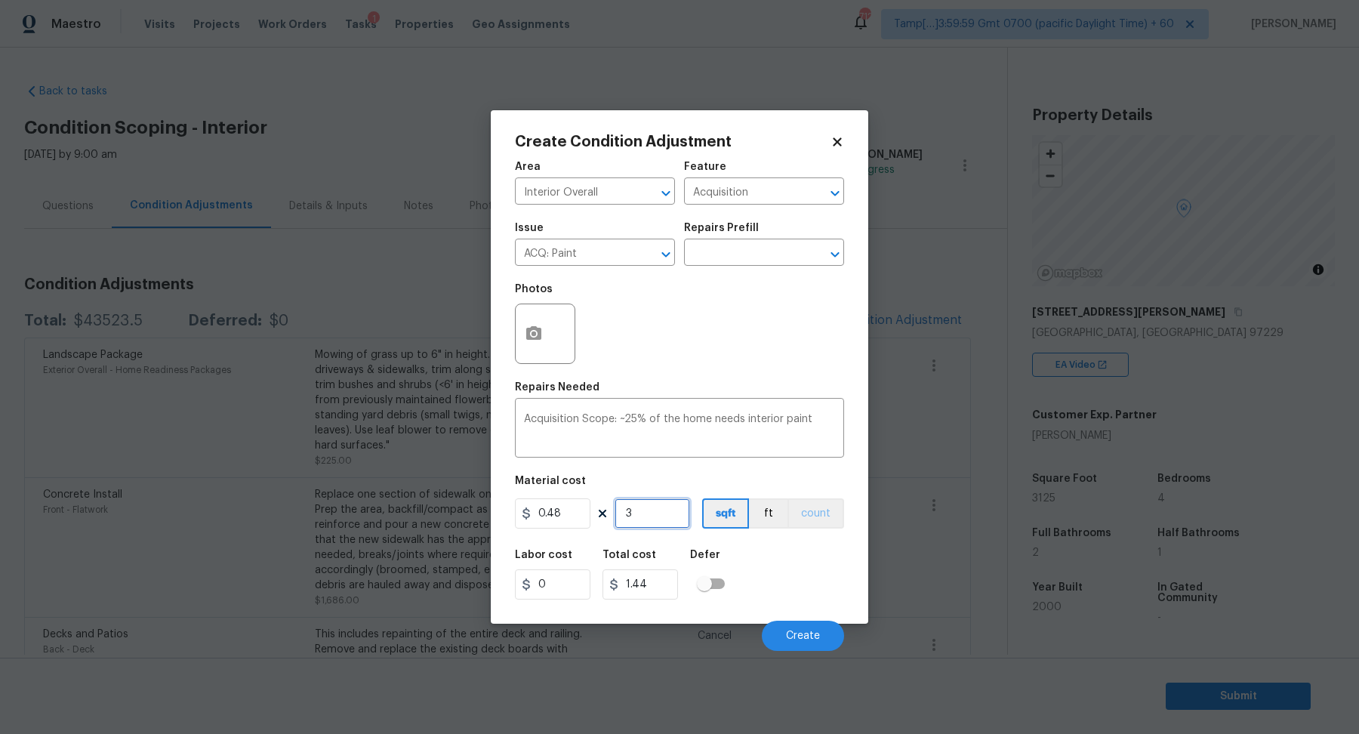
type input "14.88"
type input "312"
type input "149.76"
type input "3125"
type input "1500"
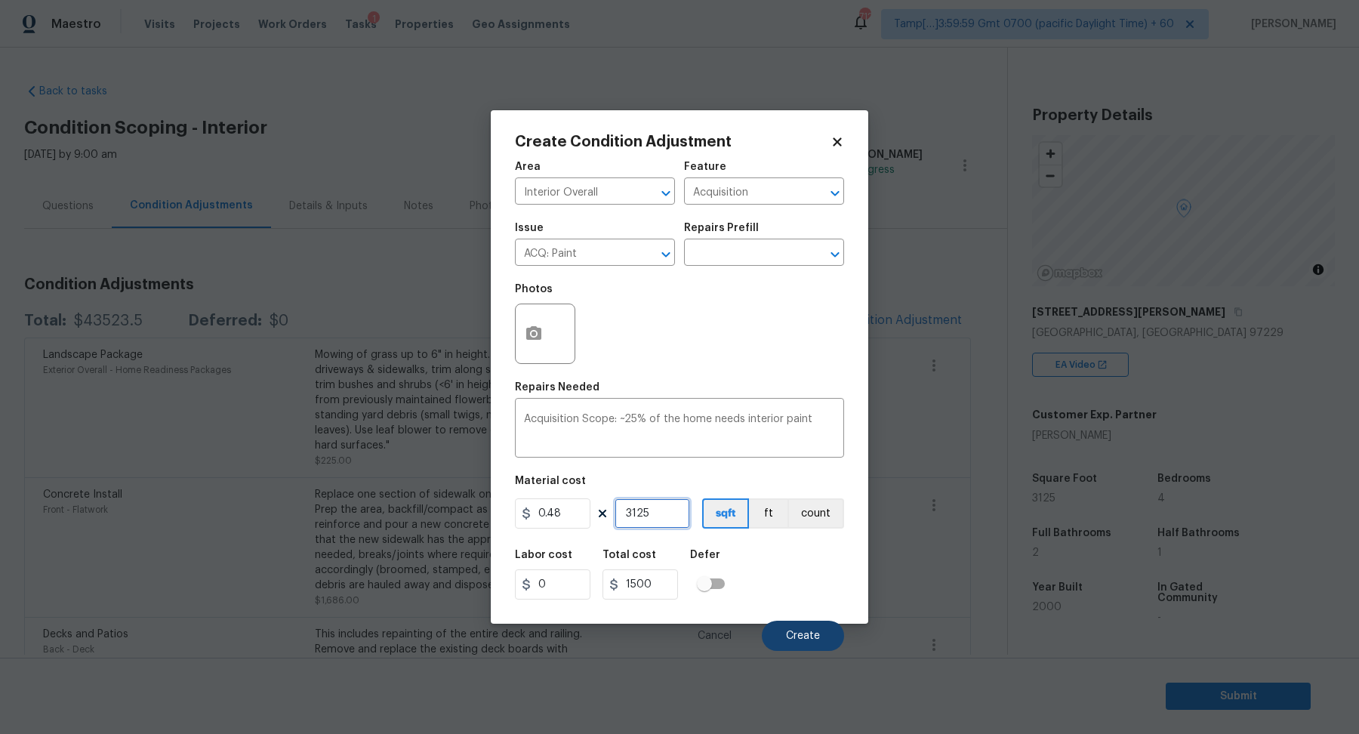
type input "3125"
click at [816, 631] on span "Create" at bounding box center [803, 636] width 34 height 11
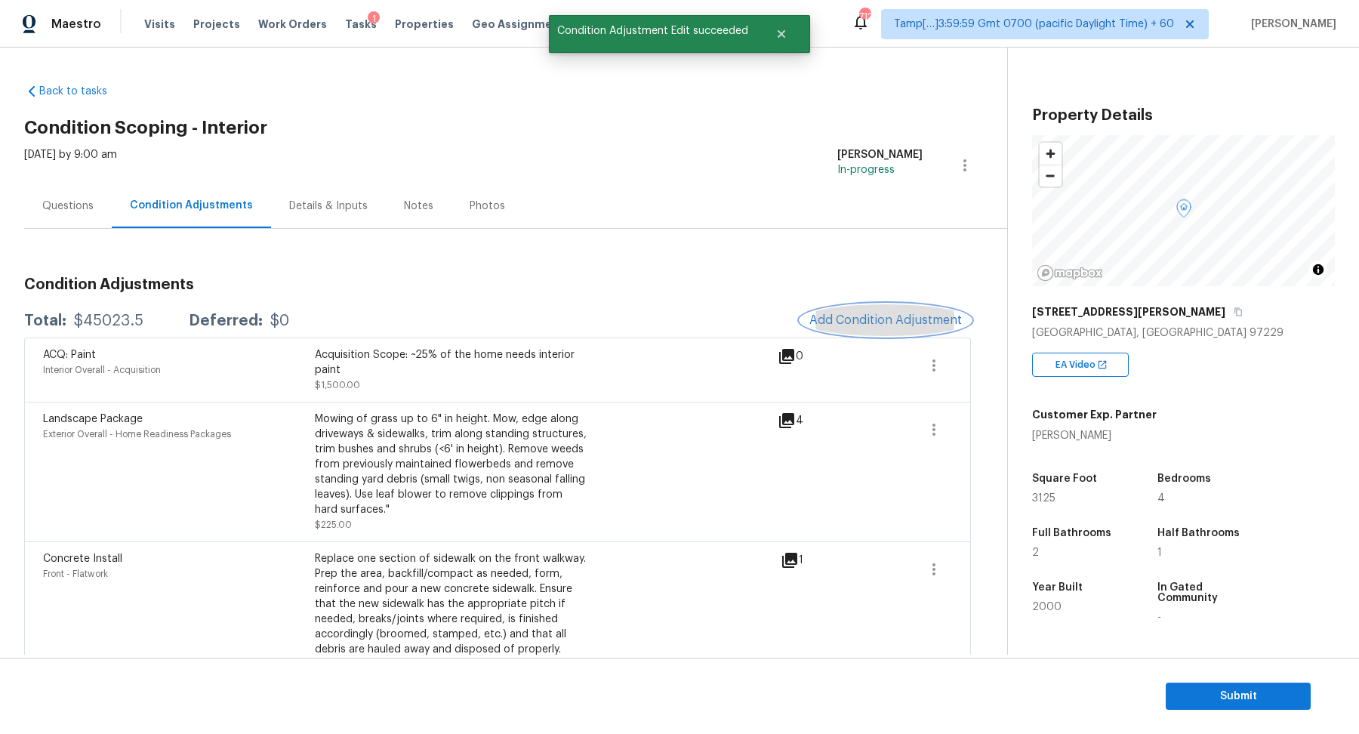
click at [835, 310] on button "Add Condition Adjustment" at bounding box center [886, 320] width 171 height 32
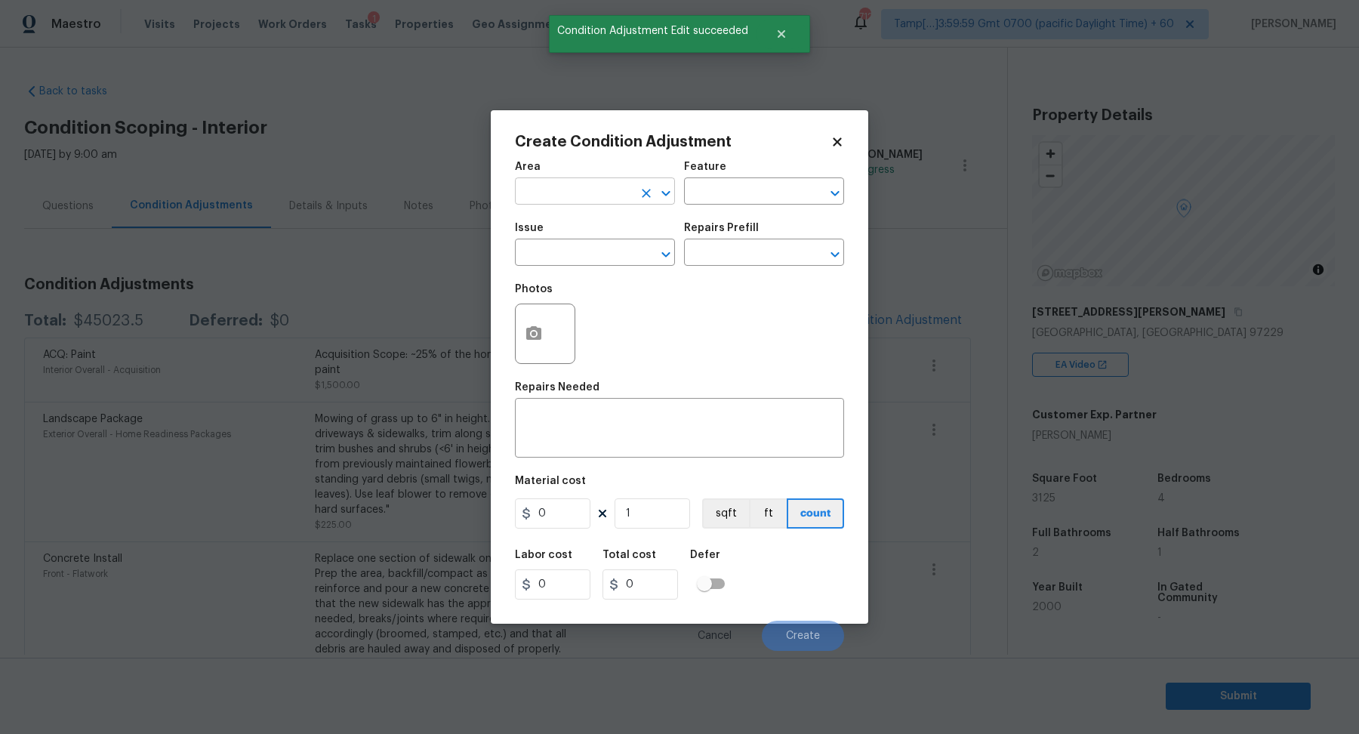
click at [547, 190] on input "text" at bounding box center [574, 192] width 118 height 23
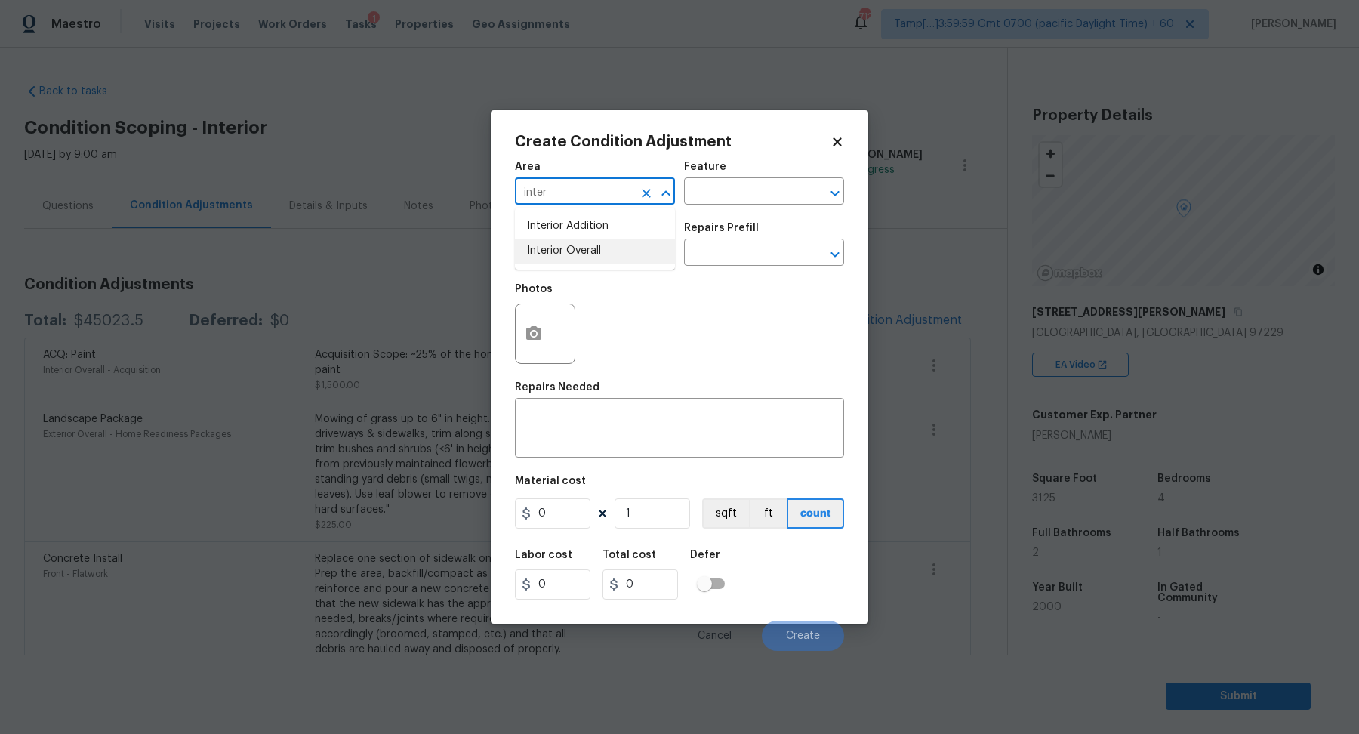
click at [556, 251] on li "Interior Overall" at bounding box center [595, 251] width 160 height 25
type input "Interior Overall"
click at [556, 251] on input "text" at bounding box center [574, 253] width 118 height 23
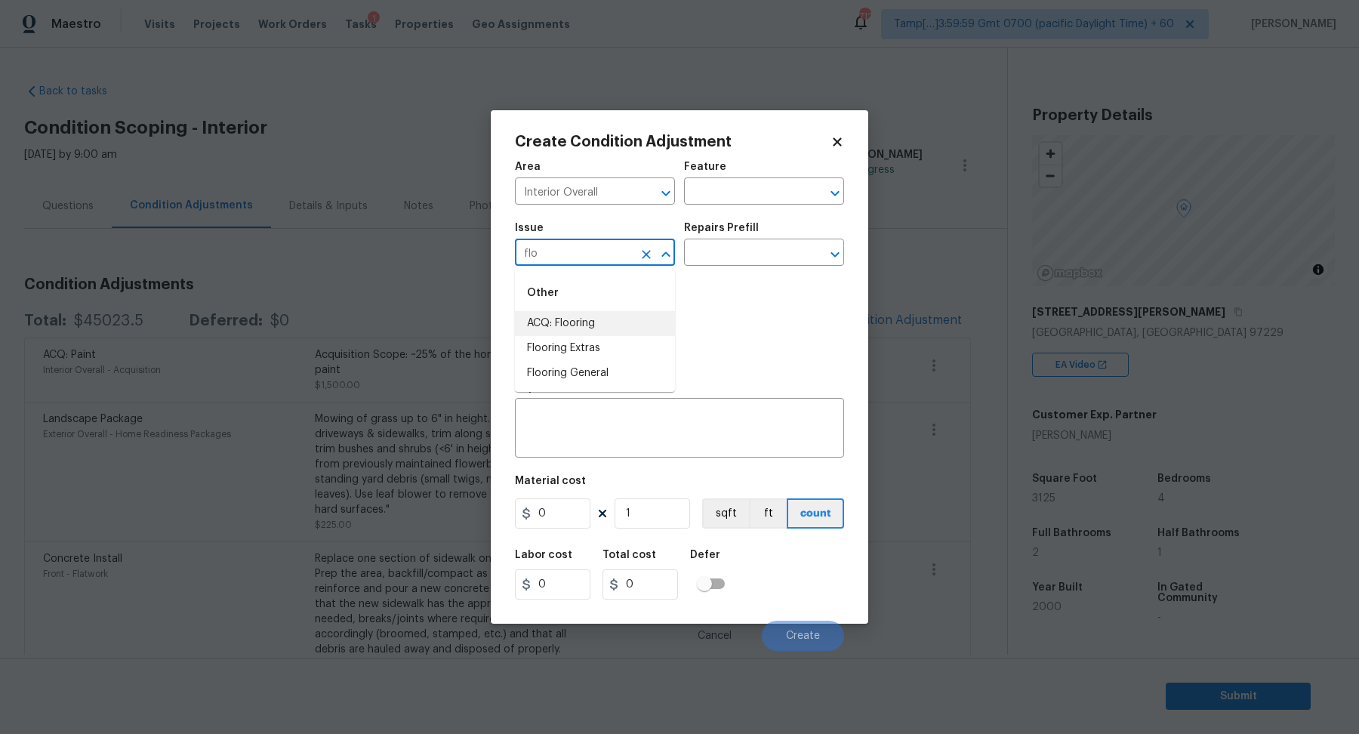
click at [607, 325] on li "ACQ: Flooring" at bounding box center [595, 323] width 160 height 25
type input "ACQ: Flooring"
click at [740, 262] on input "text" at bounding box center [743, 253] width 118 height 23
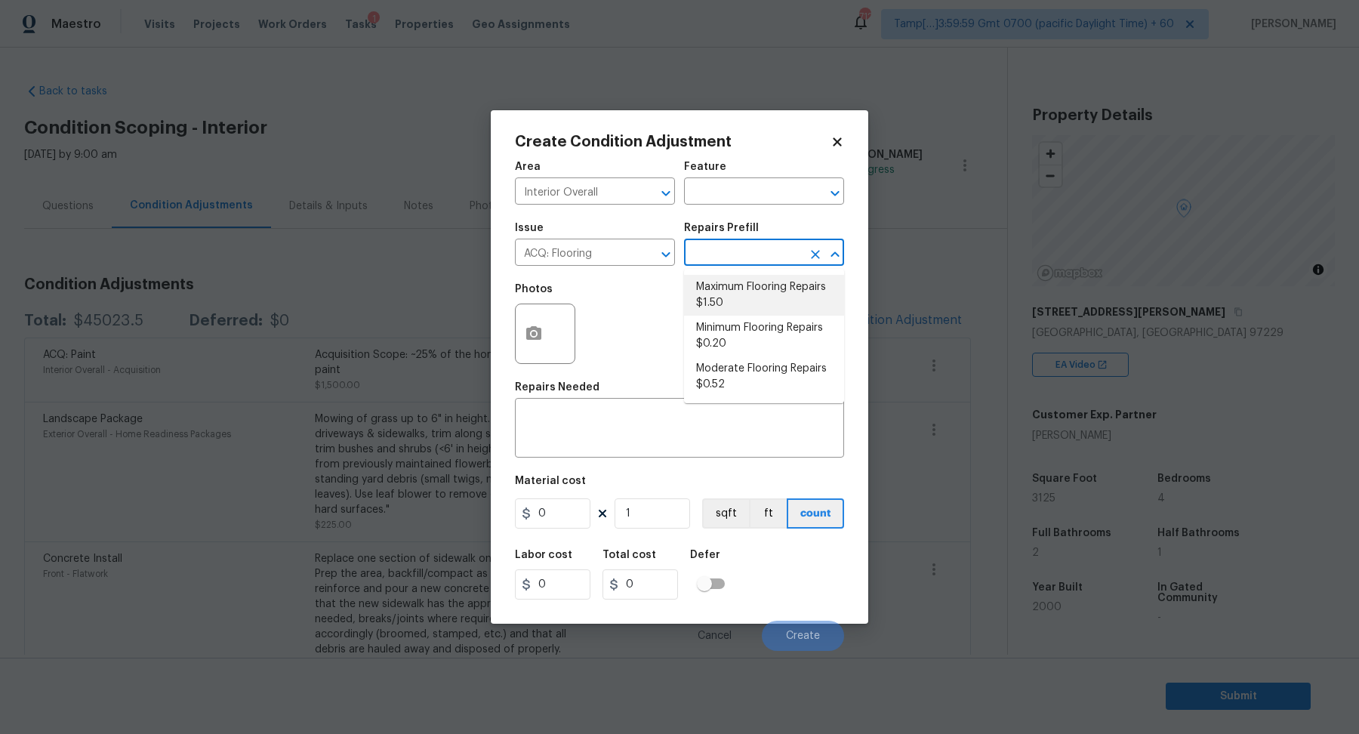
click at [745, 287] on li "Maximum Flooring Repairs $1.50" at bounding box center [764, 295] width 160 height 41
type input "Acquisition"
type textarea "Acquisition Scope: Maximum flooring repairs"
type input "1.5"
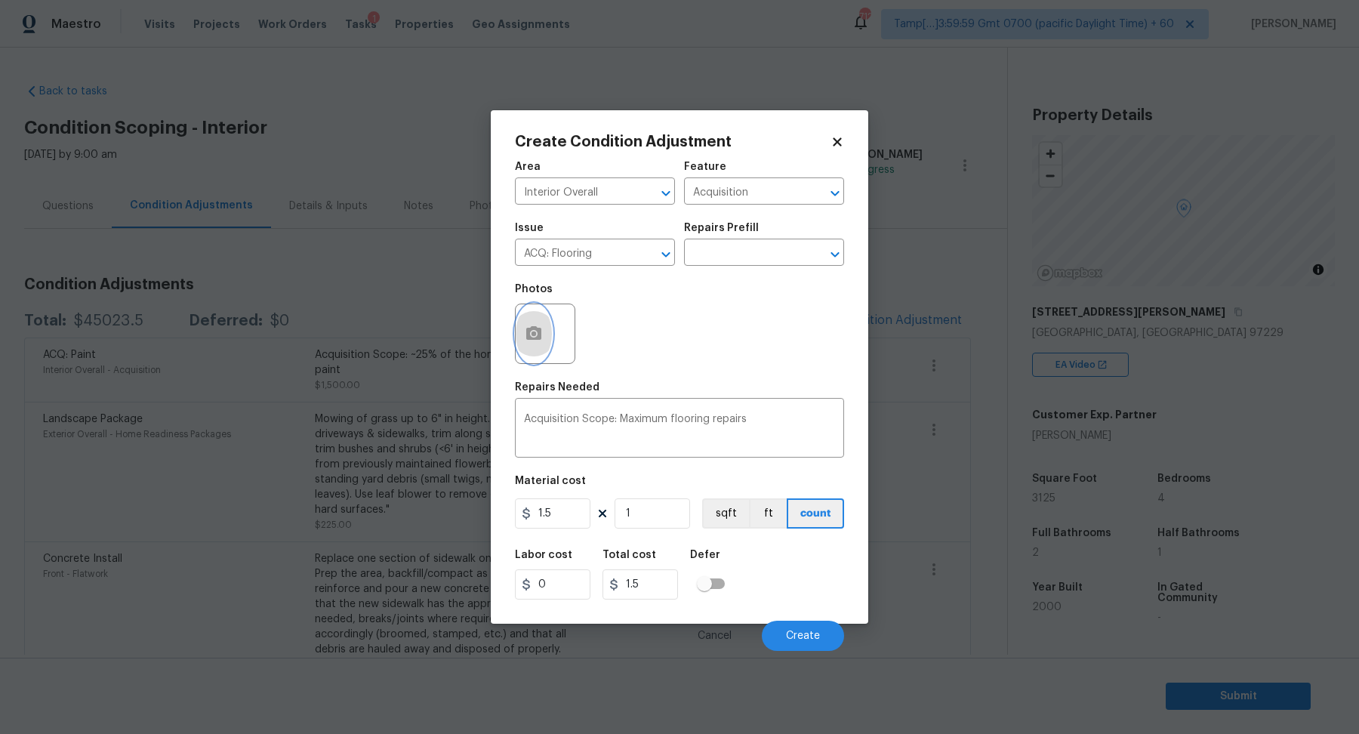
click at [536, 306] on button "button" at bounding box center [534, 333] width 36 height 59
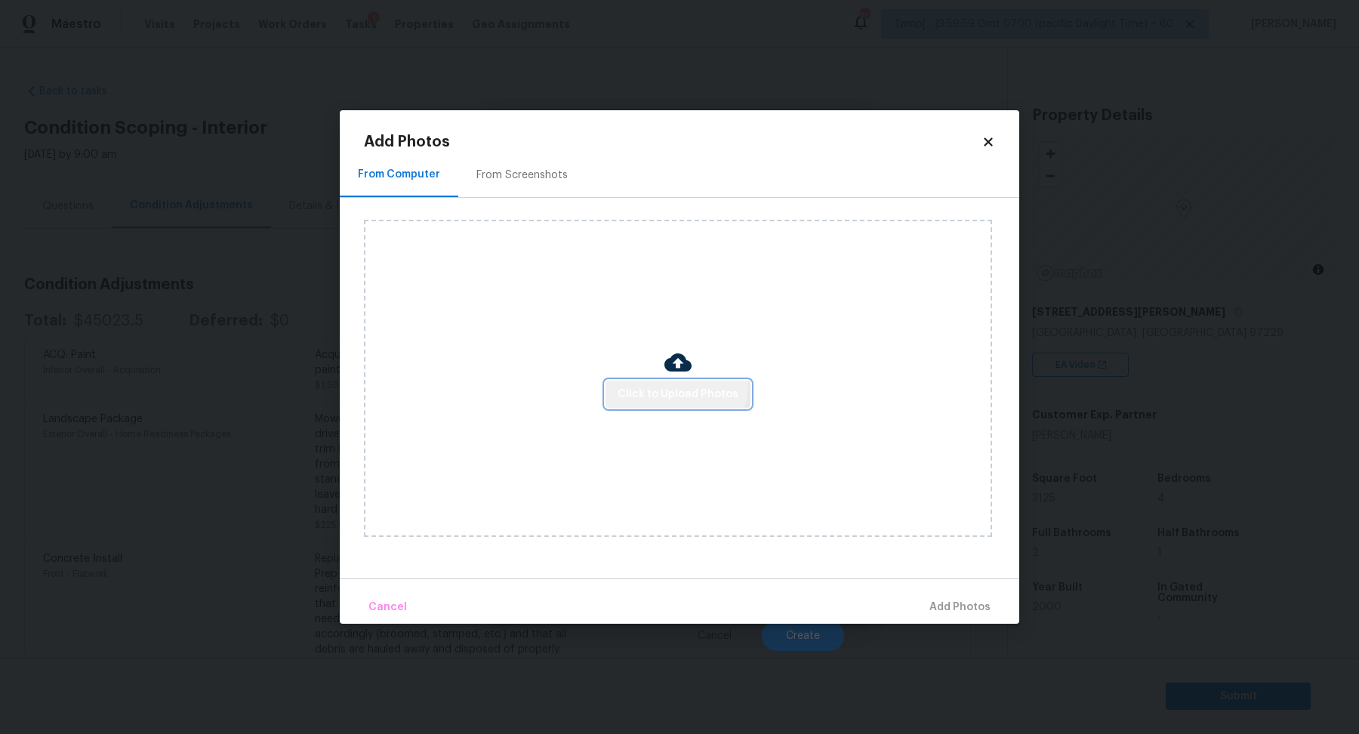
click at [658, 381] on button "Click to Upload Photos" at bounding box center [678, 395] width 145 height 28
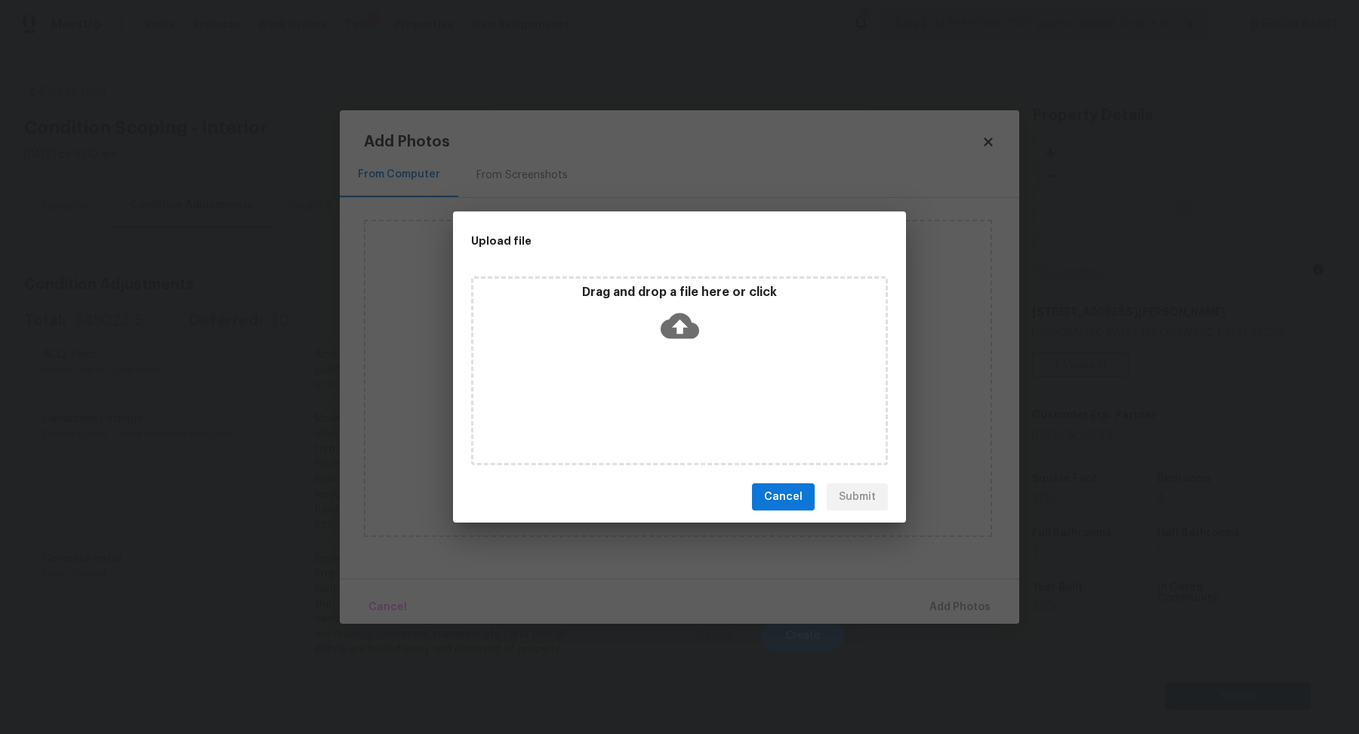
click at [683, 363] on div "Drag and drop a file here or click" at bounding box center [679, 370] width 417 height 189
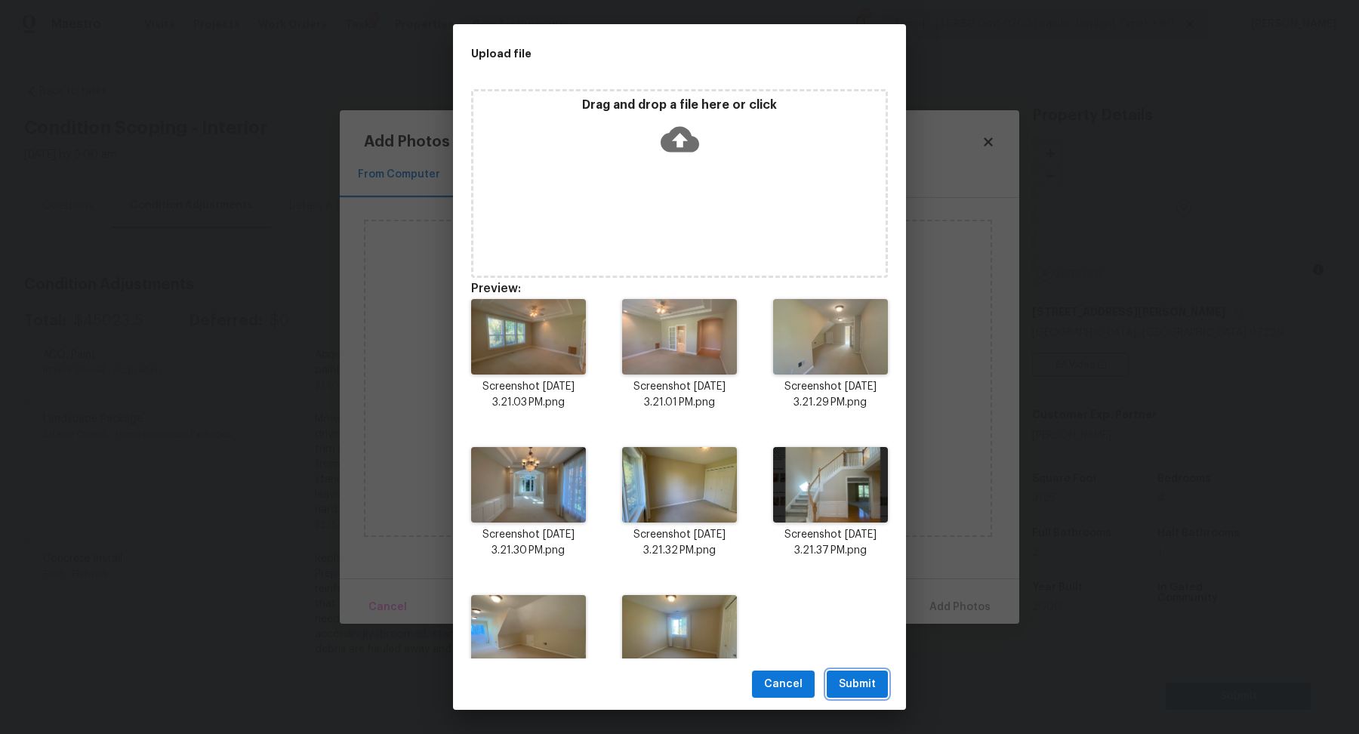
click at [866, 681] on span "Submit" at bounding box center [857, 684] width 37 height 19
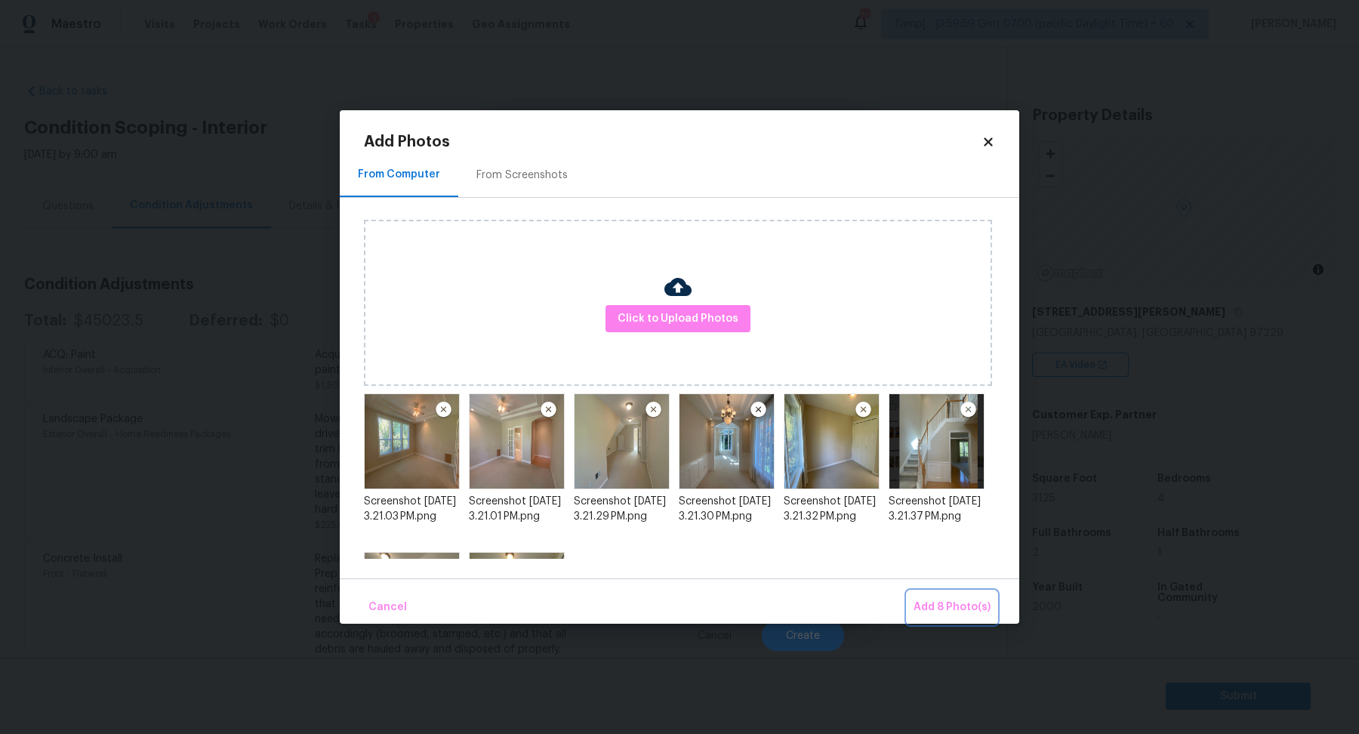
click at [991, 599] on button "Add 8 Photo(s)" at bounding box center [952, 607] width 89 height 32
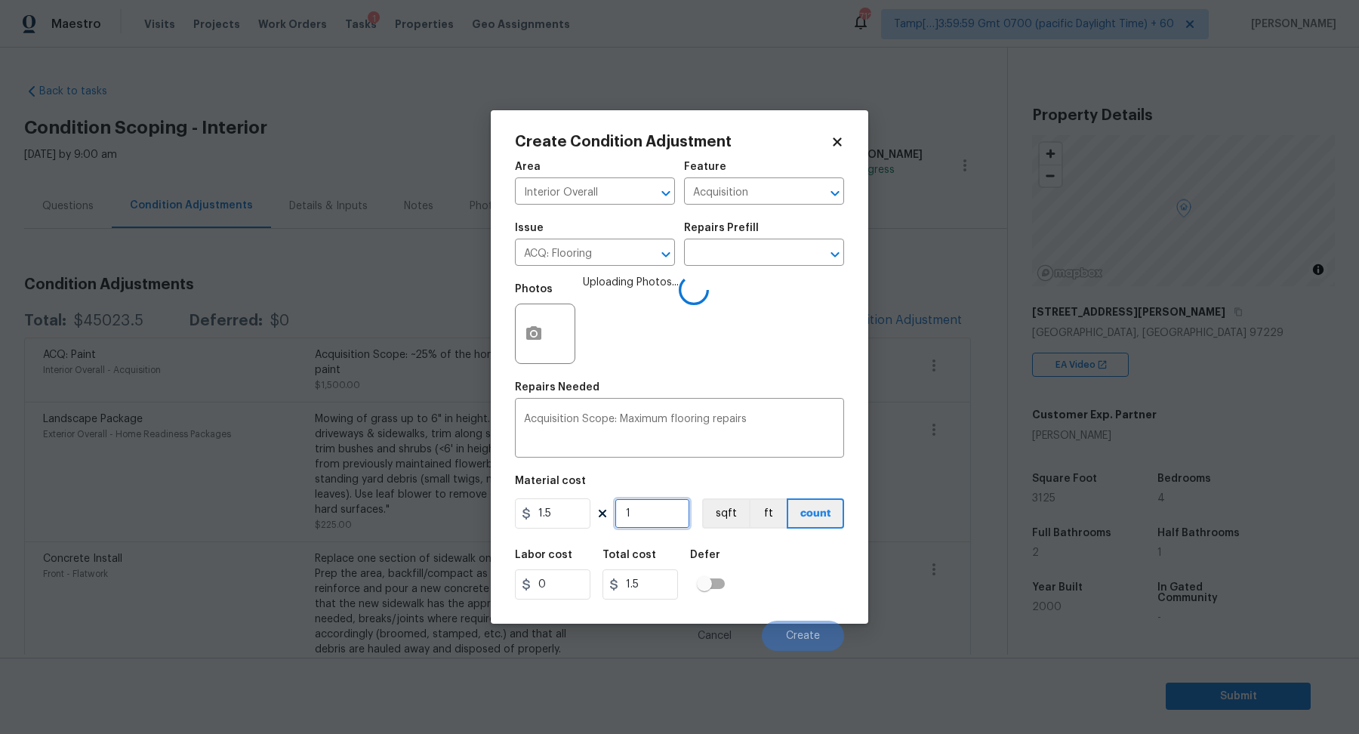
click at [667, 517] on input "1" at bounding box center [653, 513] width 76 height 30
type input "3"
type input "4.5"
type input "31"
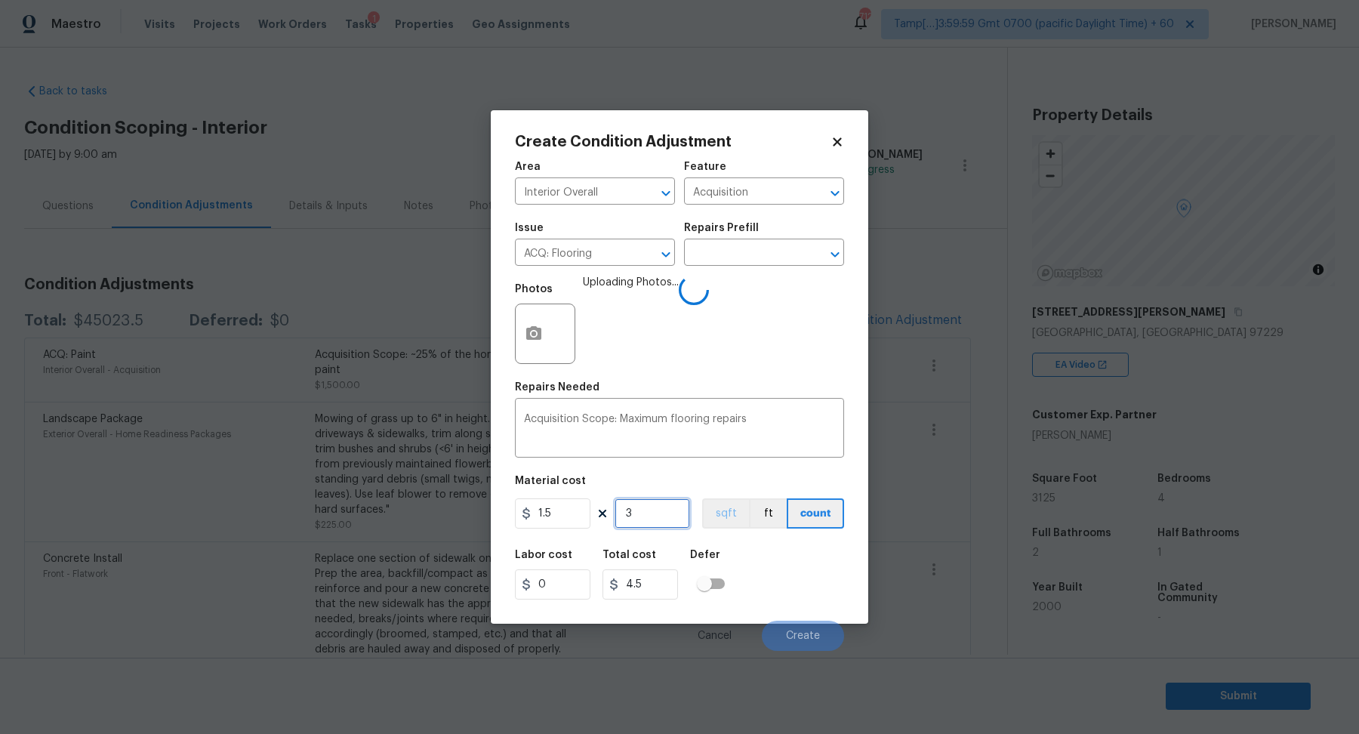
type input "46.5"
type input "312"
type input "468"
type input "3125"
type input "4687.5"
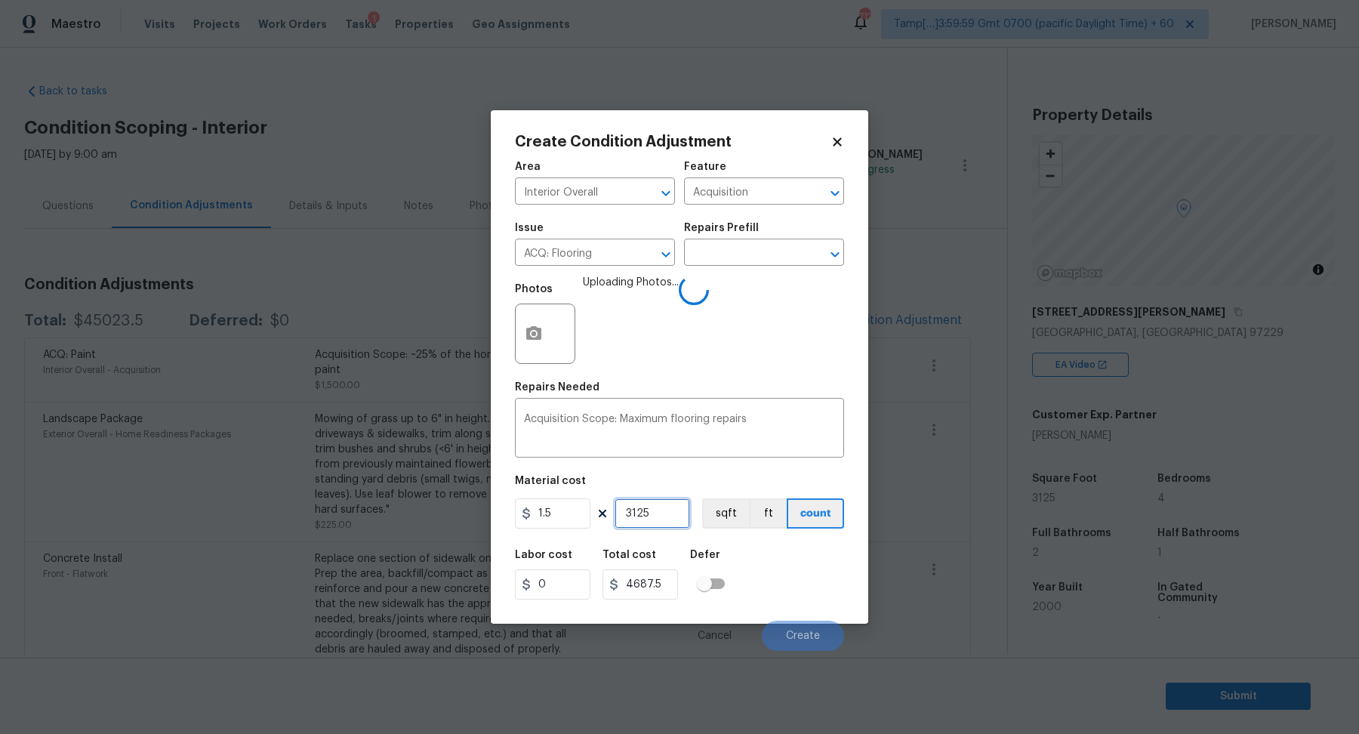
type input "3125"
click at [737, 568] on div "Labor cost 0 Total cost 4687.5 Defer" at bounding box center [679, 575] width 329 height 68
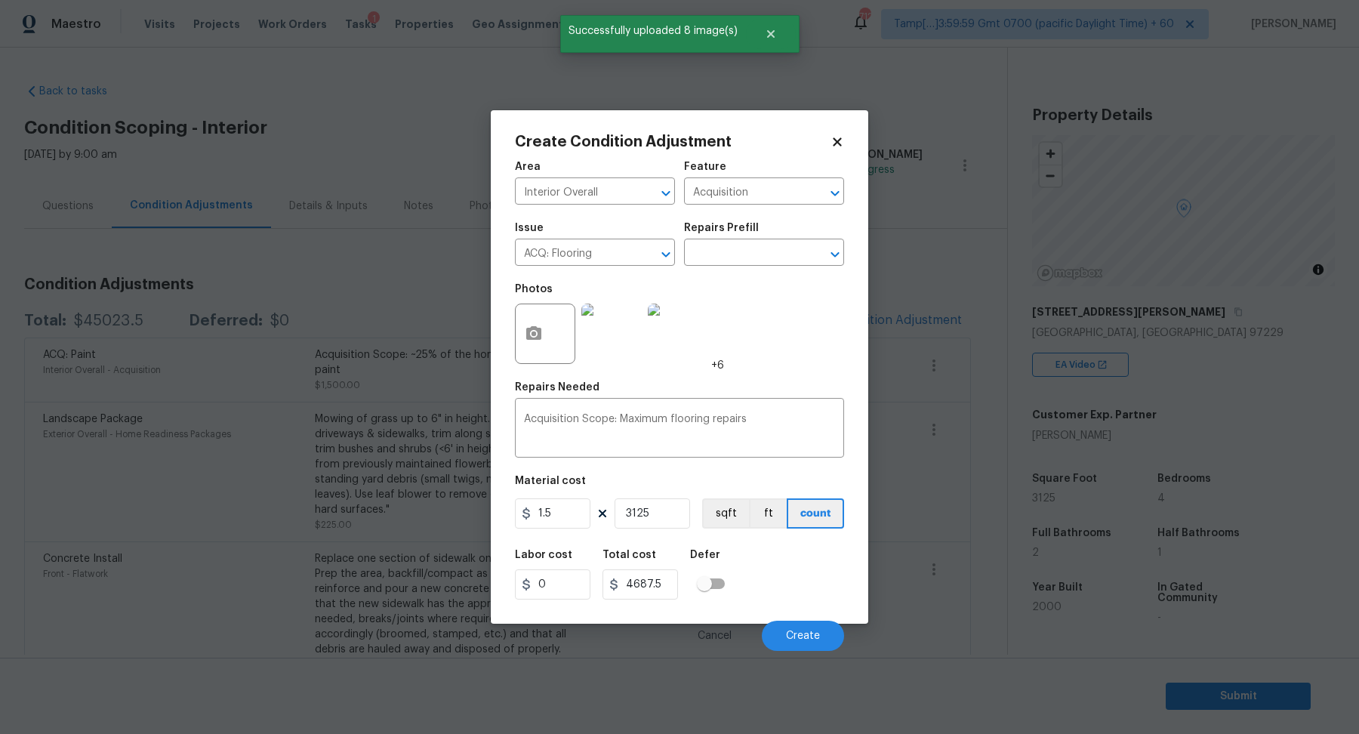
click at [761, 568] on div "Labor cost 0 Total cost 4687.5 Defer" at bounding box center [679, 575] width 329 height 68
click at [794, 622] on button "Create" at bounding box center [803, 636] width 82 height 30
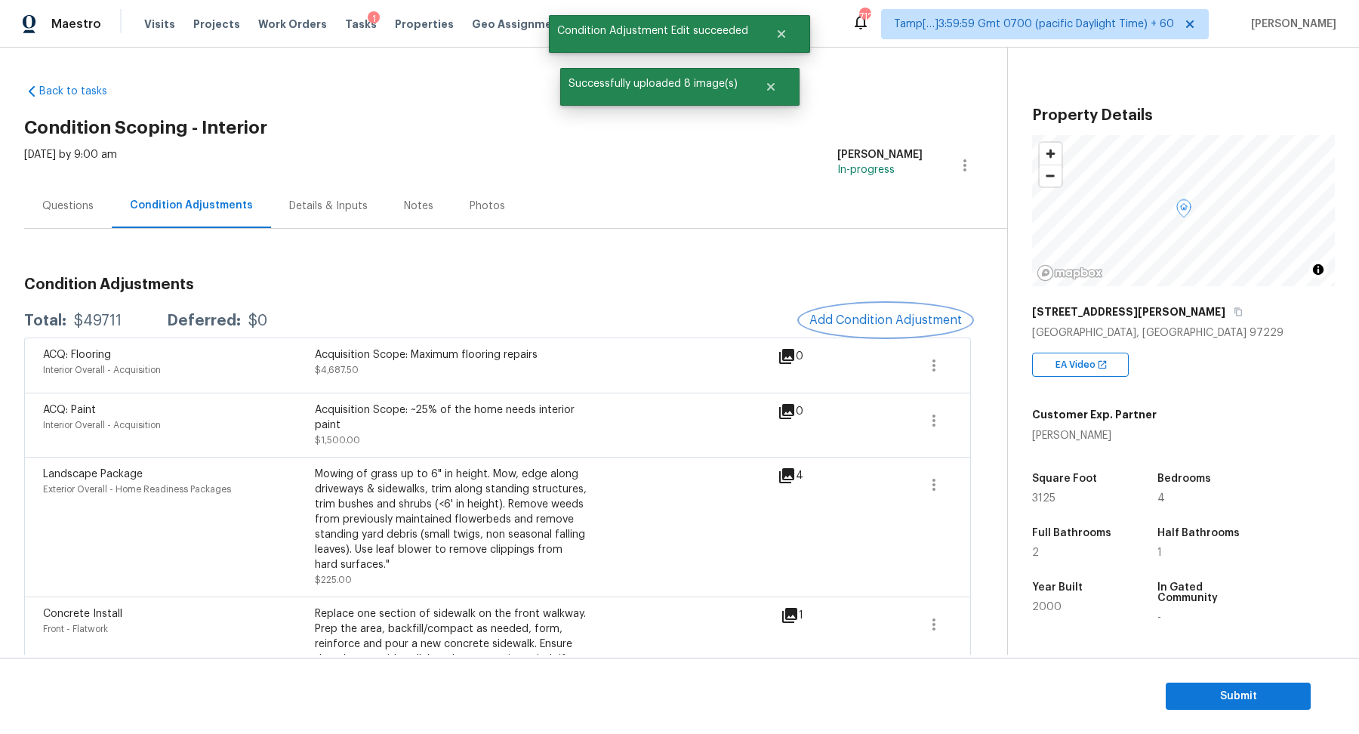
click at [853, 326] on button "Add Condition Adjustment" at bounding box center [886, 320] width 171 height 32
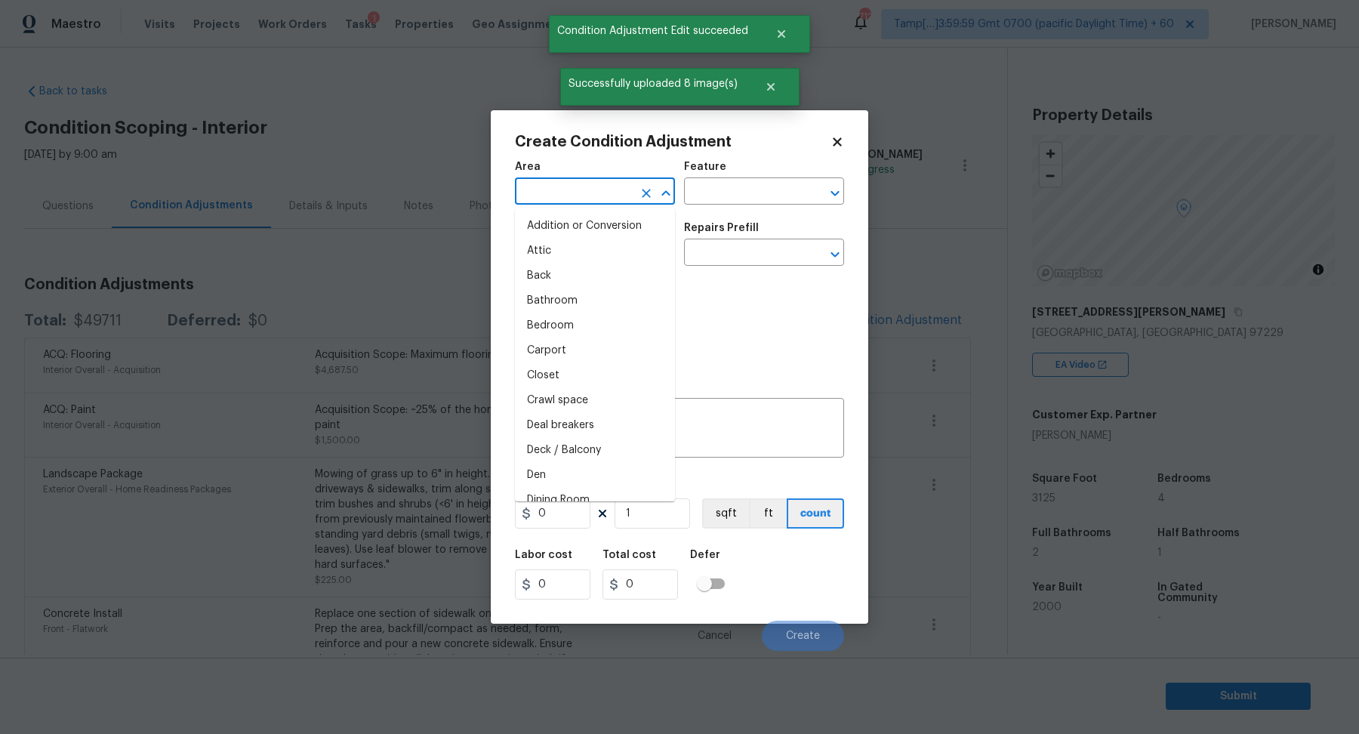
click at [619, 200] on input "text" at bounding box center [574, 192] width 118 height 23
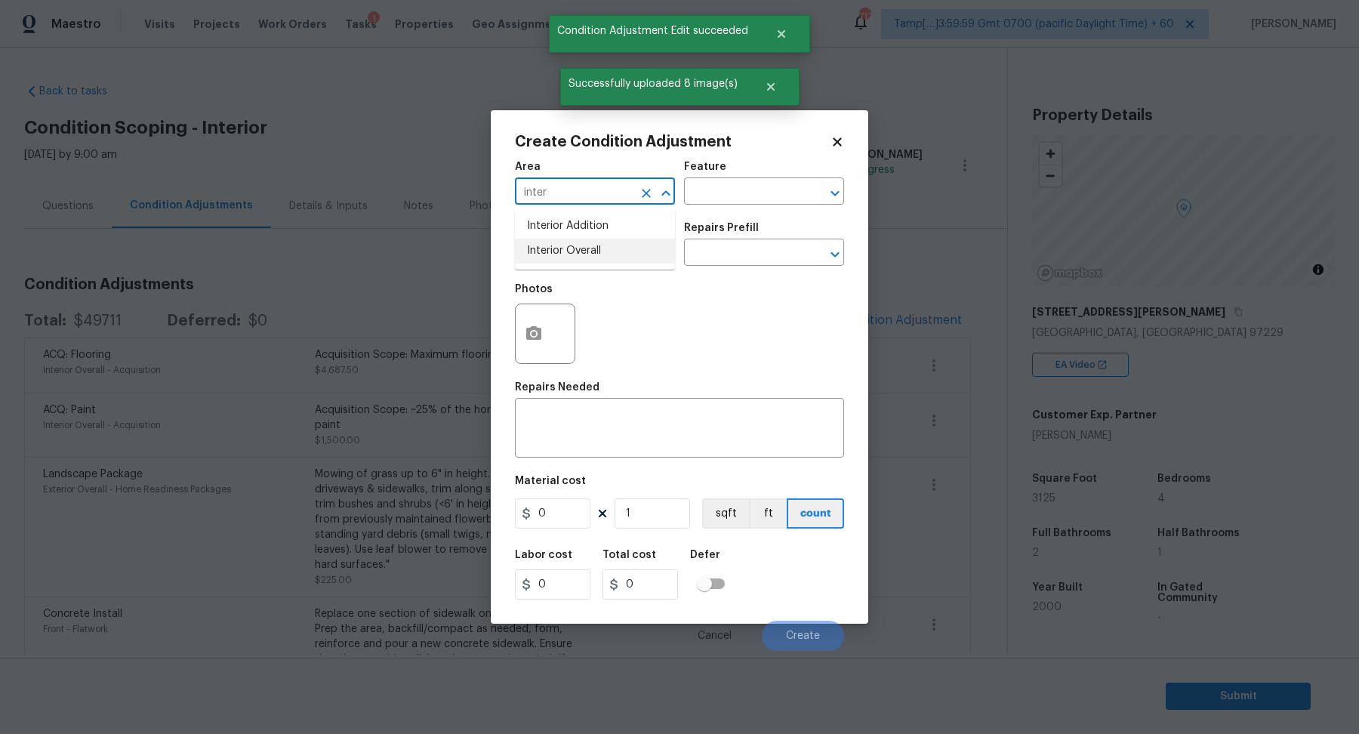
click at [563, 239] on li "Interior Overall" at bounding box center [595, 251] width 160 height 25
type input "Interior Overall"
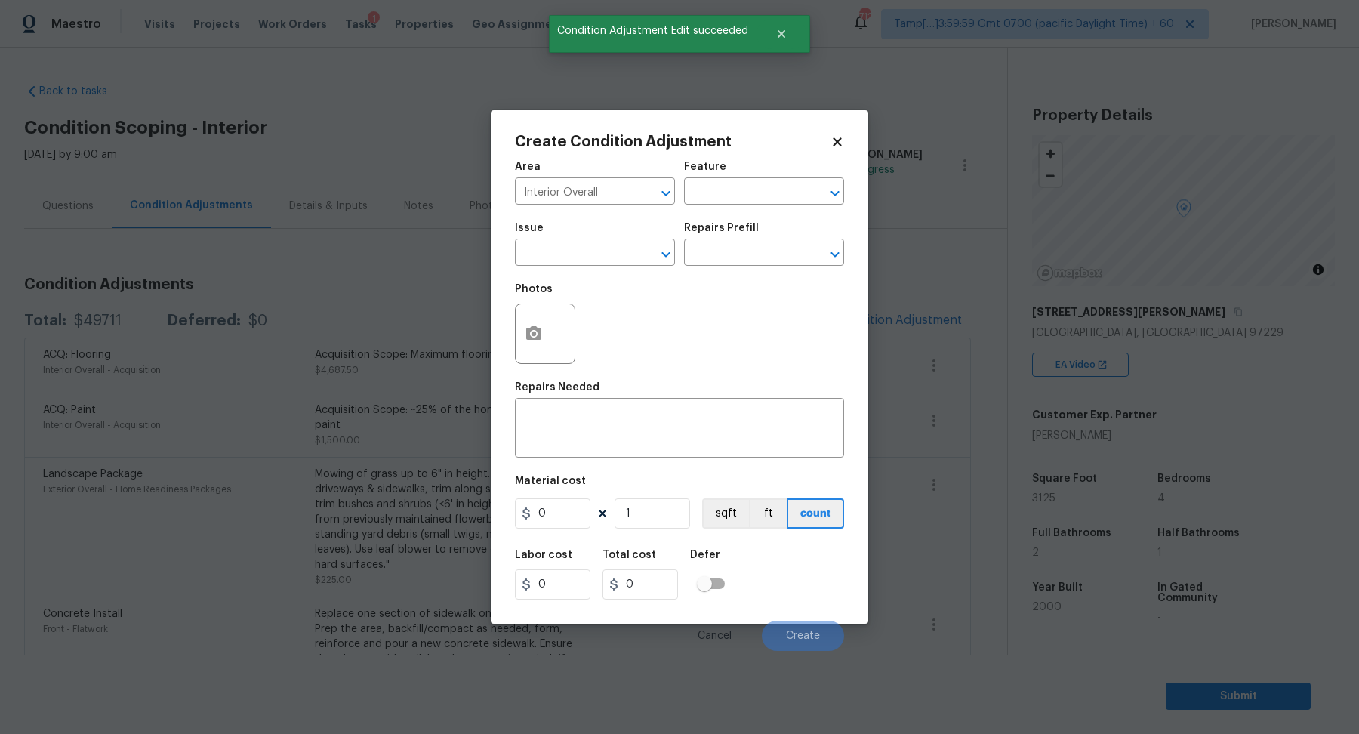
click at [563, 238] on div "Issue" at bounding box center [595, 233] width 160 height 20
click at [575, 252] on input "text" at bounding box center [574, 253] width 118 height 23
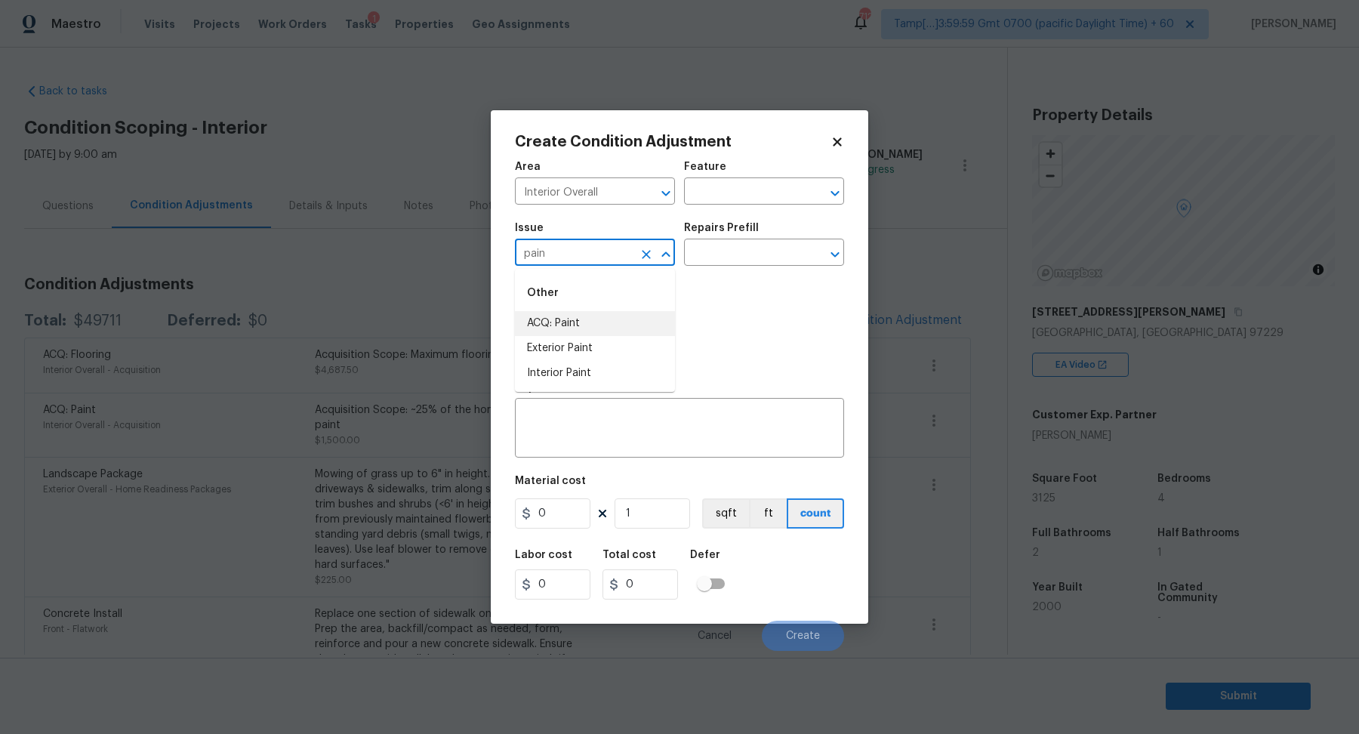
click at [599, 261] on input "pain" at bounding box center [574, 253] width 118 height 23
type input "cab"
click at [811, 307] on div "Photos" at bounding box center [679, 324] width 329 height 98
click at [546, 329] on button "button" at bounding box center [534, 333] width 36 height 59
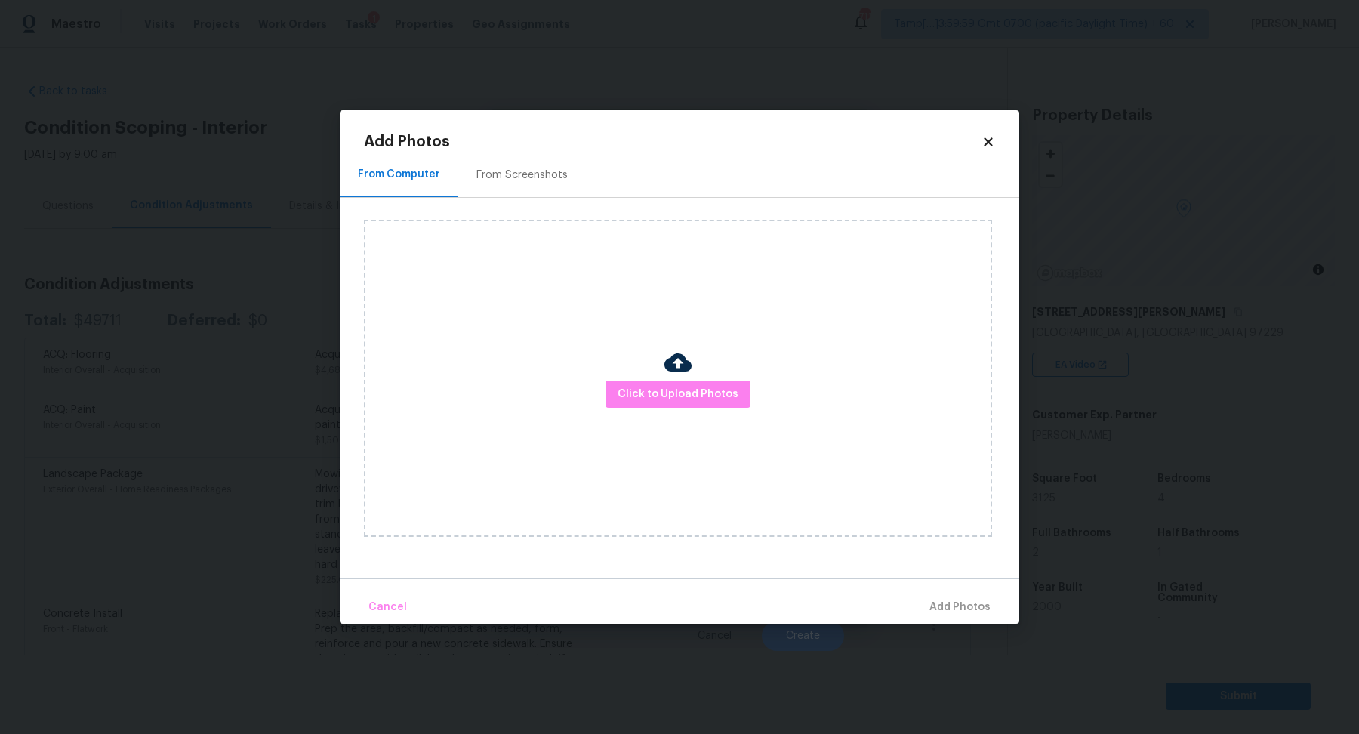
click at [623, 375] on div "Click to Upload Photos" at bounding box center [678, 378] width 628 height 317
click at [649, 387] on span "Click to Upload Photos" at bounding box center [678, 394] width 121 height 19
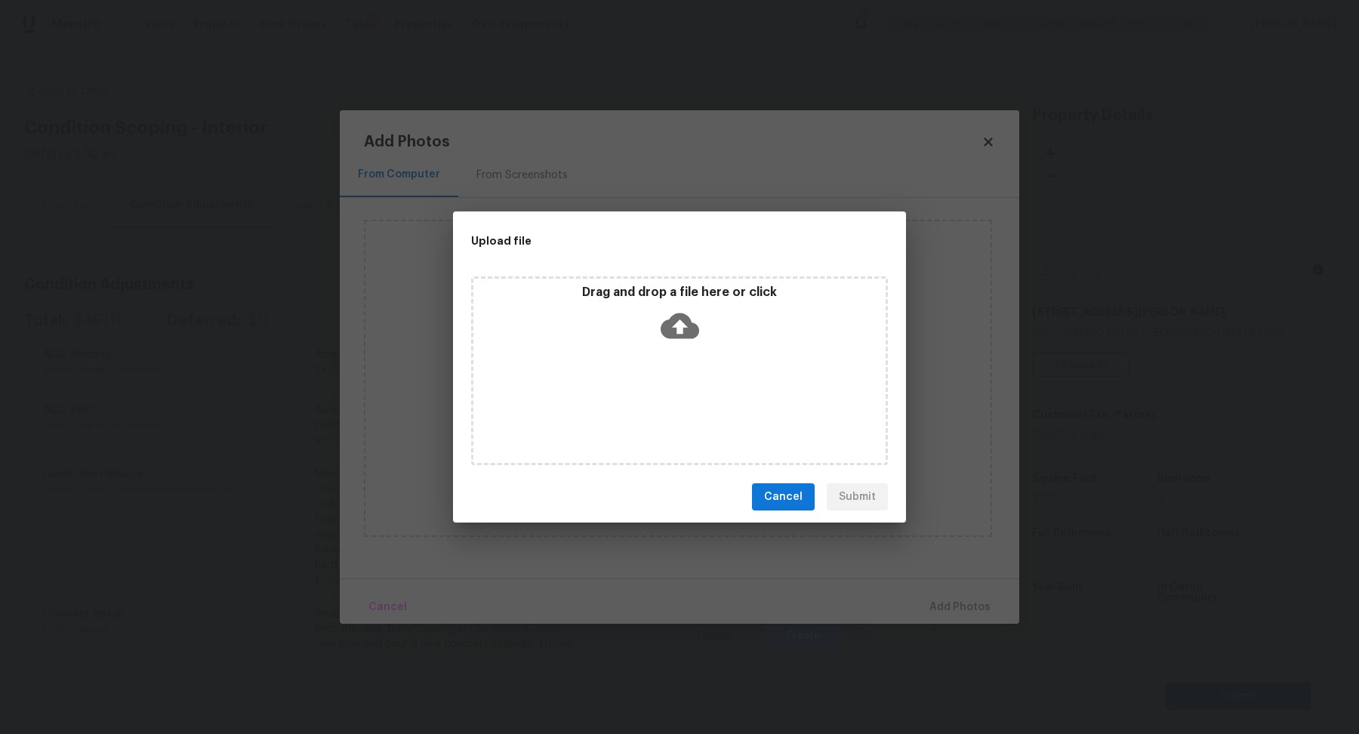
drag, startPoint x: 649, startPoint y: 387, endPoint x: 677, endPoint y: 351, distance: 44.7
click at [677, 351] on div "Drag and drop a file here or click" at bounding box center [679, 370] width 417 height 189
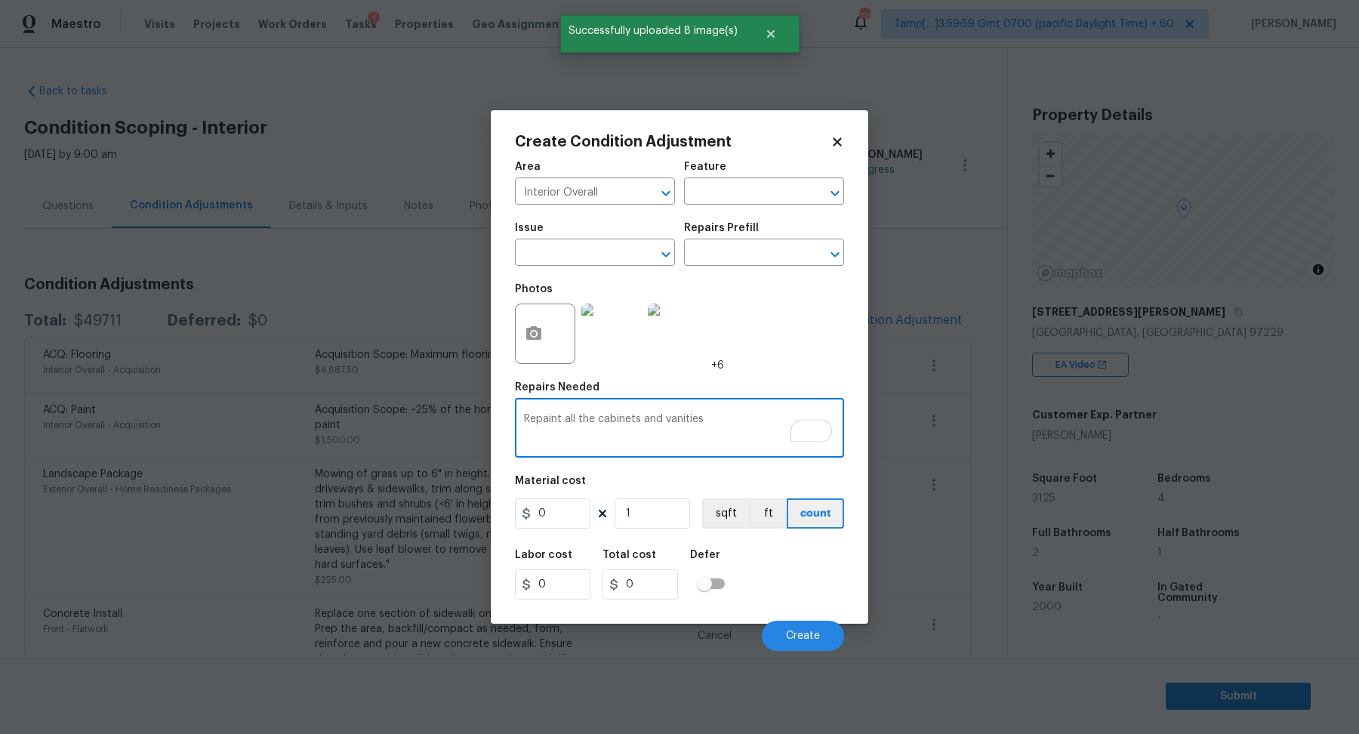
type textarea "Repaint all the cabinets and vanities"
click at [559, 519] on input "0" at bounding box center [553, 513] width 76 height 30
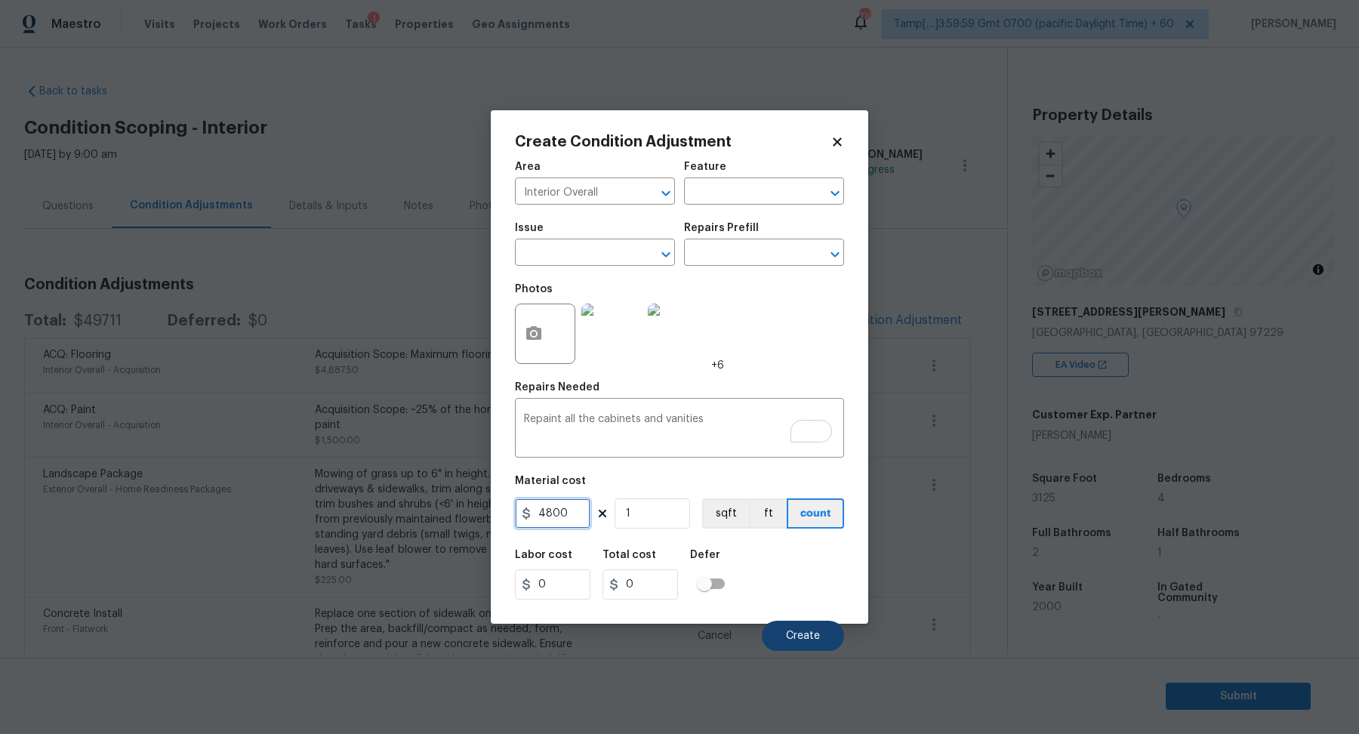
type input "4800"
click at [793, 627] on button "Create" at bounding box center [803, 636] width 82 height 30
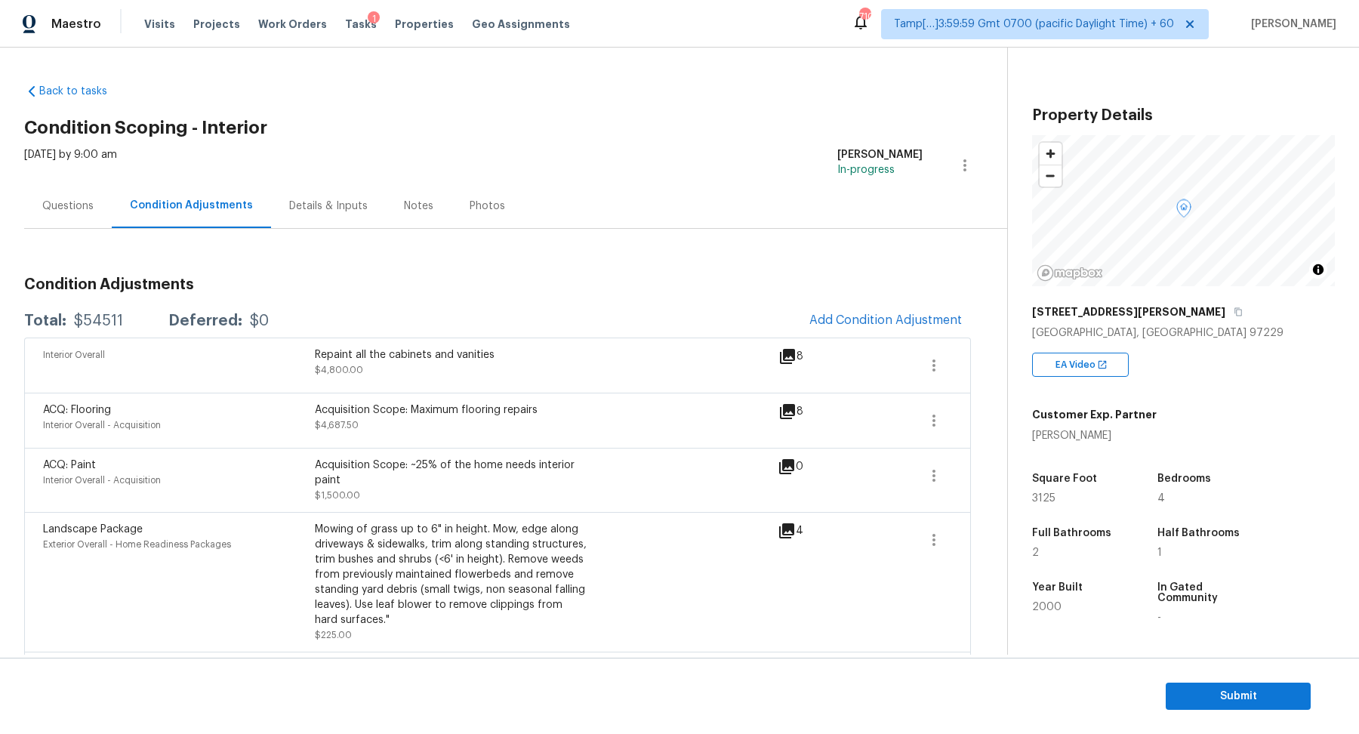
click at [114, 326] on div "$54511" at bounding box center [98, 320] width 49 height 15
copy div "$54511"
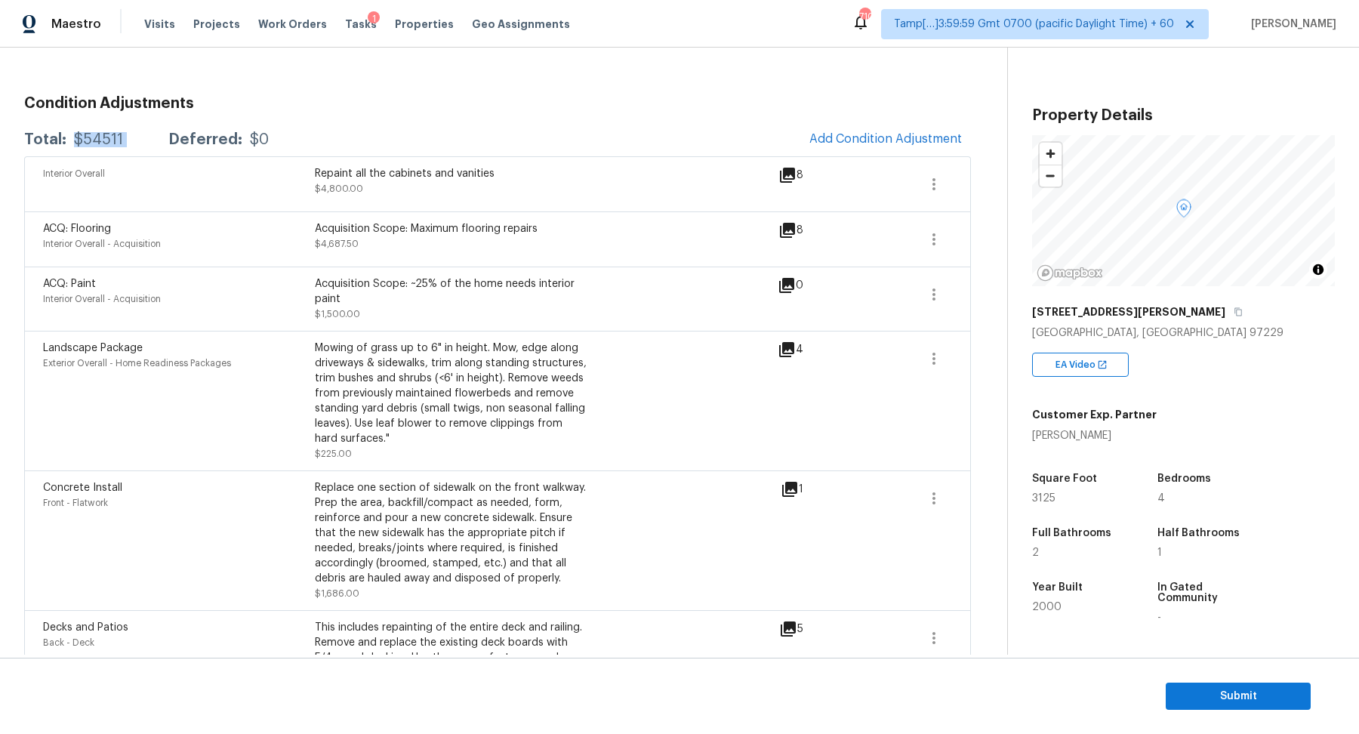
scroll to position [405, 0]
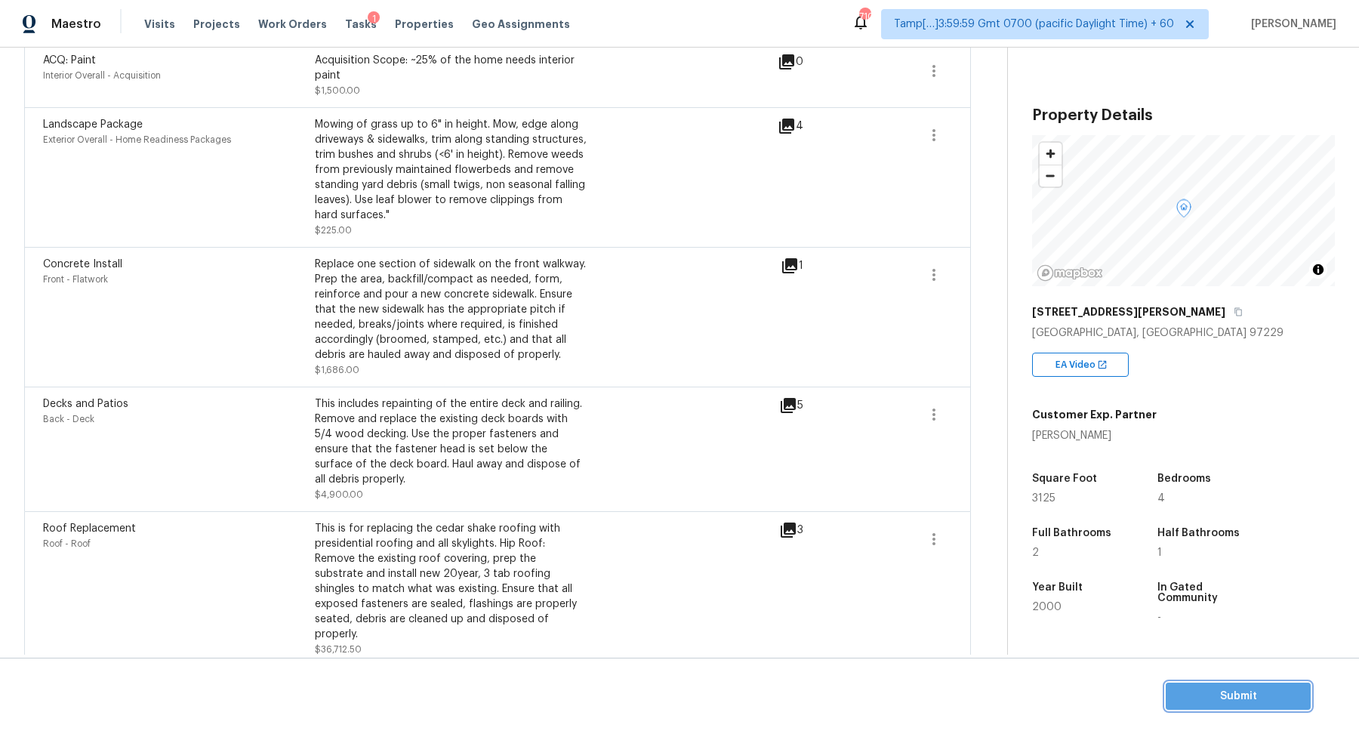
click at [1202, 699] on span "Submit" at bounding box center [1238, 696] width 121 height 19
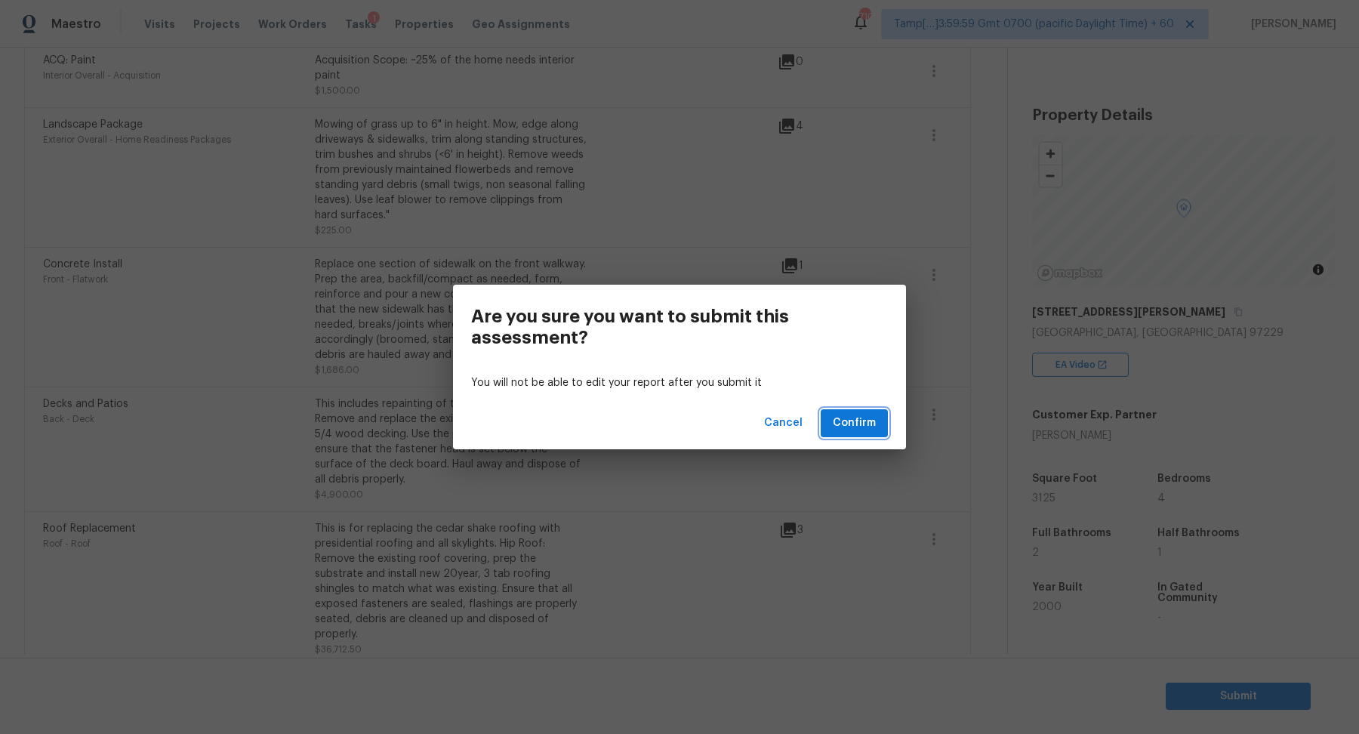
click at [850, 433] on button "Confirm" at bounding box center [854, 423] width 67 height 28
